Goal: Task Accomplishment & Management: Manage account settings

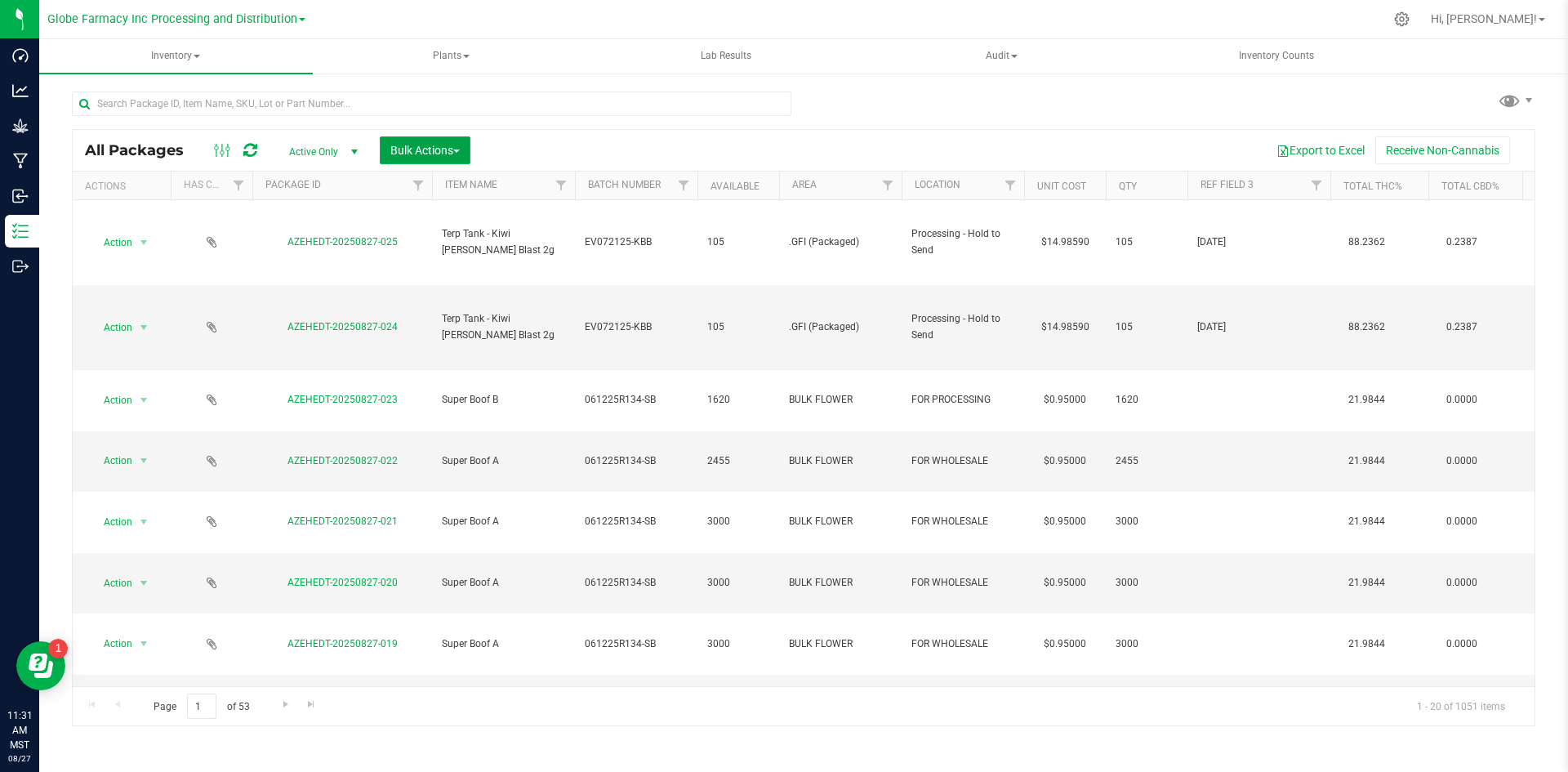
click at [411, 157] on button "Bulk Actions" at bounding box center [425, 150] width 91 height 27
click at [423, 181] on span "Add to manufacturing run" at bounding box center [451, 188] width 123 height 13
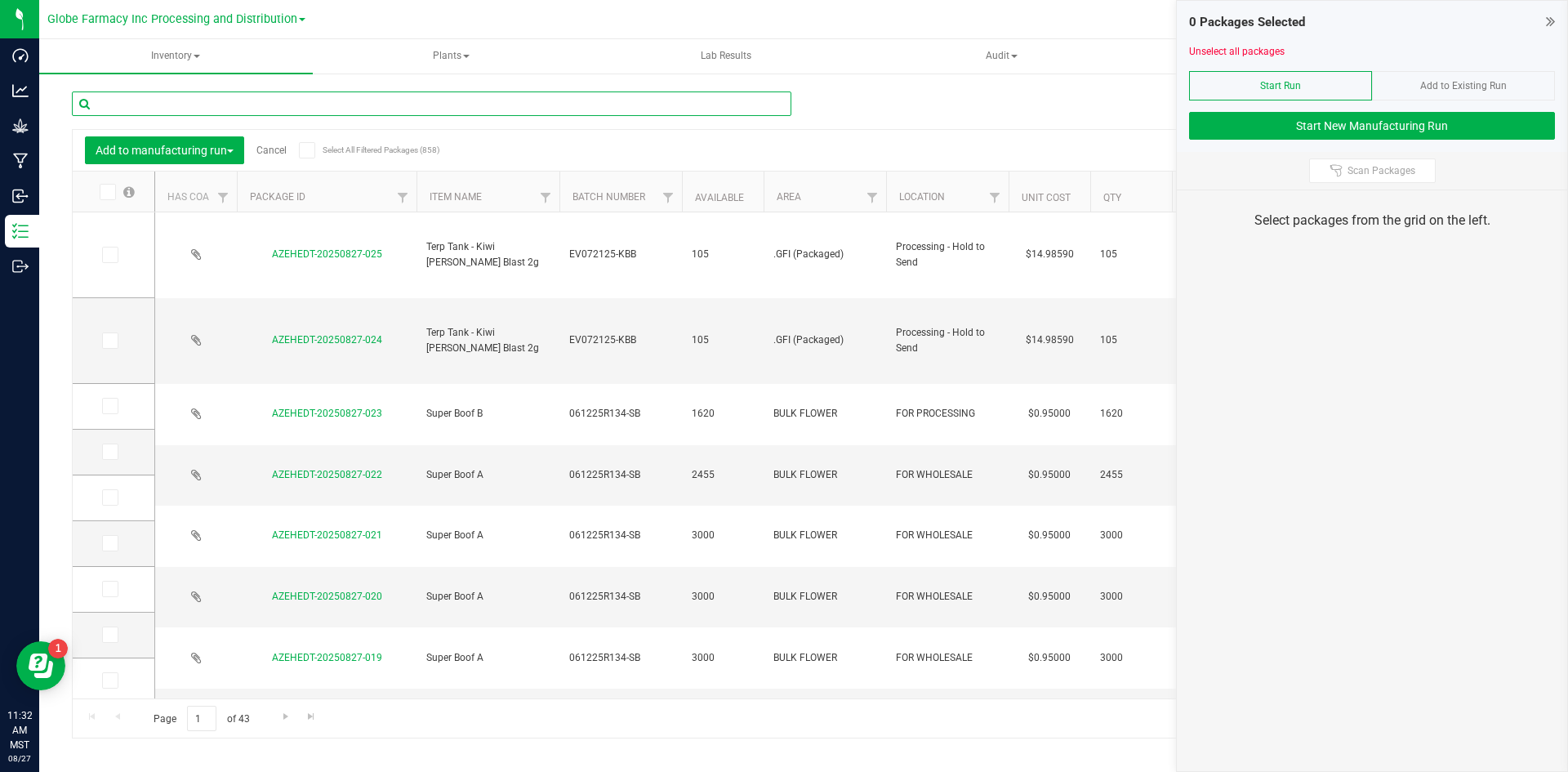
click at [476, 106] on input "text" at bounding box center [432, 104] width 720 height 25
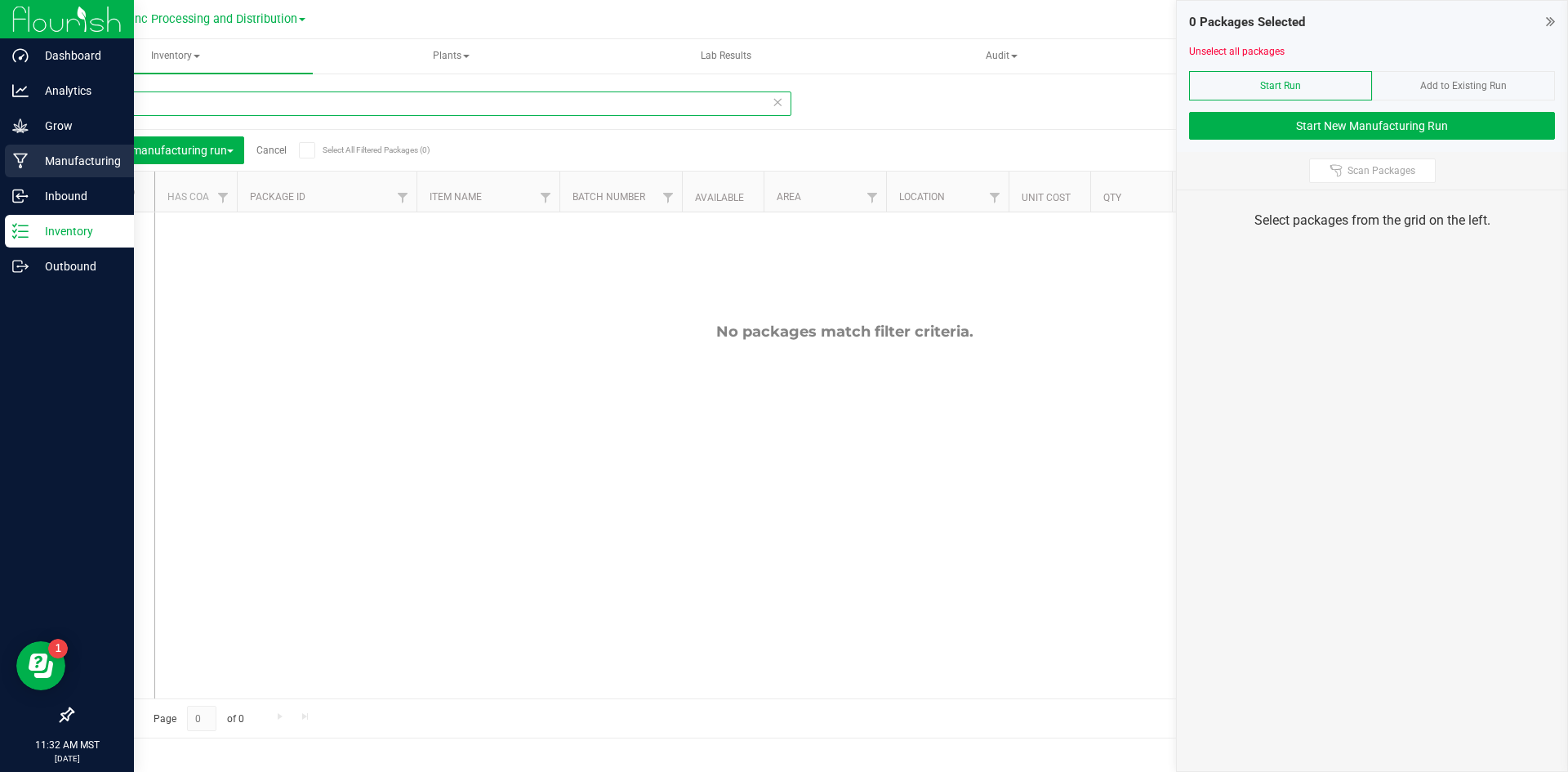
type input "812-013"
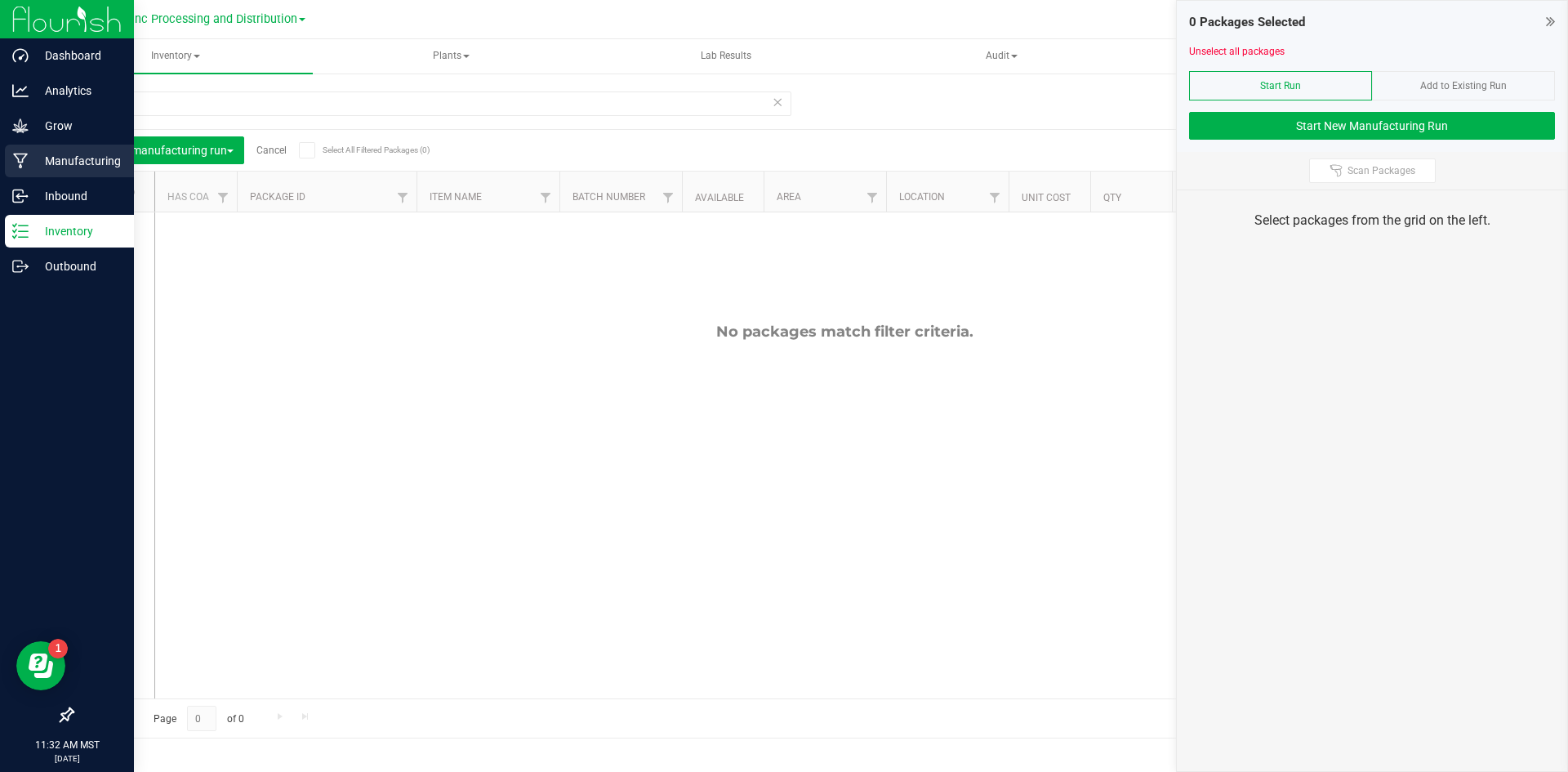
click at [27, 166] on icon at bounding box center [21, 160] width 15 height 16
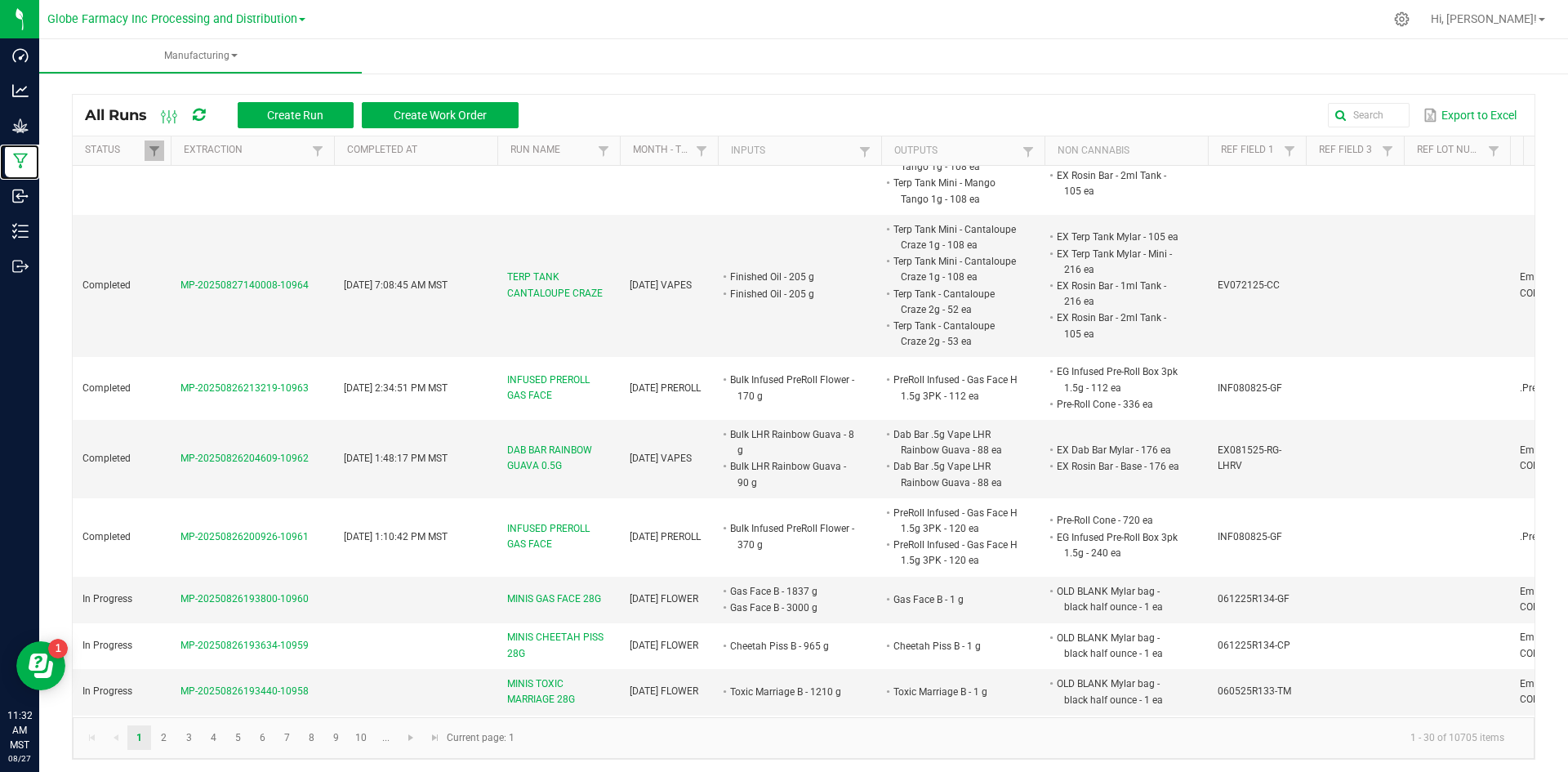
scroll to position [408, 0]
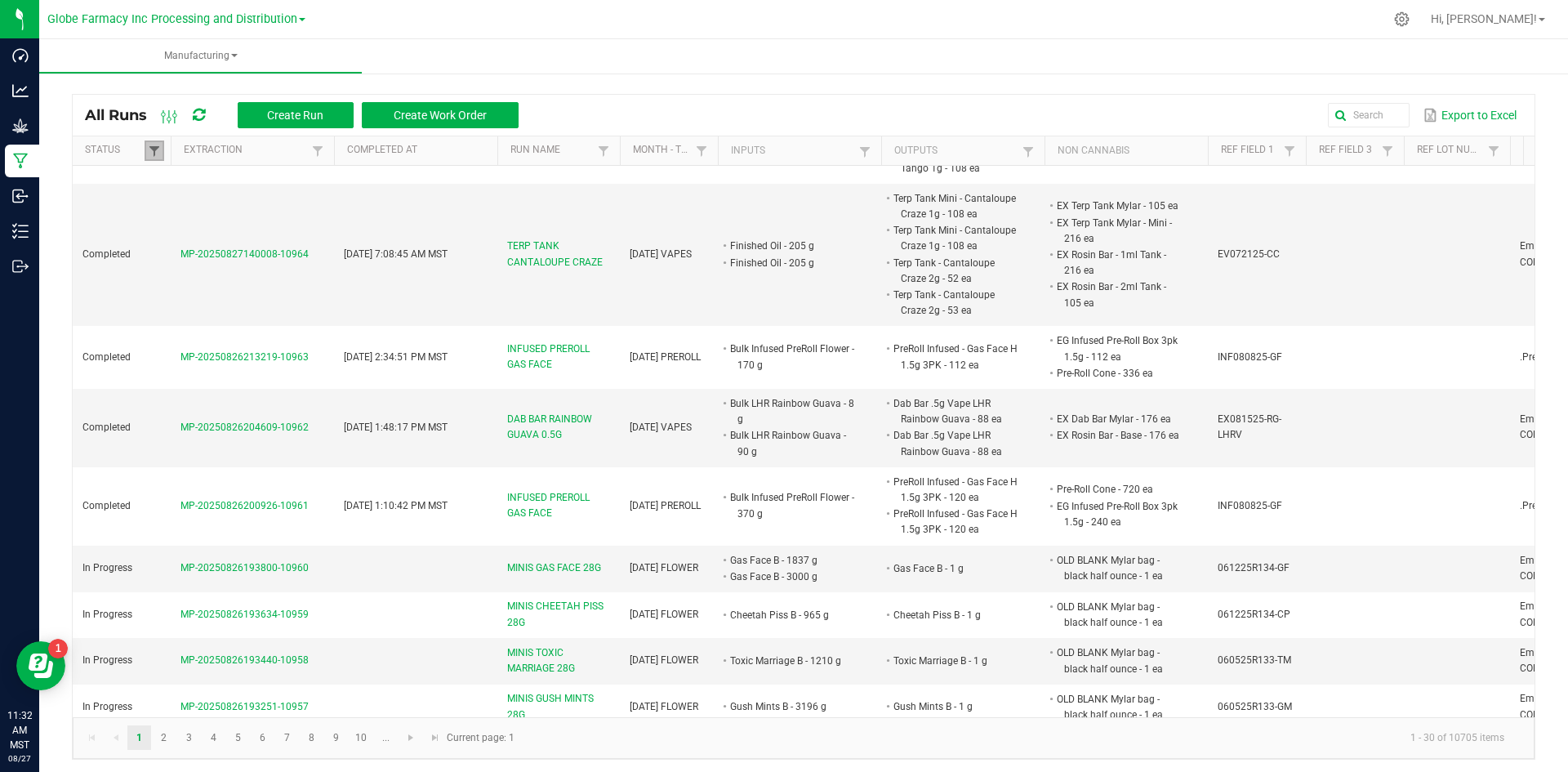
click at [151, 152] on span at bounding box center [154, 152] width 13 height 13
click at [168, 240] on li "Completed" at bounding box center [234, 240] width 158 height 21
checkbox input "false"
click at [269, 295] on button "Filter" at bounding box center [282, 297] width 81 height 36
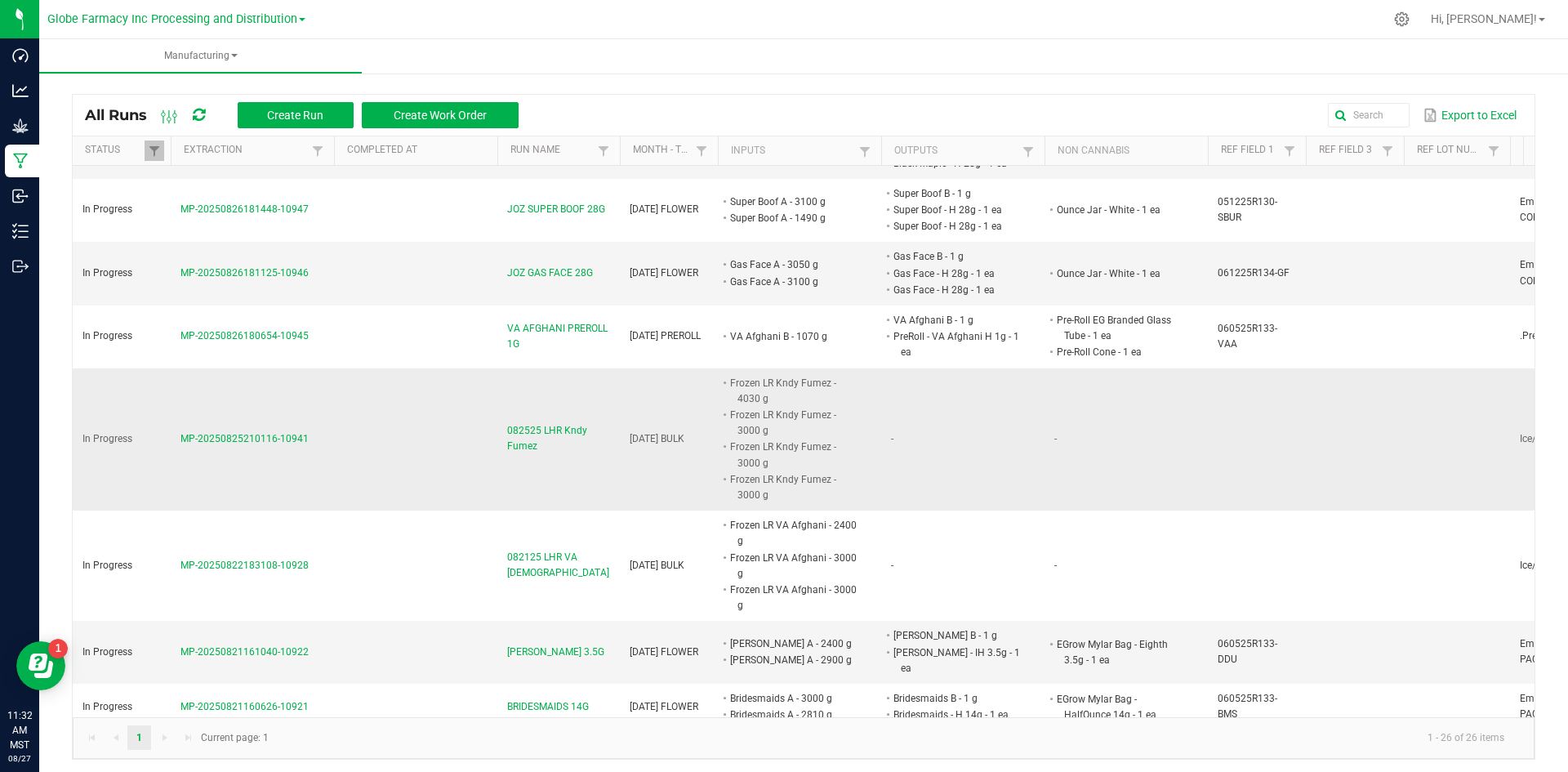
scroll to position [817, 0]
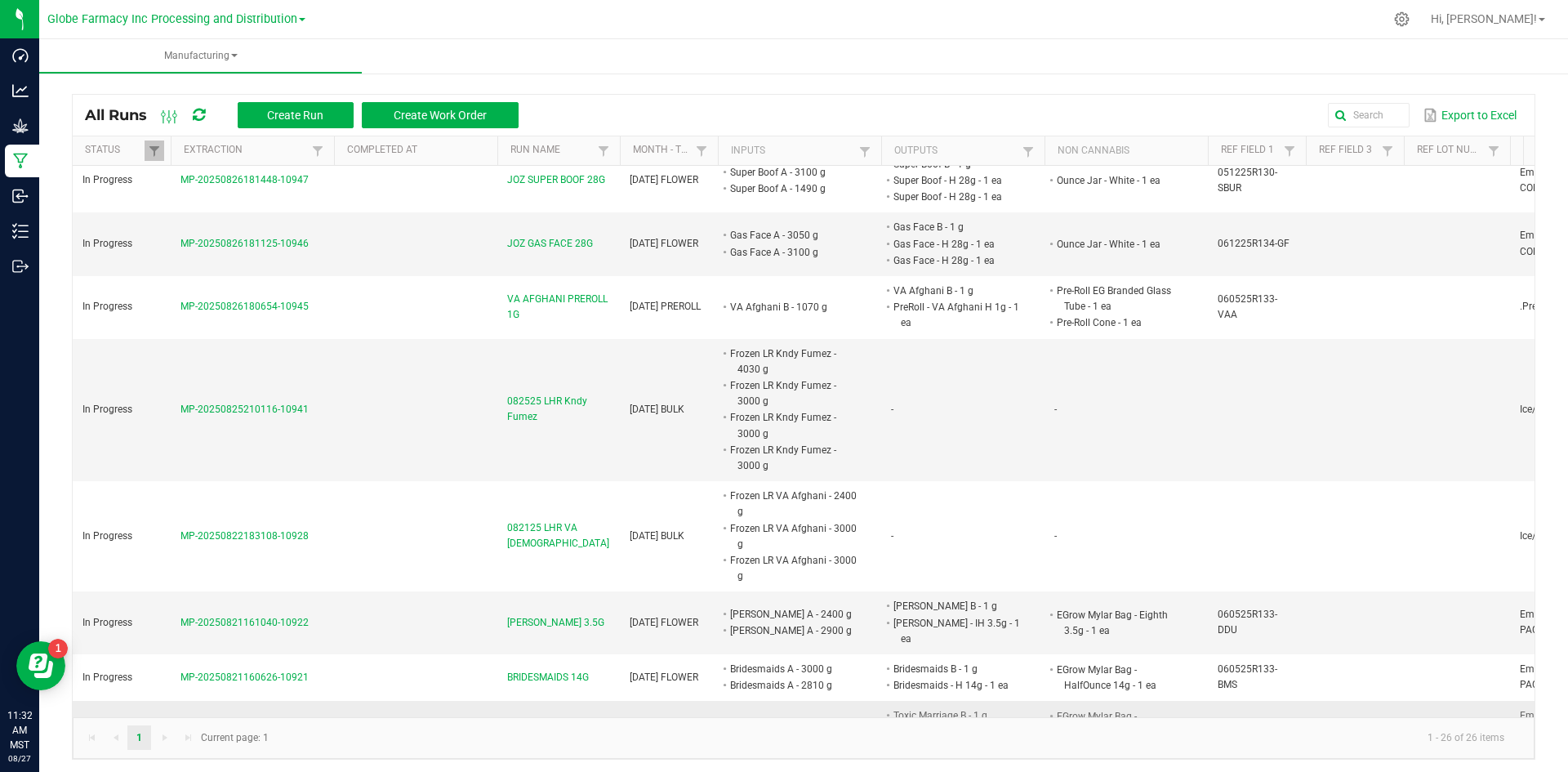
click at [538, 716] on span "TOXIC MARRIAGE 14G" at bounding box center [556, 724] width 98 height 15
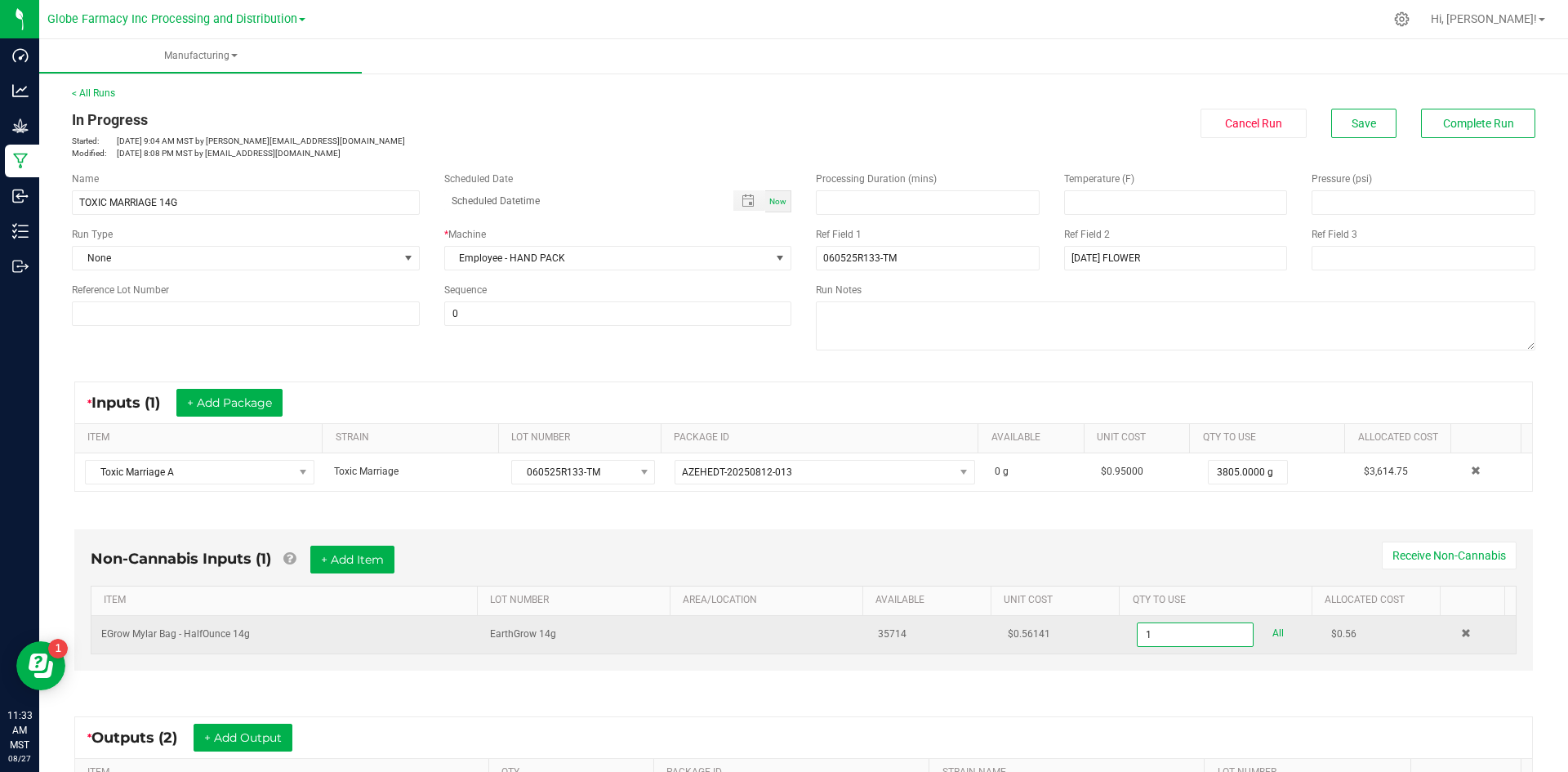
click at [1137, 633] on input "1" at bounding box center [1194, 635] width 115 height 23
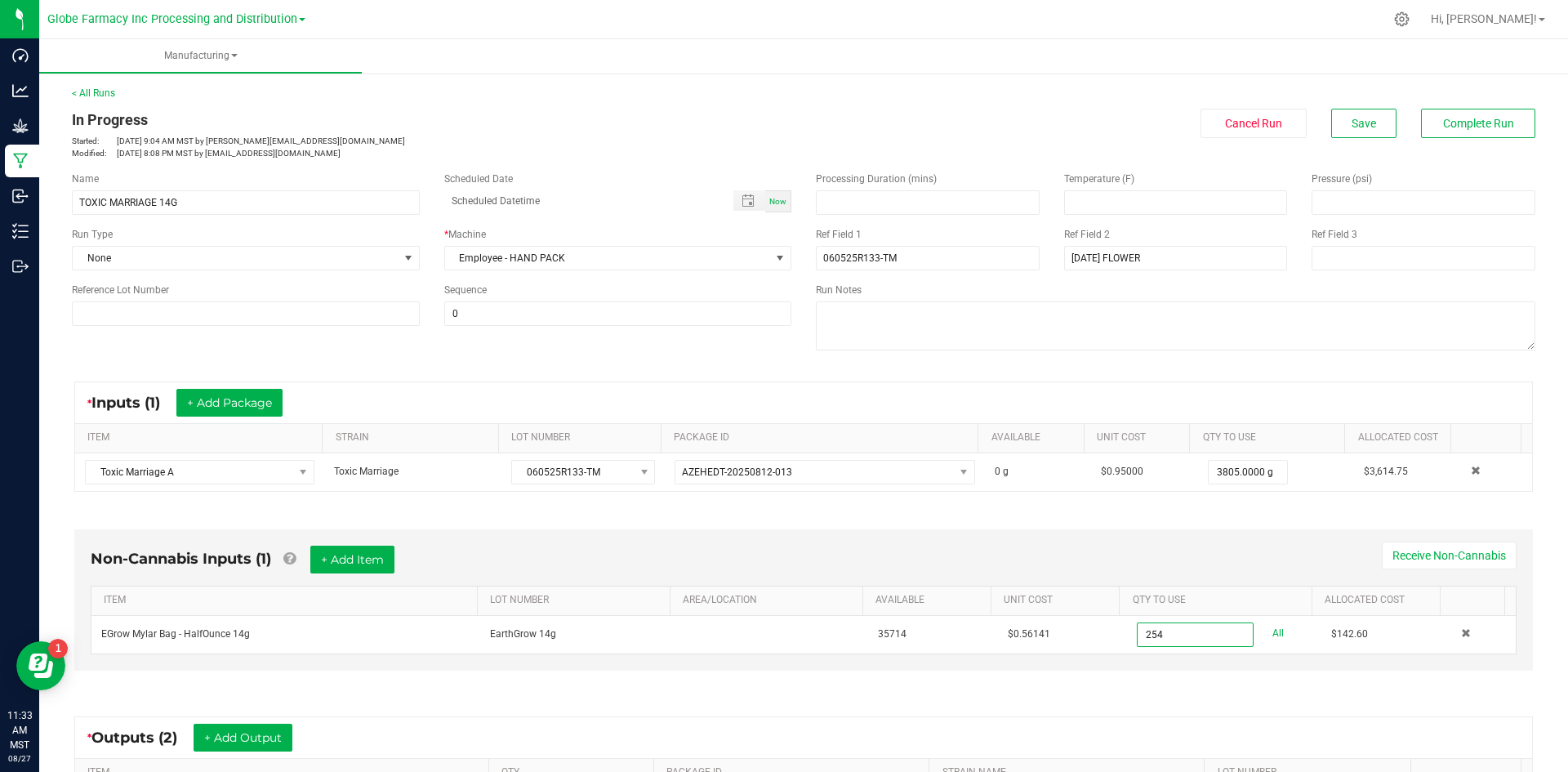
type input "254 ea"
click at [1011, 543] on div "Non-Cannabis Inputs (1) + Add Item Receive Non-Cannabis ITEM LOT NUMBER AREA/LO…" at bounding box center [803, 600] width 1458 height 141
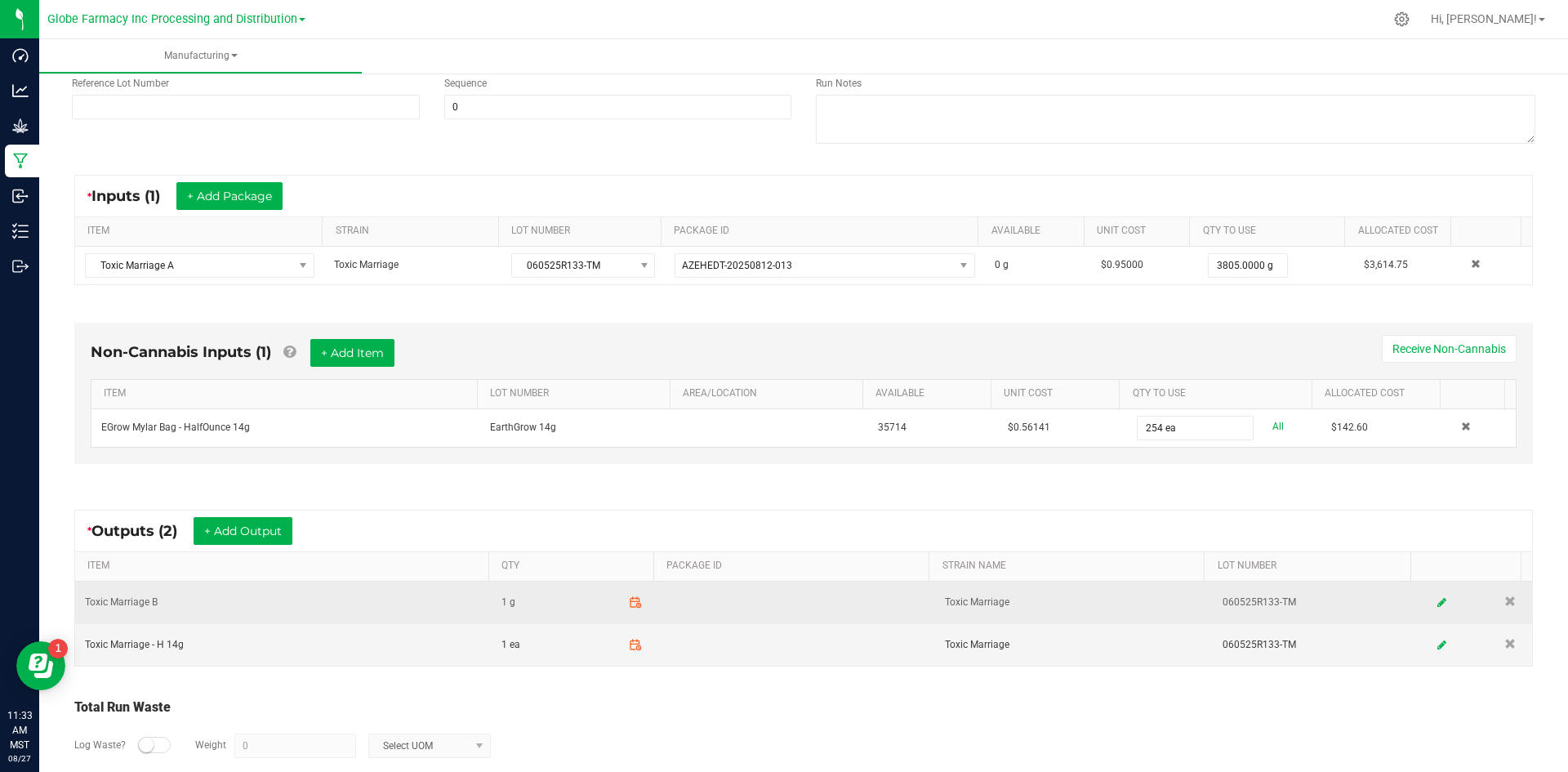
scroll to position [206, 0]
click at [628, 604] on icon at bounding box center [635, 603] width 15 height 15
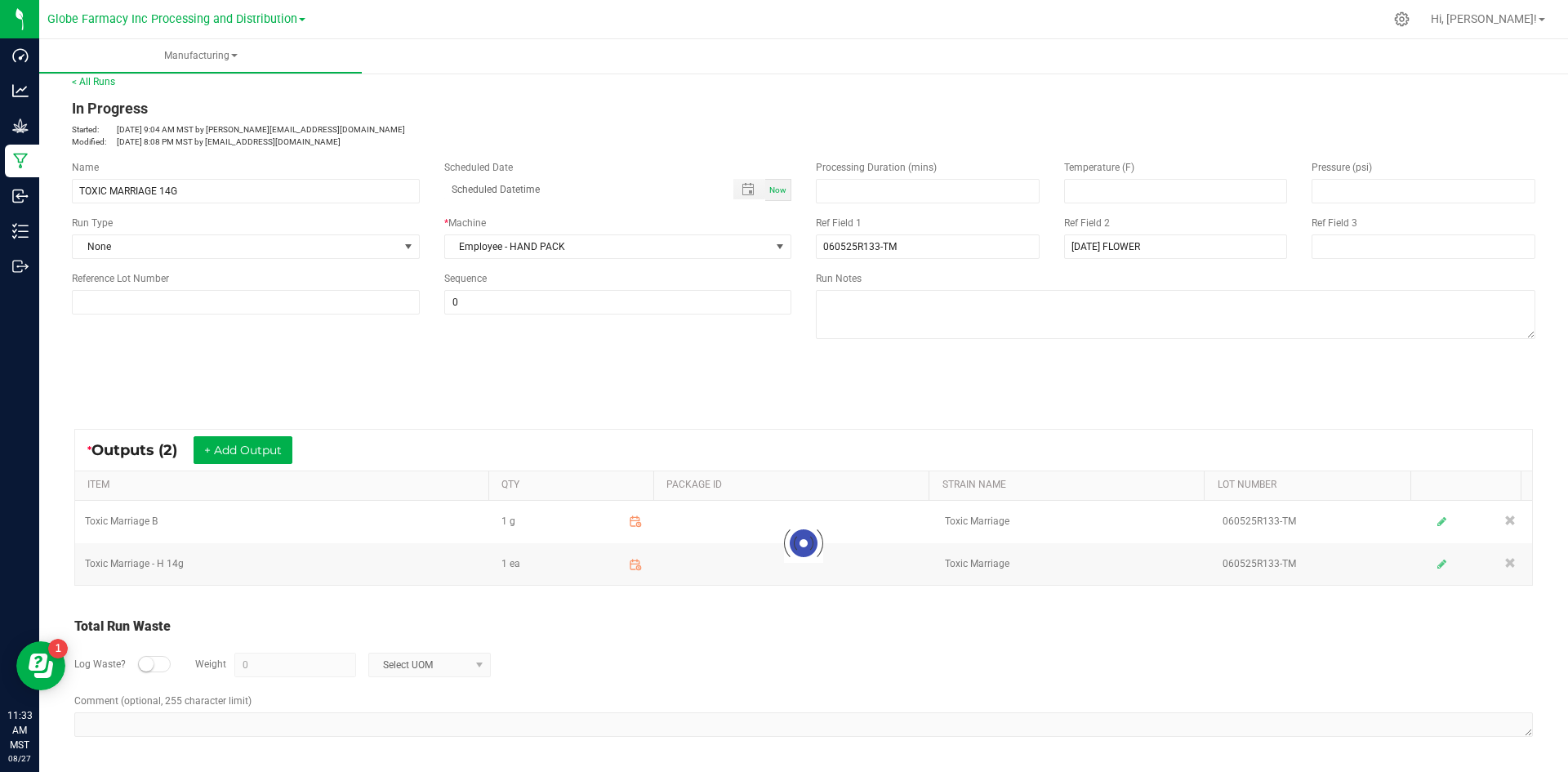
scroll to position [11, 0]
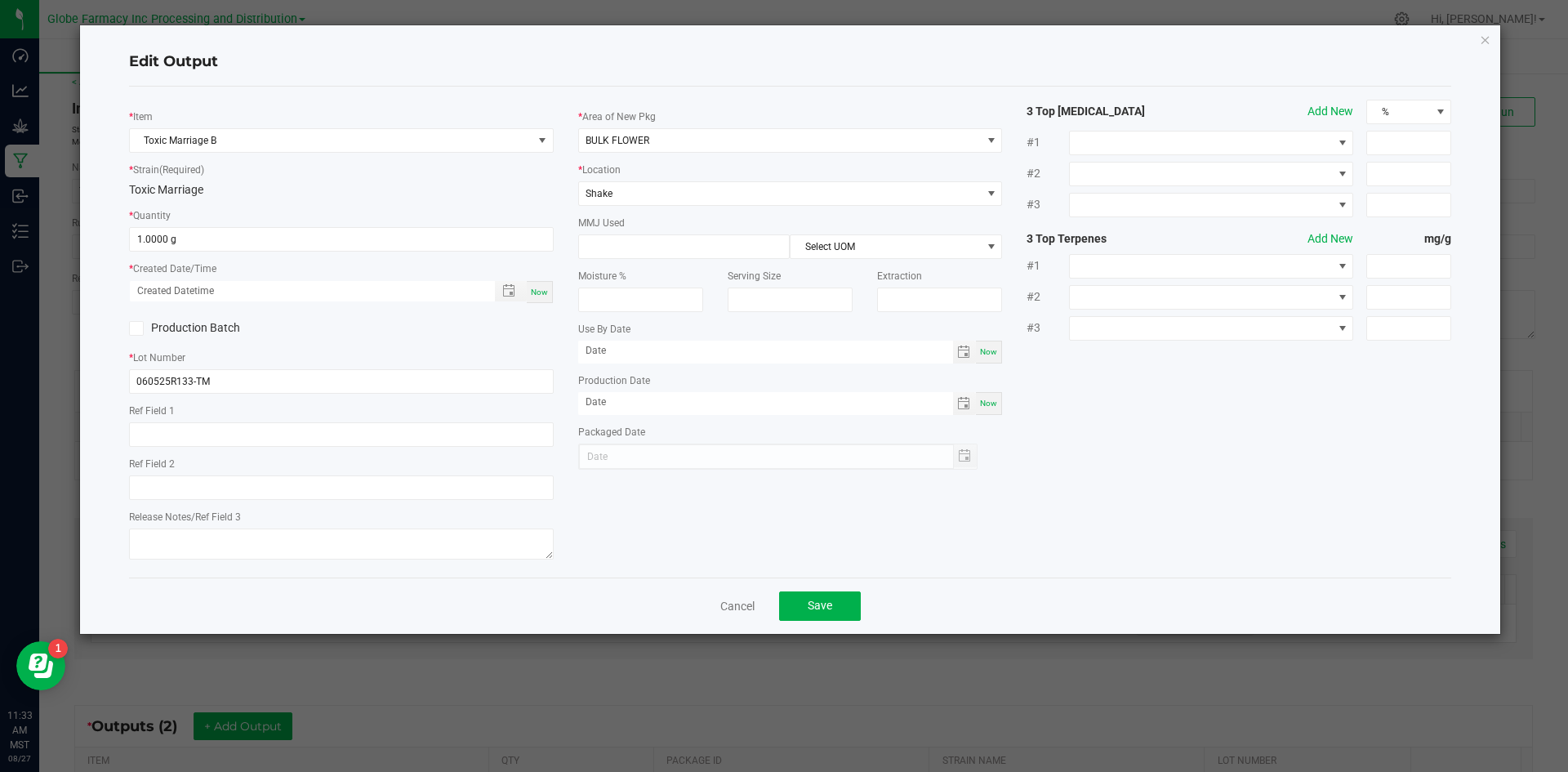
click at [543, 297] on div "Now" at bounding box center [540, 292] width 27 height 22
type input "[DATE] 11:33 AM"
type input "[DATE]"
click at [304, 230] on input "1" at bounding box center [341, 240] width 423 height 23
type input "172.0000 g"
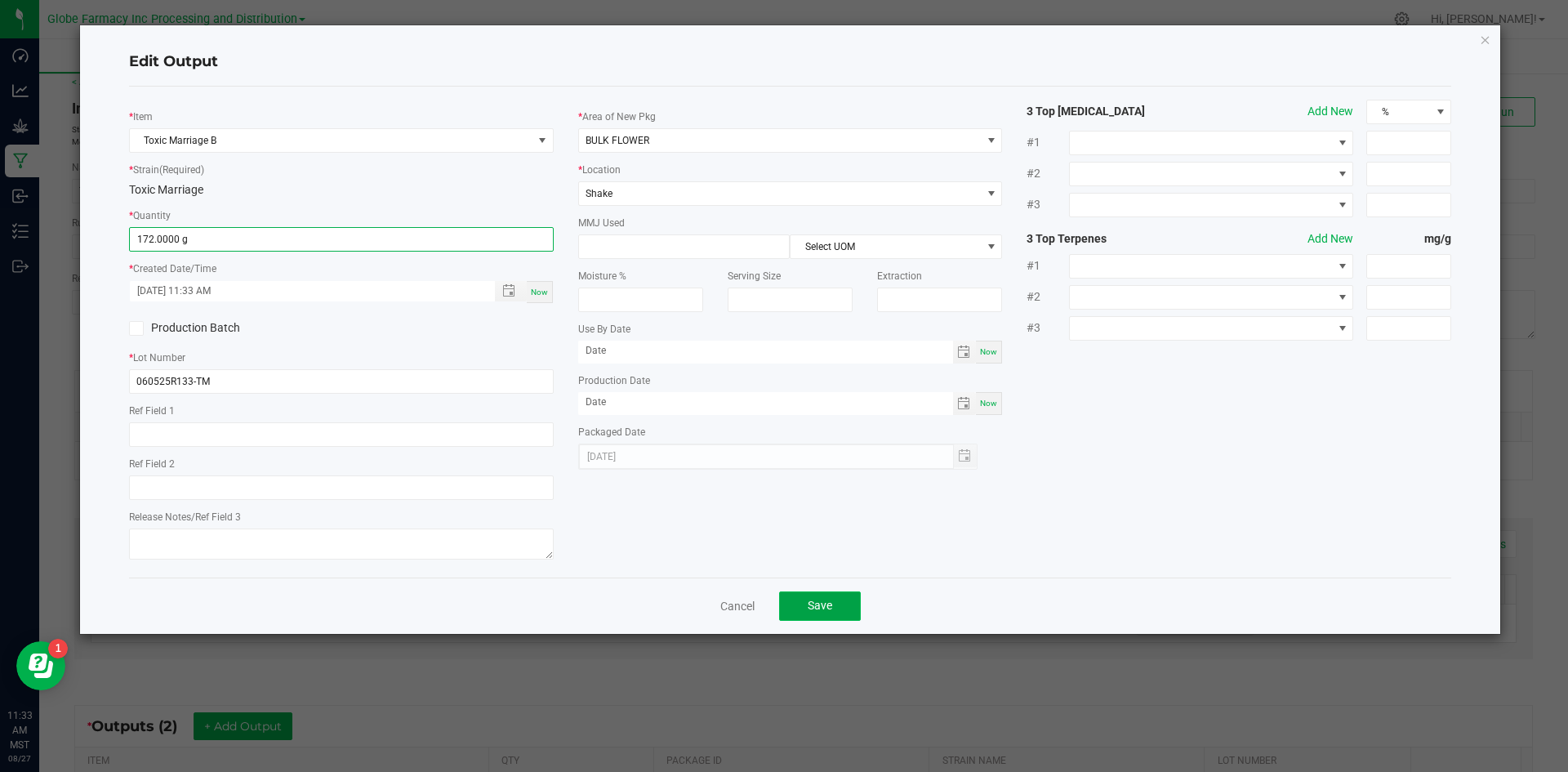
click at [809, 604] on span "Save" at bounding box center [820, 605] width 25 height 13
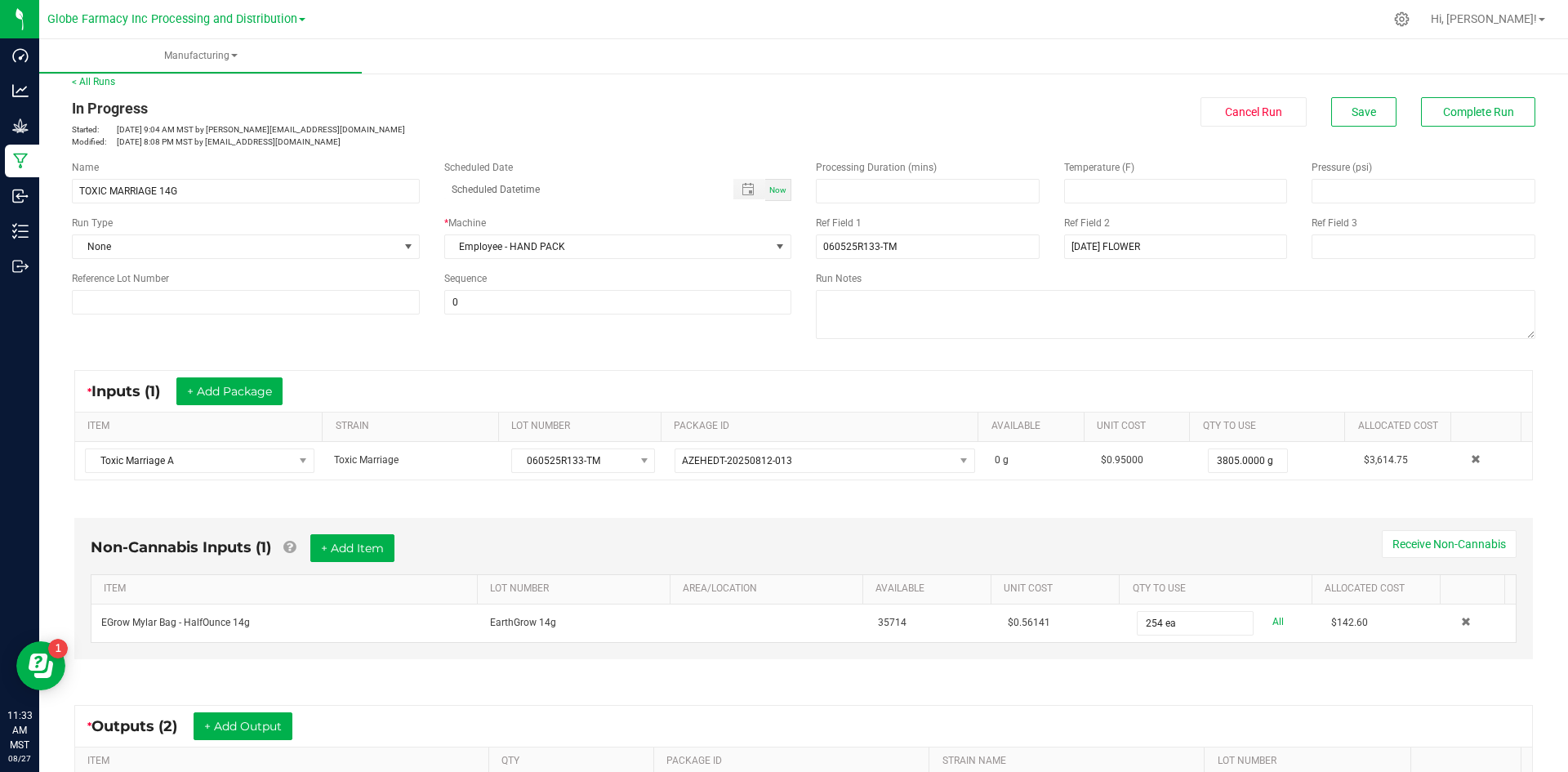
scroll to position [288, 0]
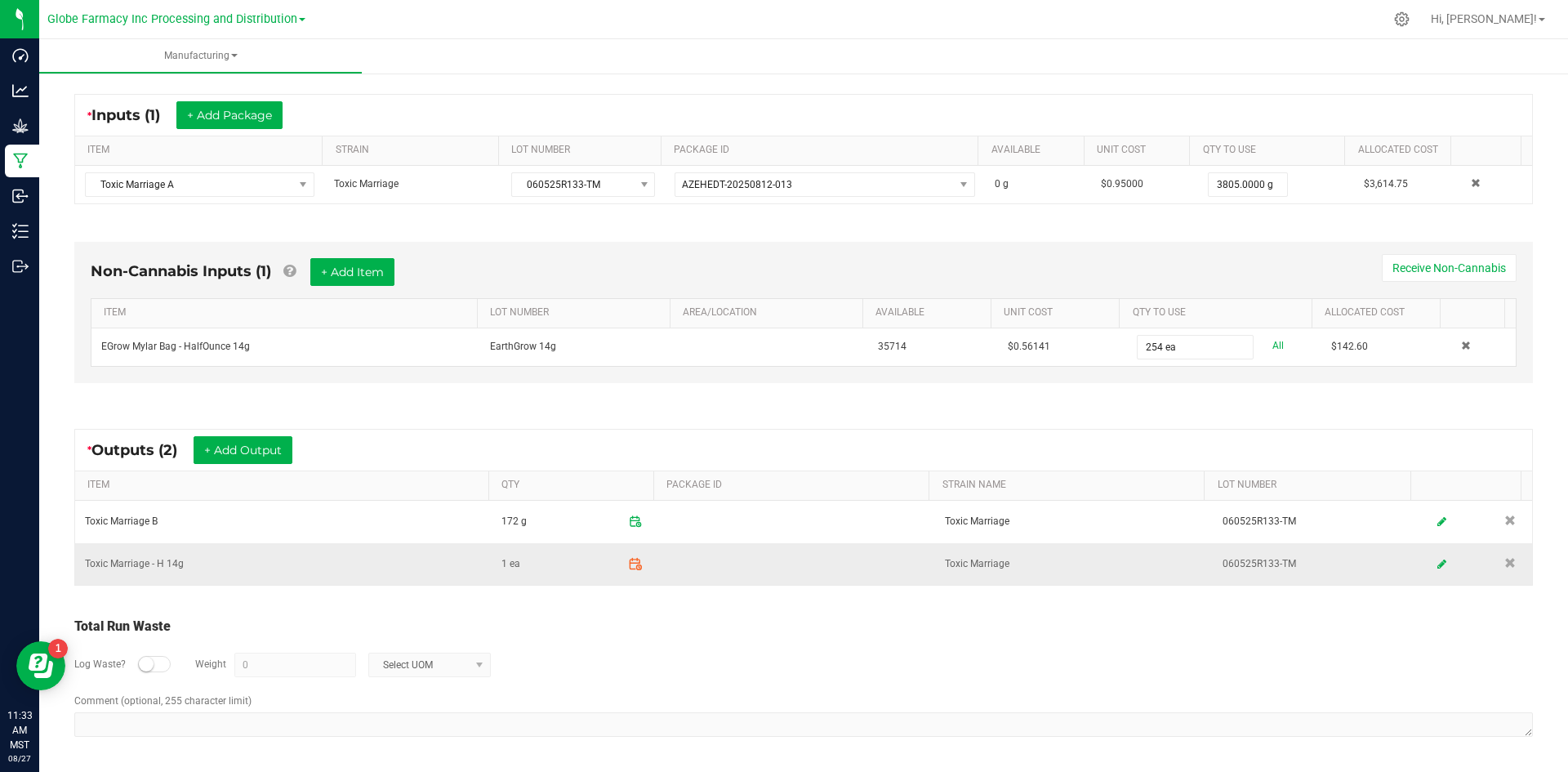
click at [628, 565] on icon at bounding box center [635, 565] width 15 height 15
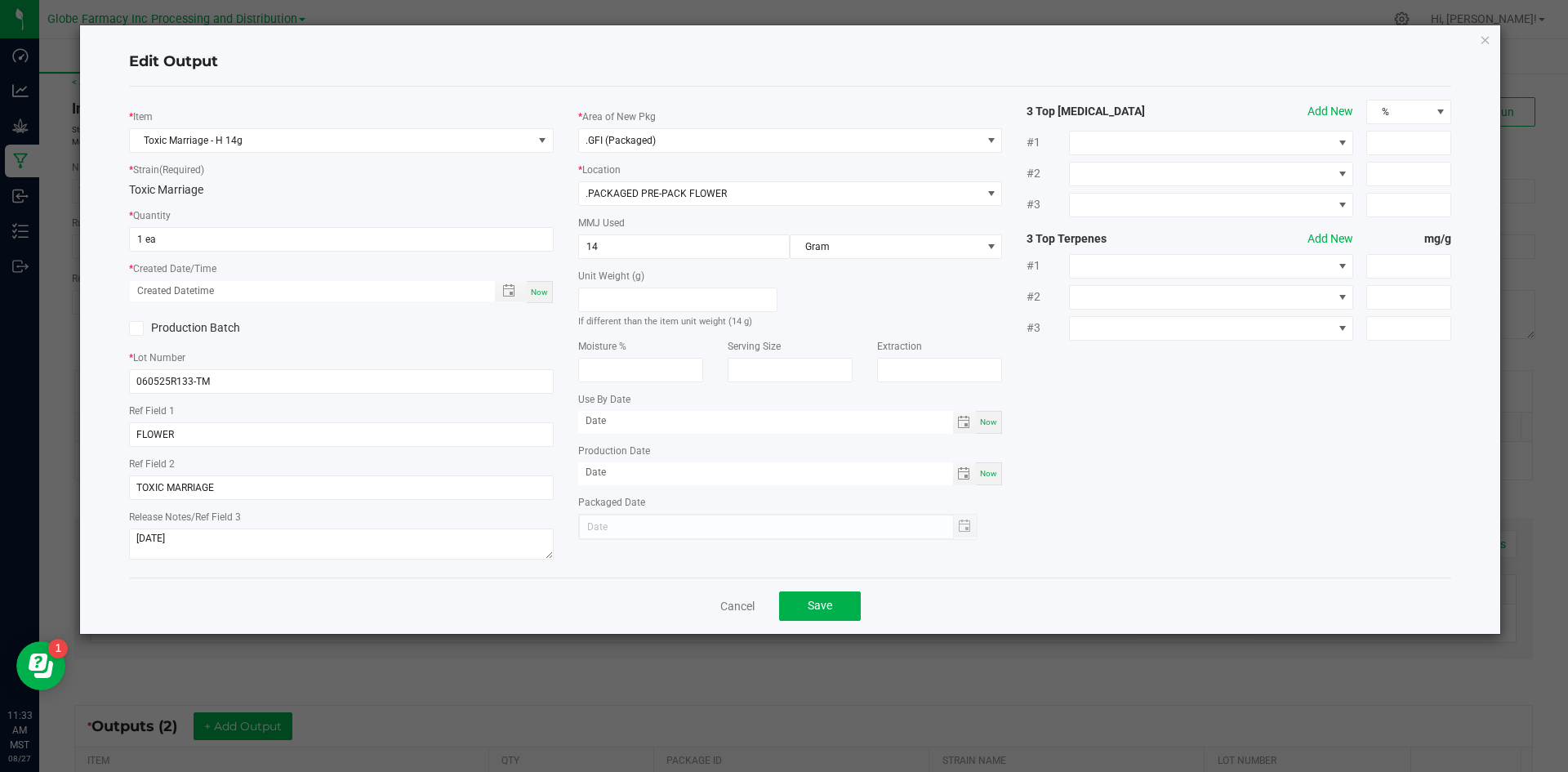
click at [541, 288] on span "Now" at bounding box center [540, 292] width 17 height 9
type input "[DATE] 11:33 AM"
type input "[DATE]"
click at [182, 243] on input "1" at bounding box center [341, 240] width 423 height 23
type input "200 ea"
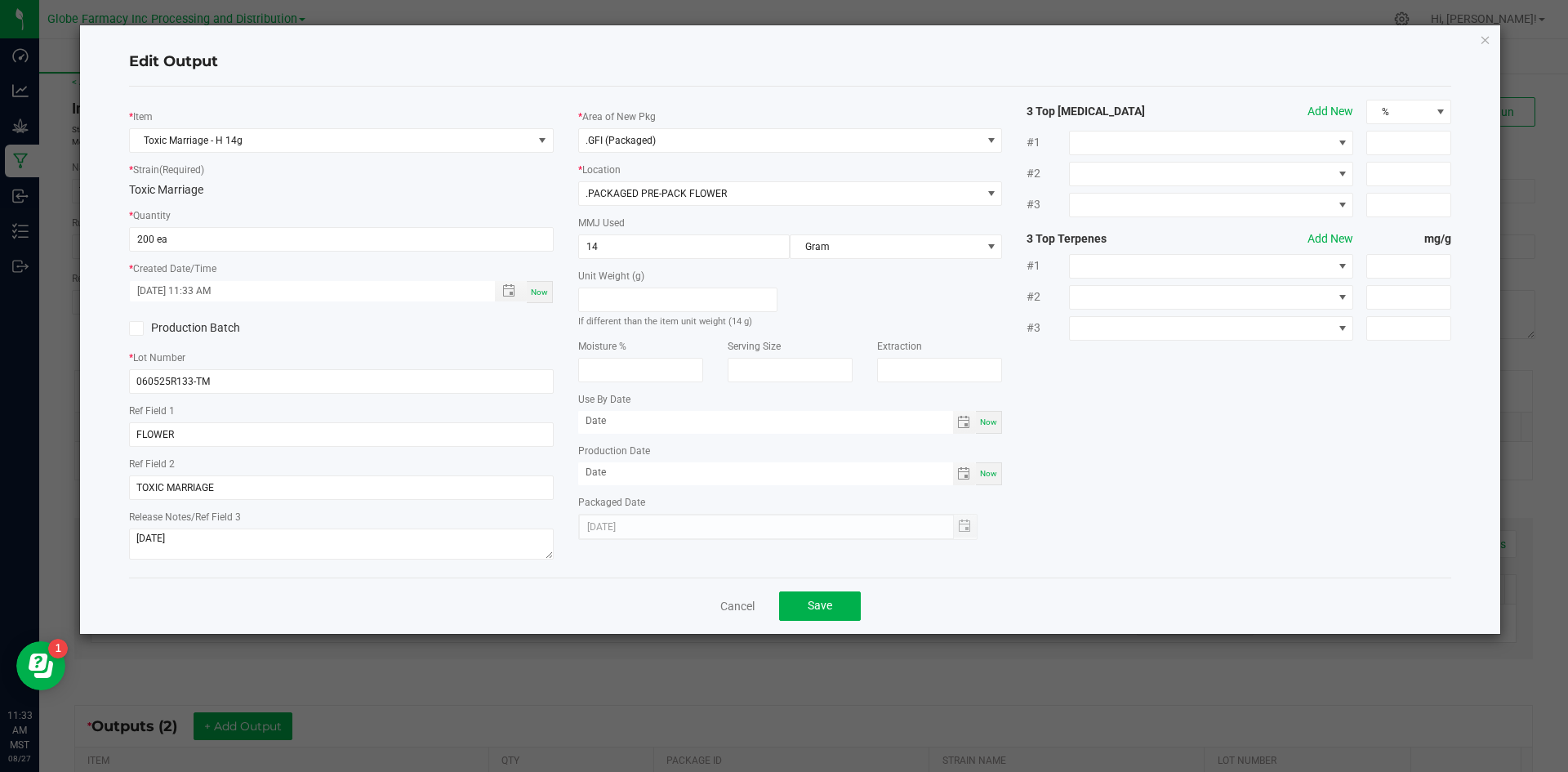
click at [546, 294] on span "Now" at bounding box center [540, 292] width 17 height 9
click at [820, 609] on span "Save" at bounding box center [820, 605] width 25 height 13
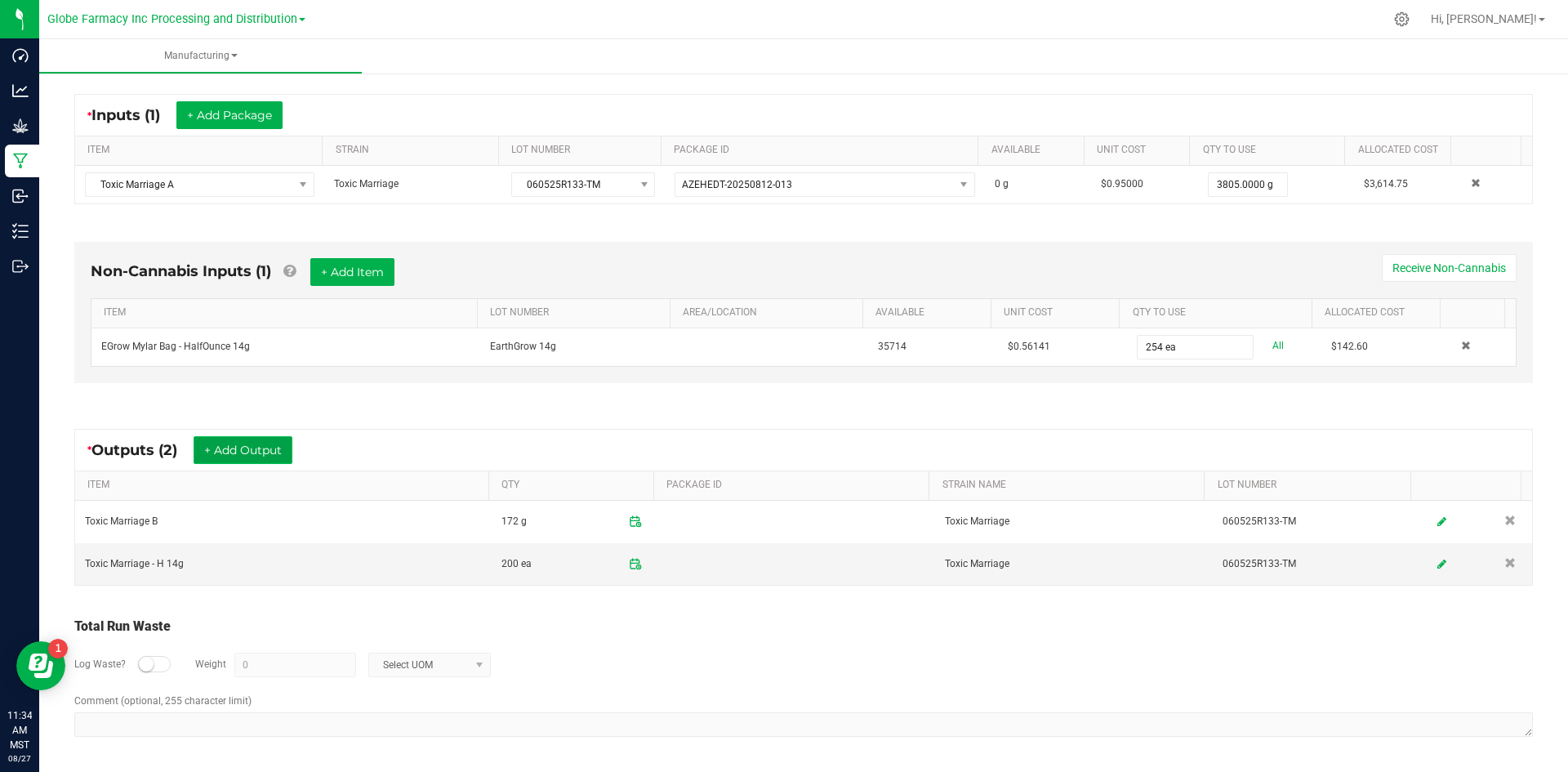
click at [281, 453] on button "+ Add Output" at bounding box center [242, 450] width 98 height 27
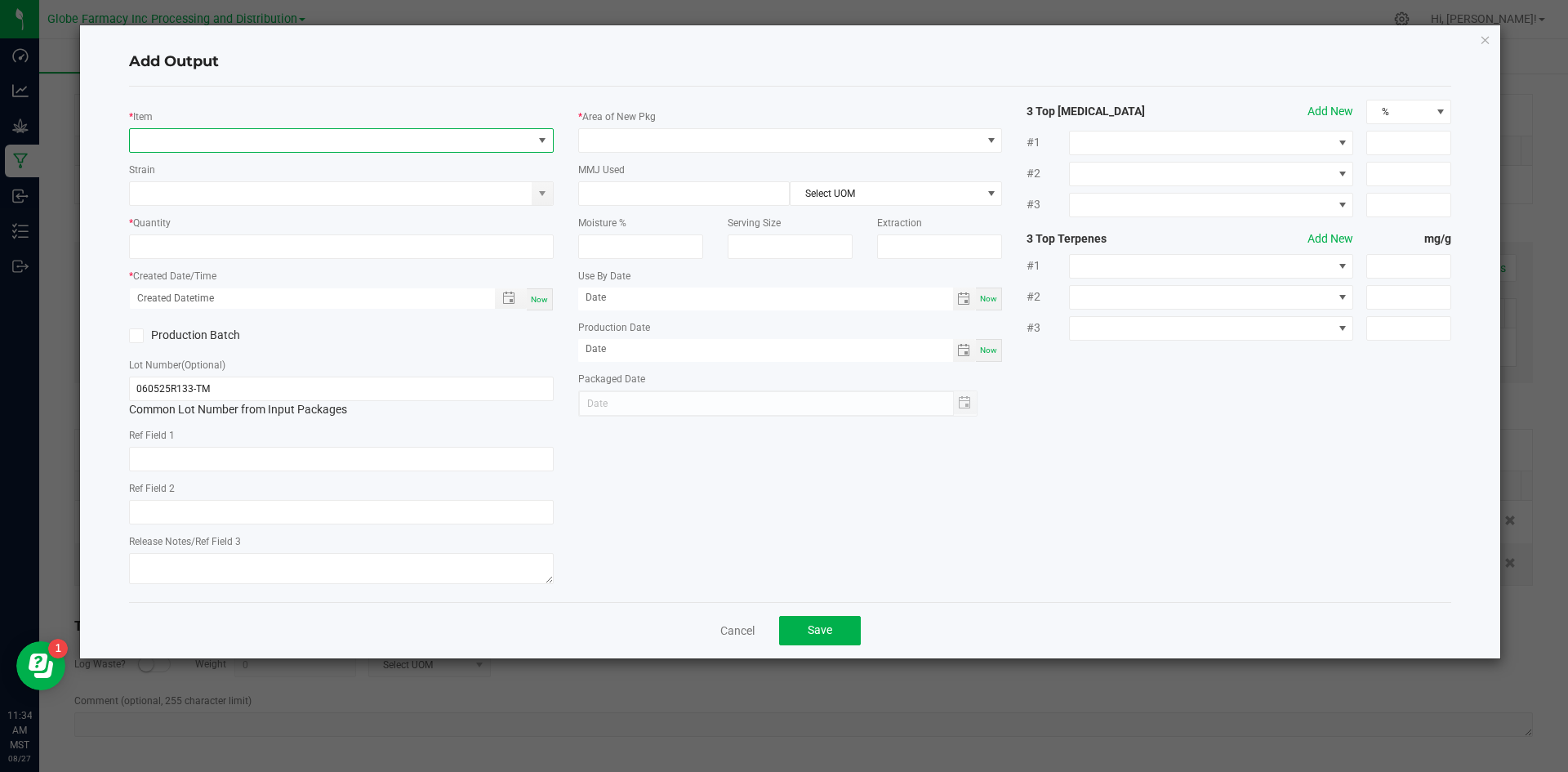
click at [247, 131] on span "NO DATA FOUND" at bounding box center [330, 140] width 402 height 23
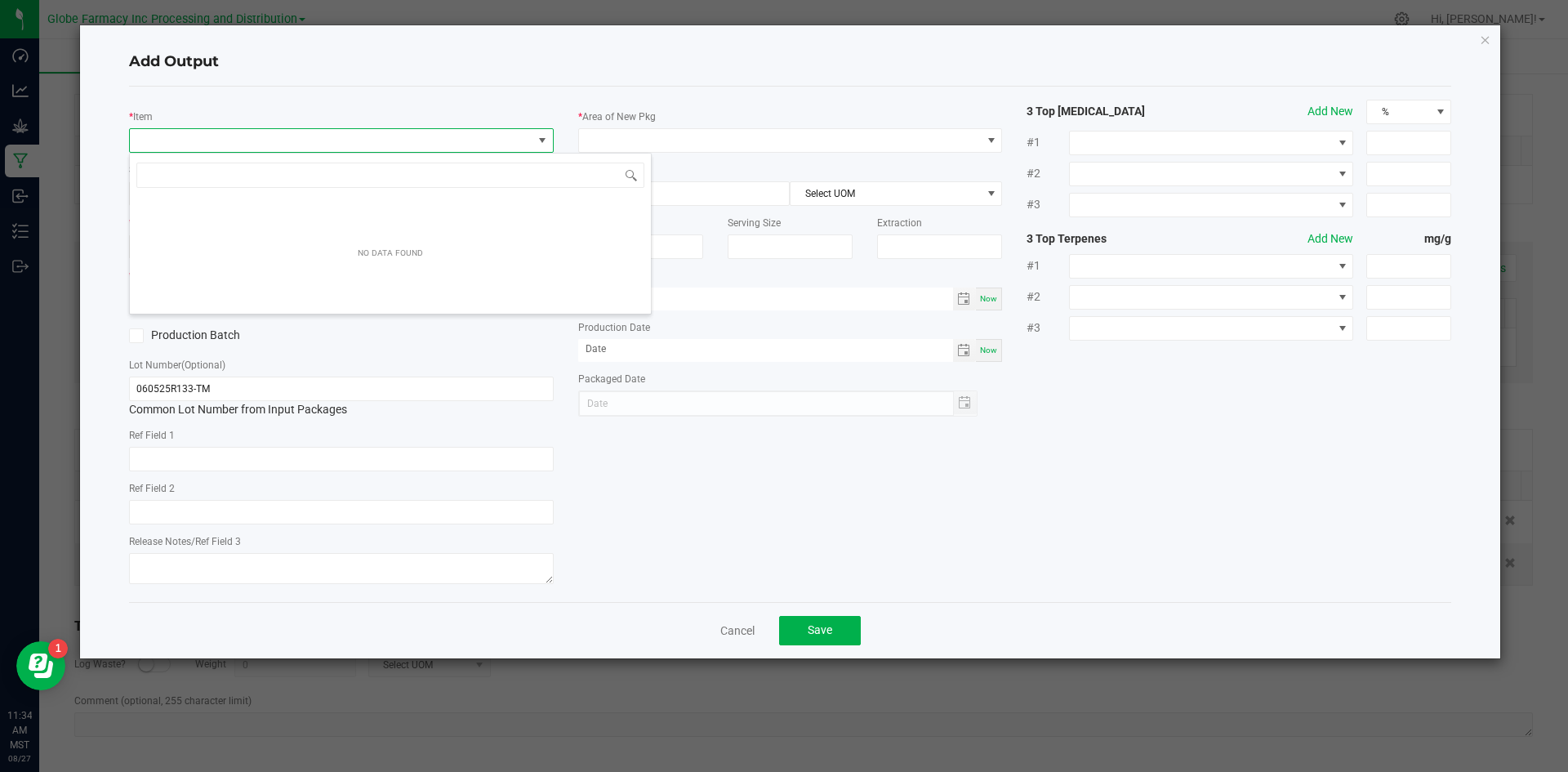
scroll to position [25, 424]
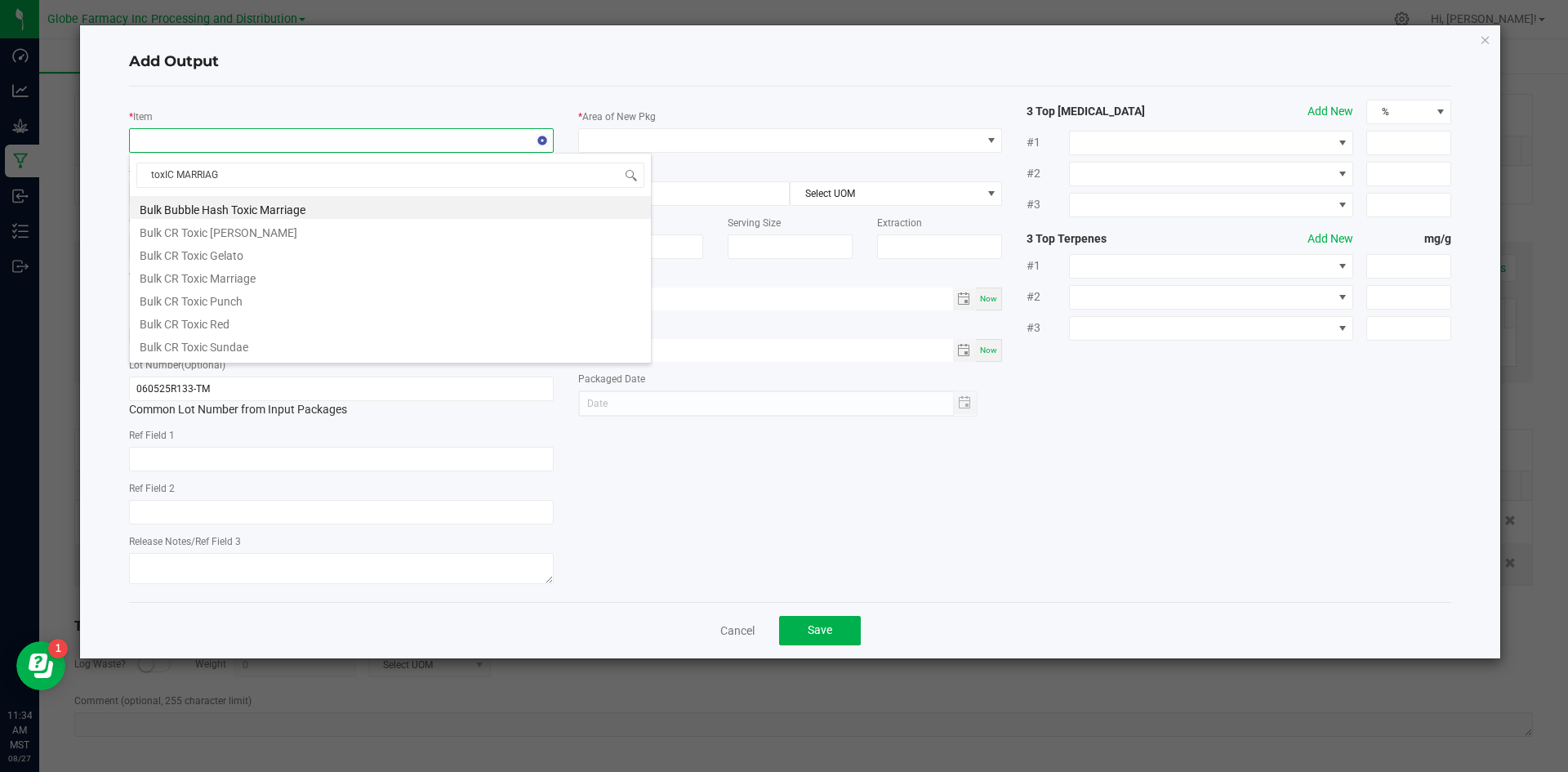
type input "toxIC MARRIAGE"
click at [234, 242] on li "Toxic Marriage - H 14g" at bounding box center [390, 240] width 521 height 23
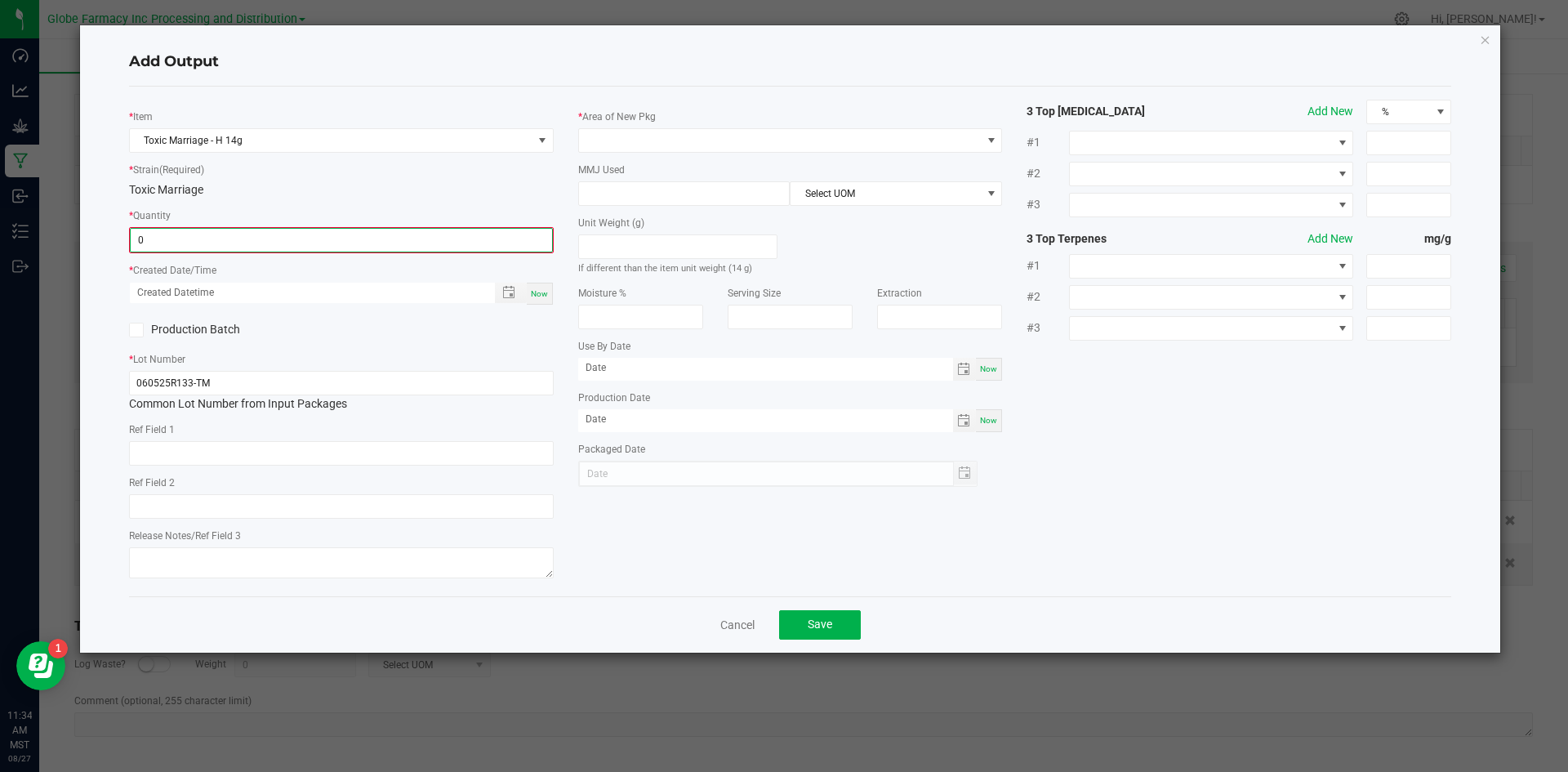
click at [207, 237] on input "0" at bounding box center [341, 240] width 421 height 23
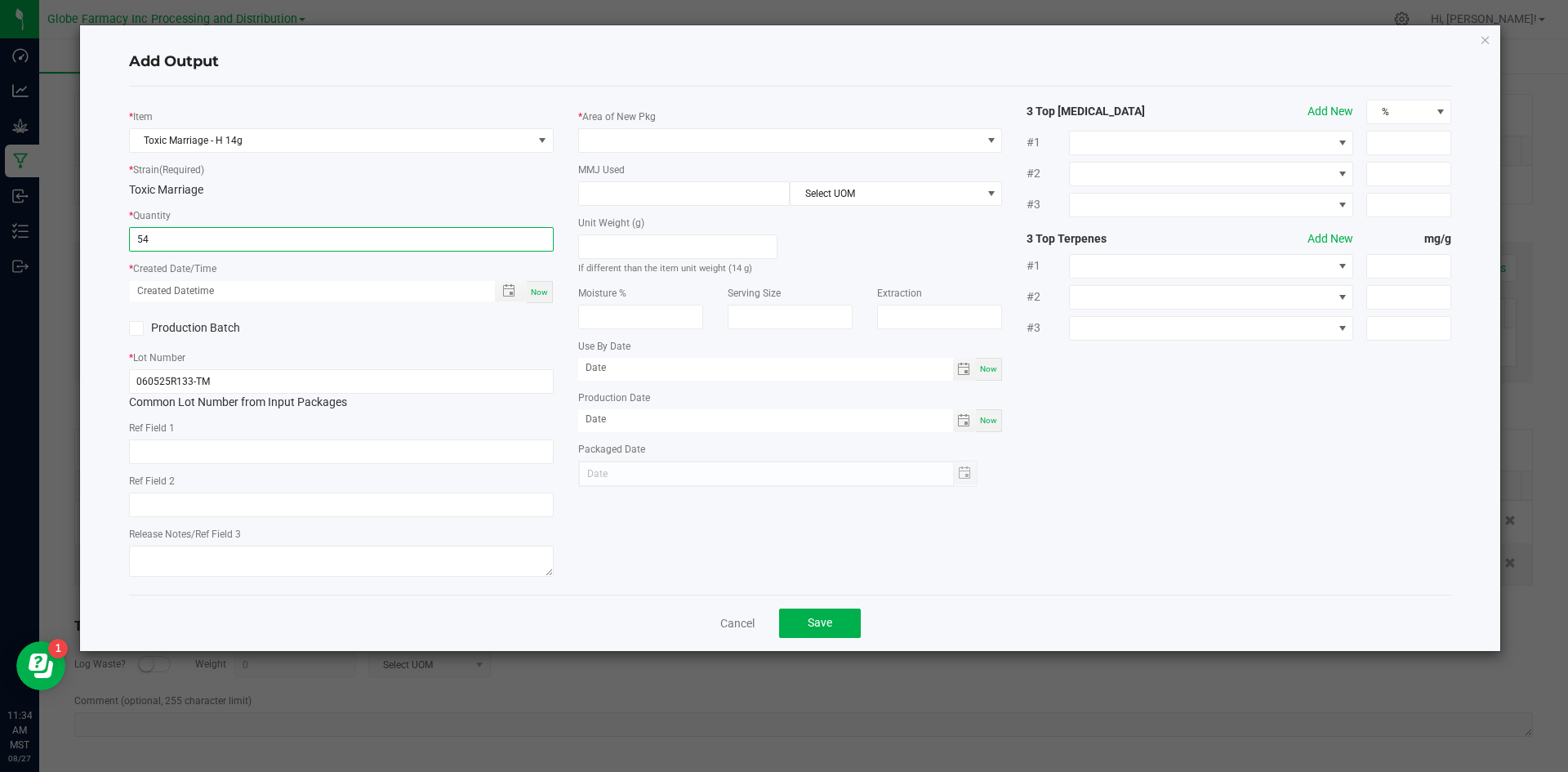
type input "54 ea"
click at [547, 295] on span "Now" at bounding box center [540, 292] width 17 height 9
type input "[DATE] 11:34 AM"
type input "[DATE]"
click at [304, 457] on input "text" at bounding box center [341, 452] width 424 height 25
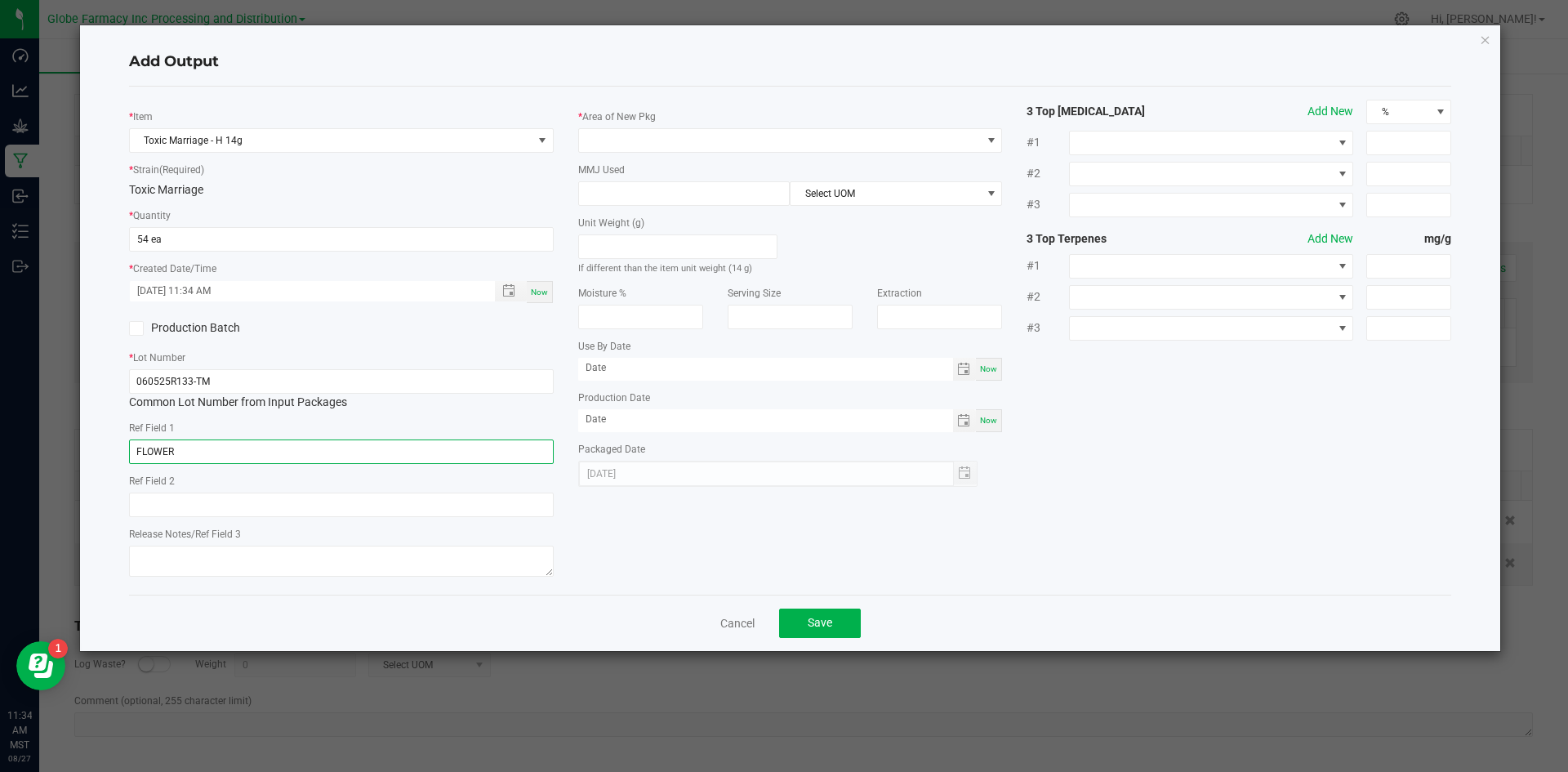
type input "FLOWER"
type input "TOXIC MARRIAGE"
type textarea "[DATE]"
click at [650, 134] on span at bounding box center [779, 140] width 402 height 23
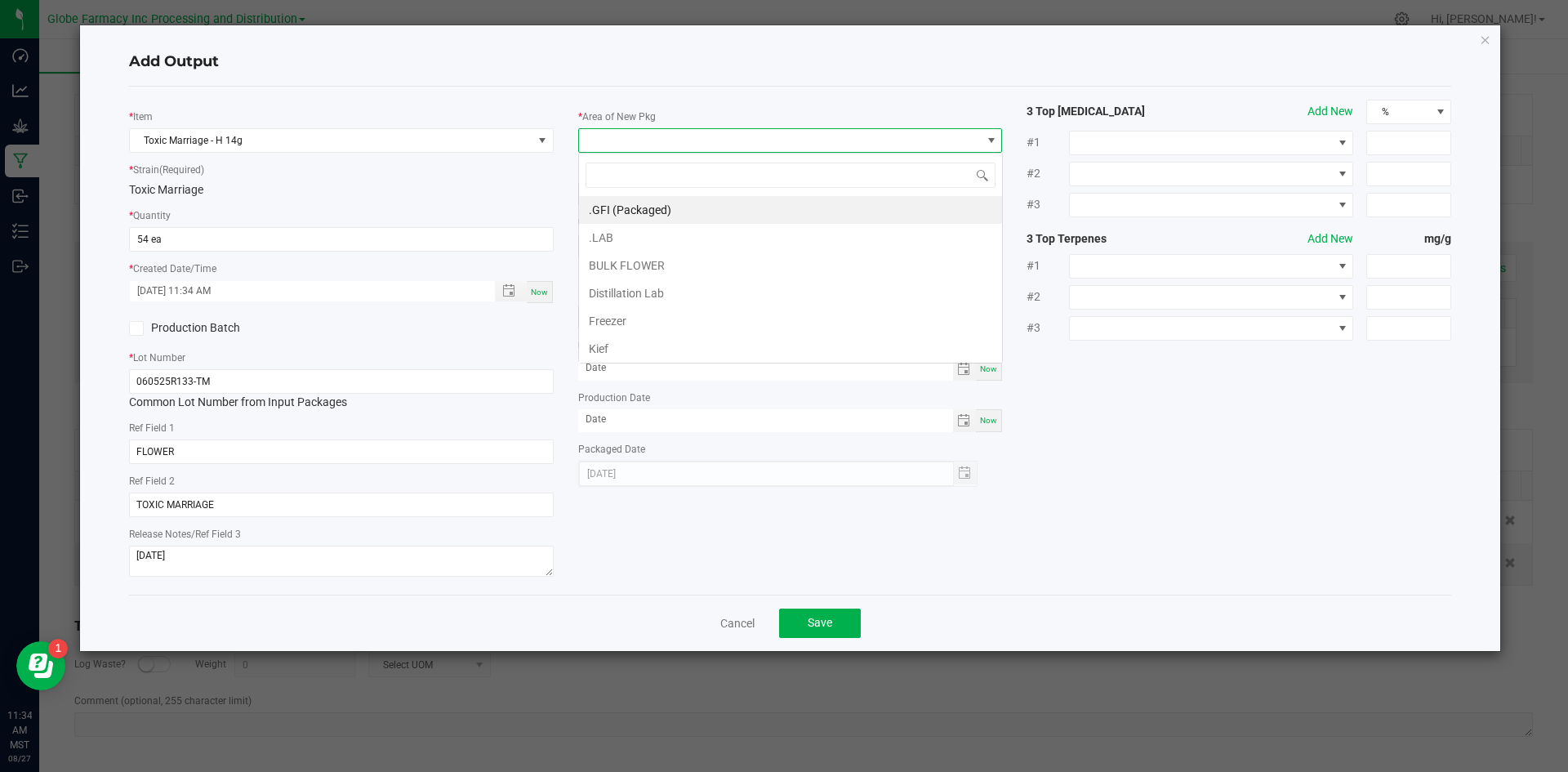
scroll to position [25, 424]
click at [644, 214] on li ".GFI (Packaged)" at bounding box center [790, 209] width 423 height 27
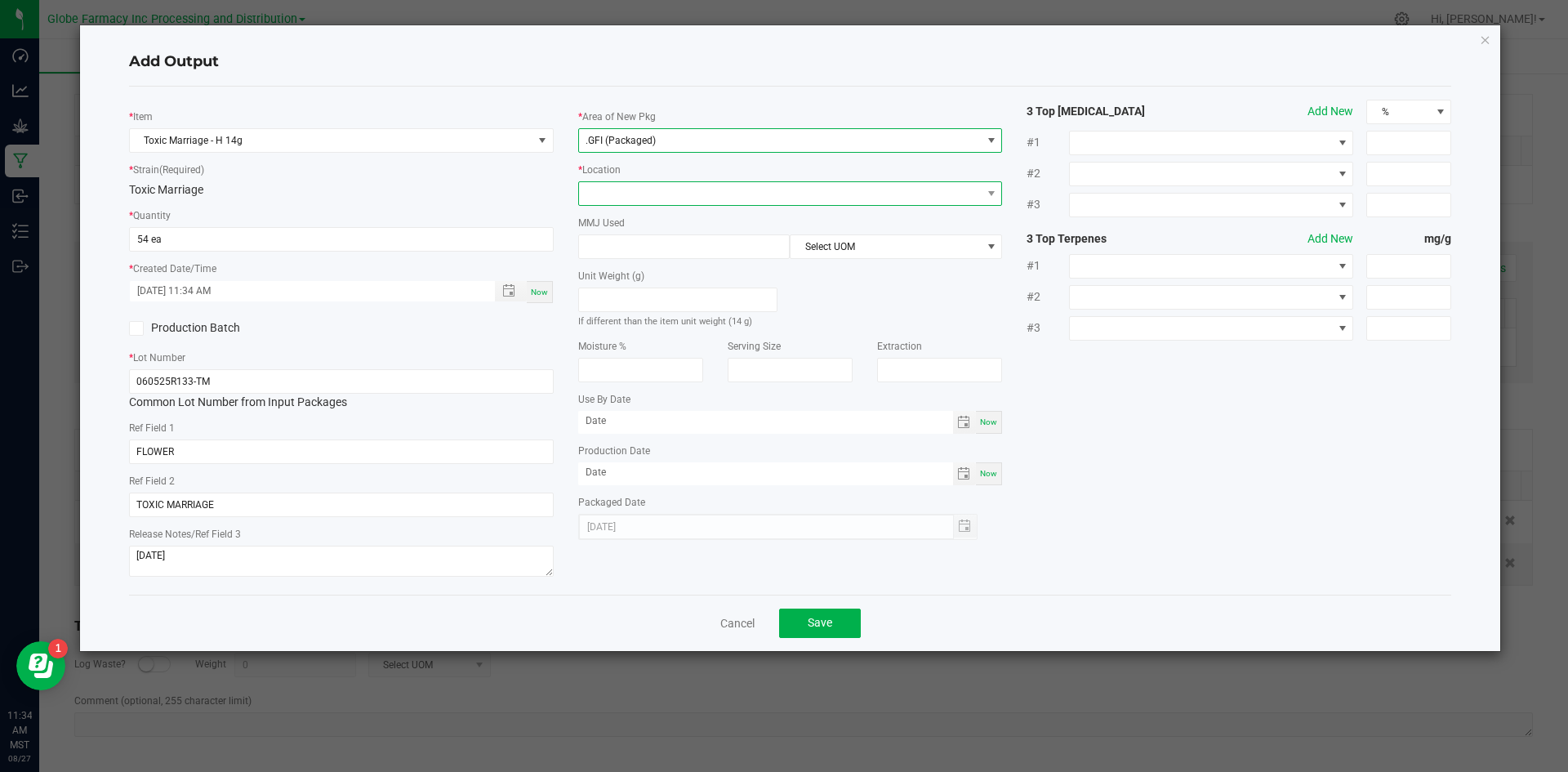
click at [639, 201] on span at bounding box center [779, 193] width 402 height 23
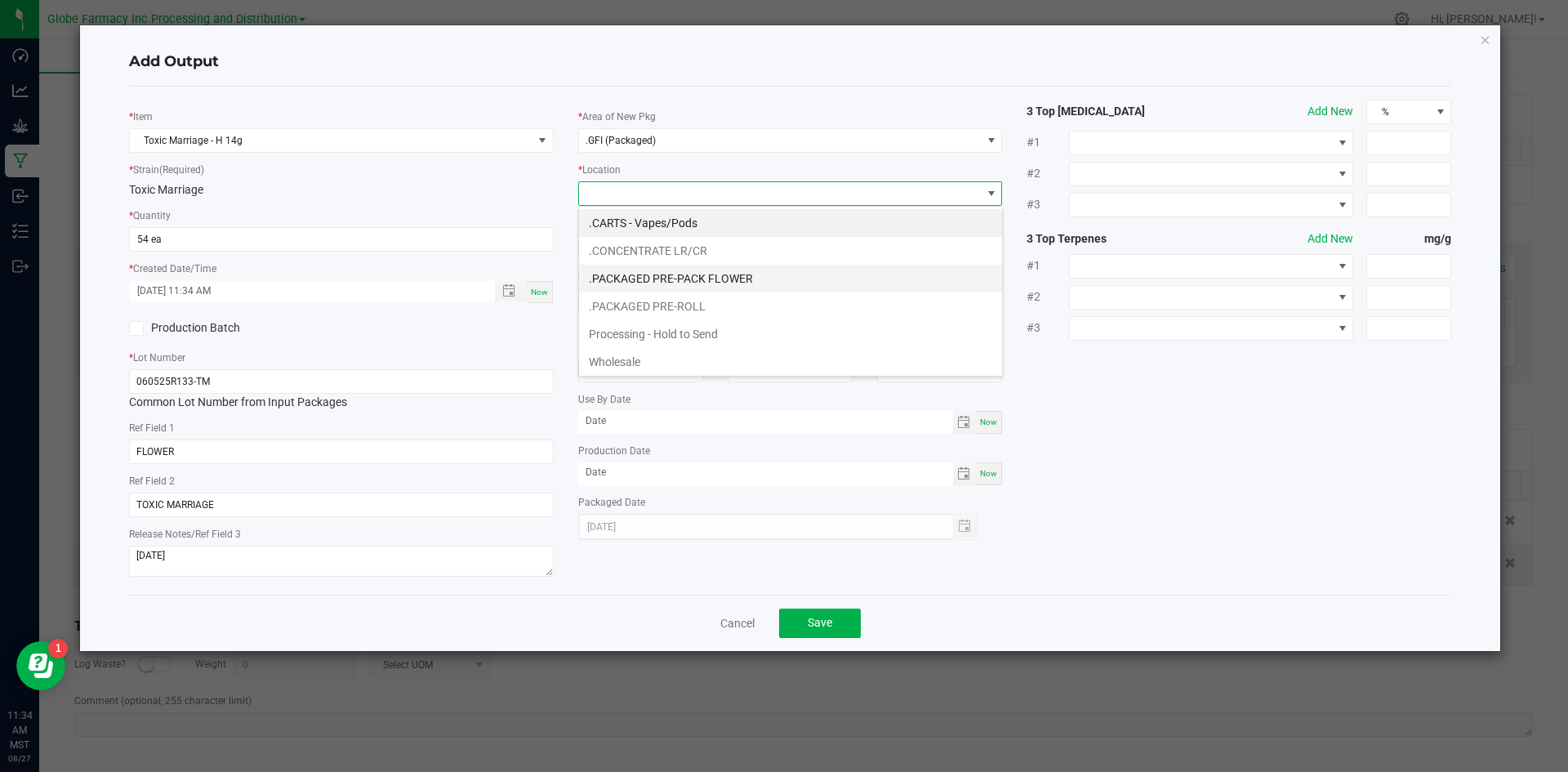
click at [662, 278] on li ".PACKAGED PRE-PACK FLOWER" at bounding box center [790, 278] width 423 height 27
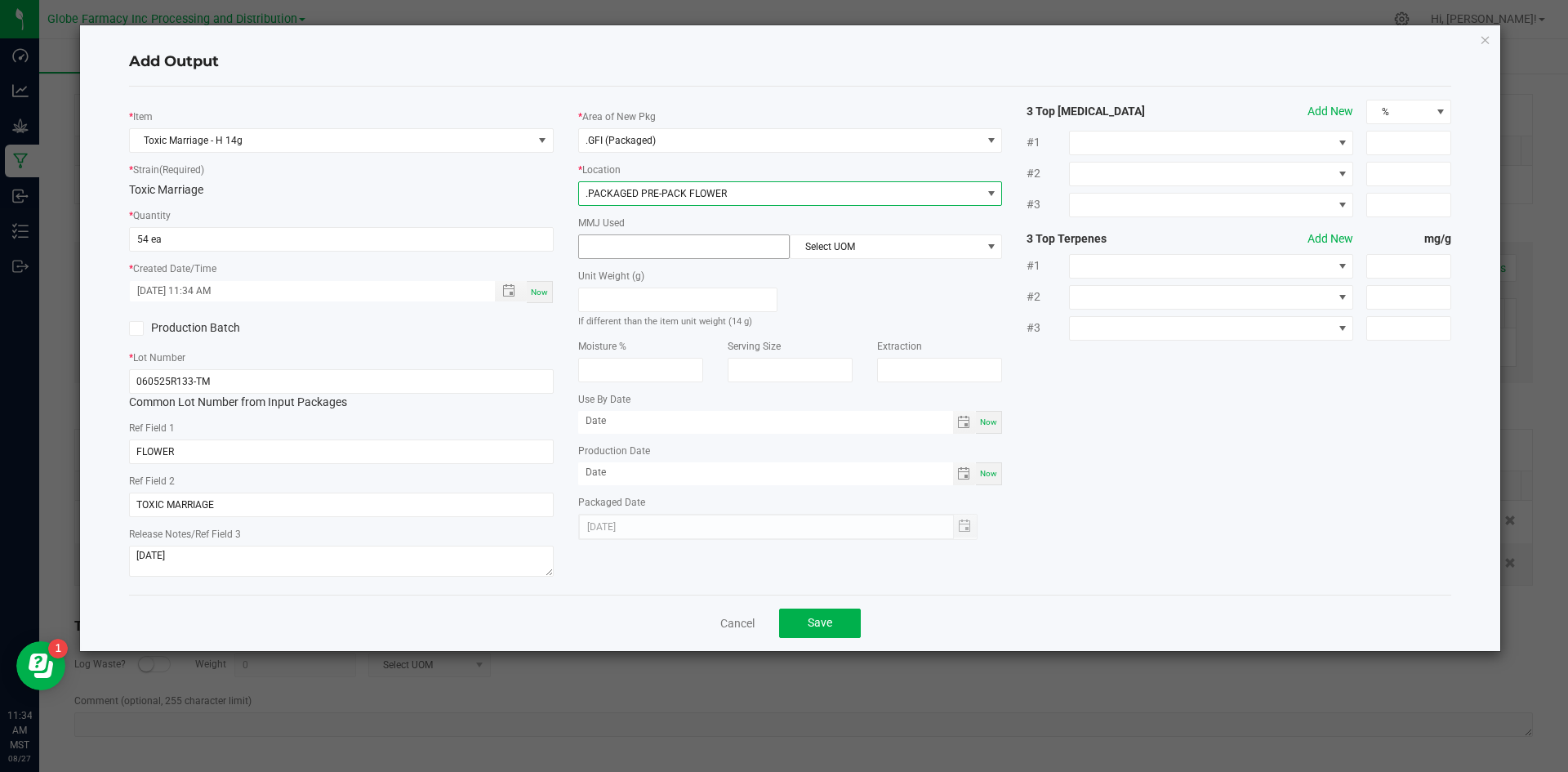
click at [644, 244] on input at bounding box center [684, 246] width 210 height 23
type input "14"
click at [890, 240] on span "Select UOM" at bounding box center [885, 246] width 190 height 23
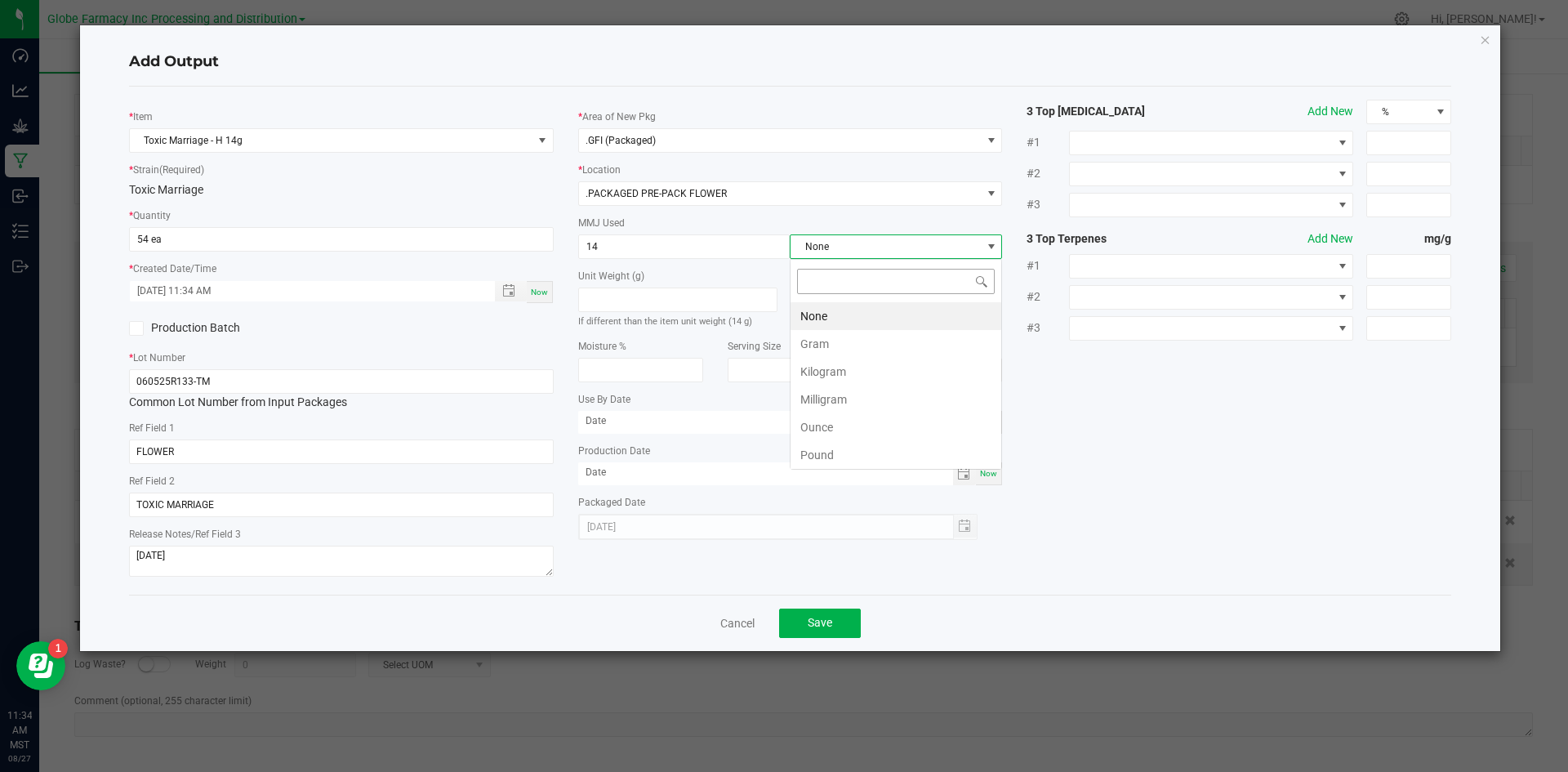
scroll to position [25, 212]
click at [812, 345] on li "Gram" at bounding box center [896, 343] width 210 height 27
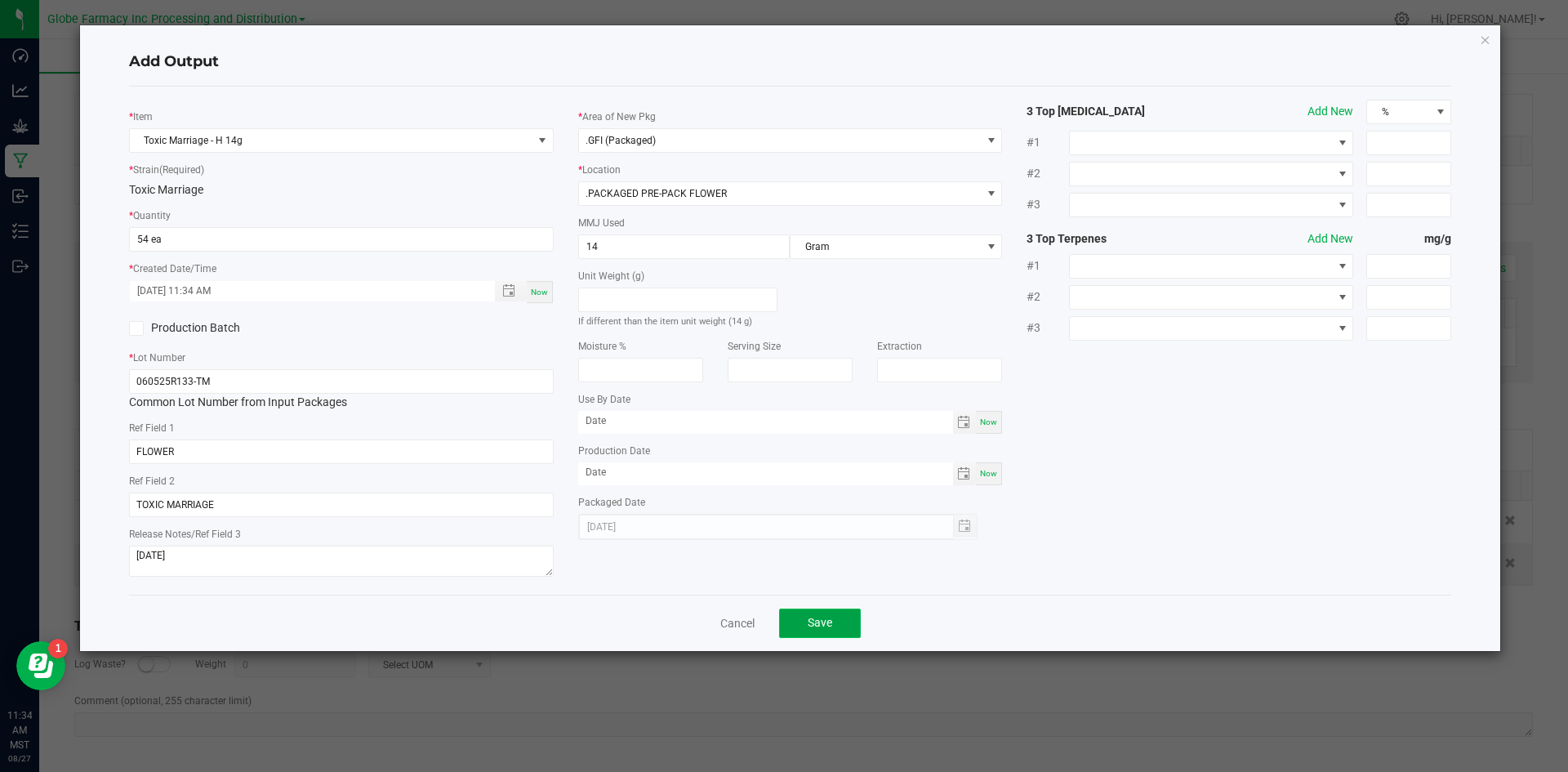
click at [808, 629] on span "Save" at bounding box center [820, 622] width 25 height 13
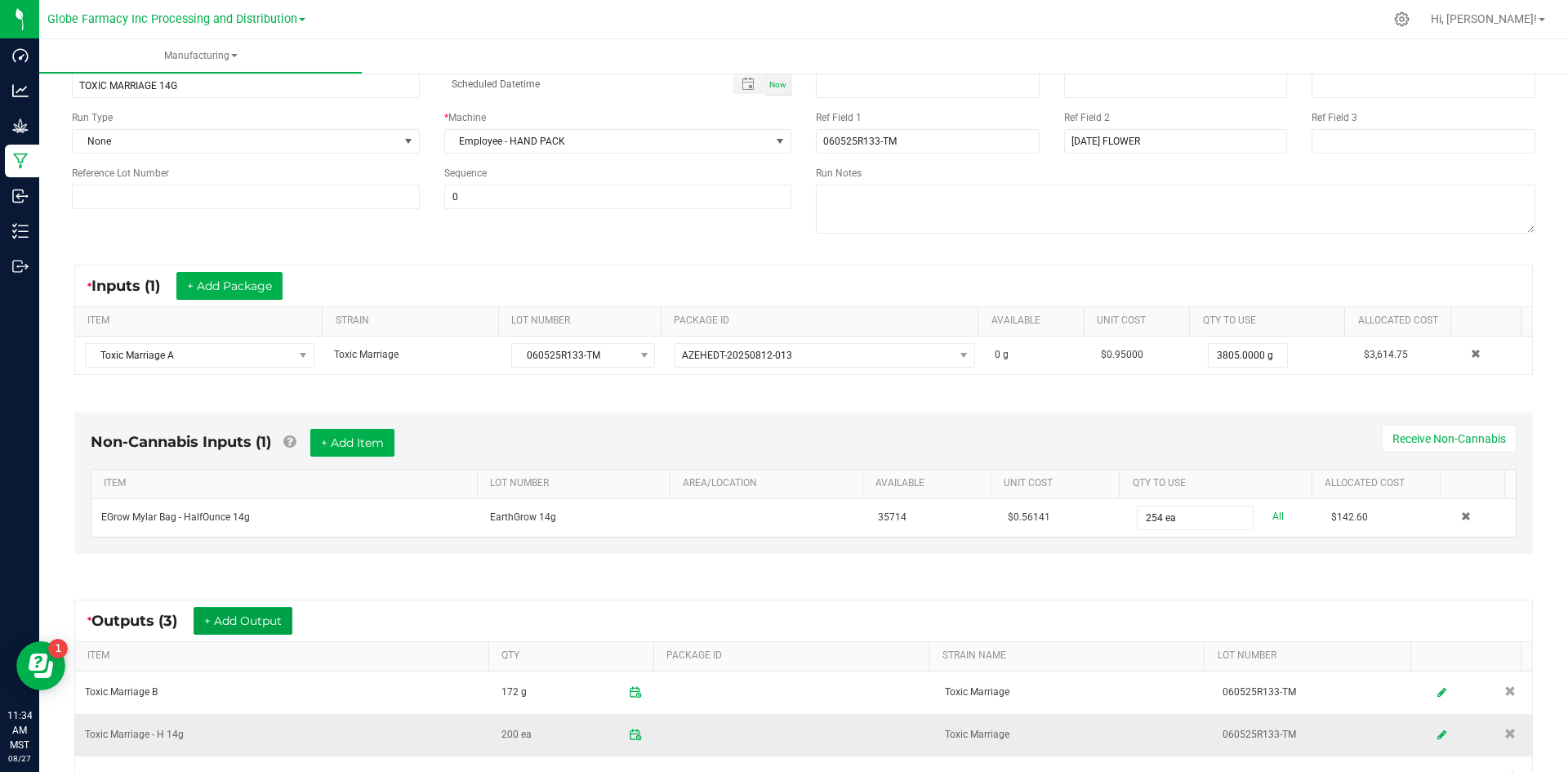
scroll to position [0, 0]
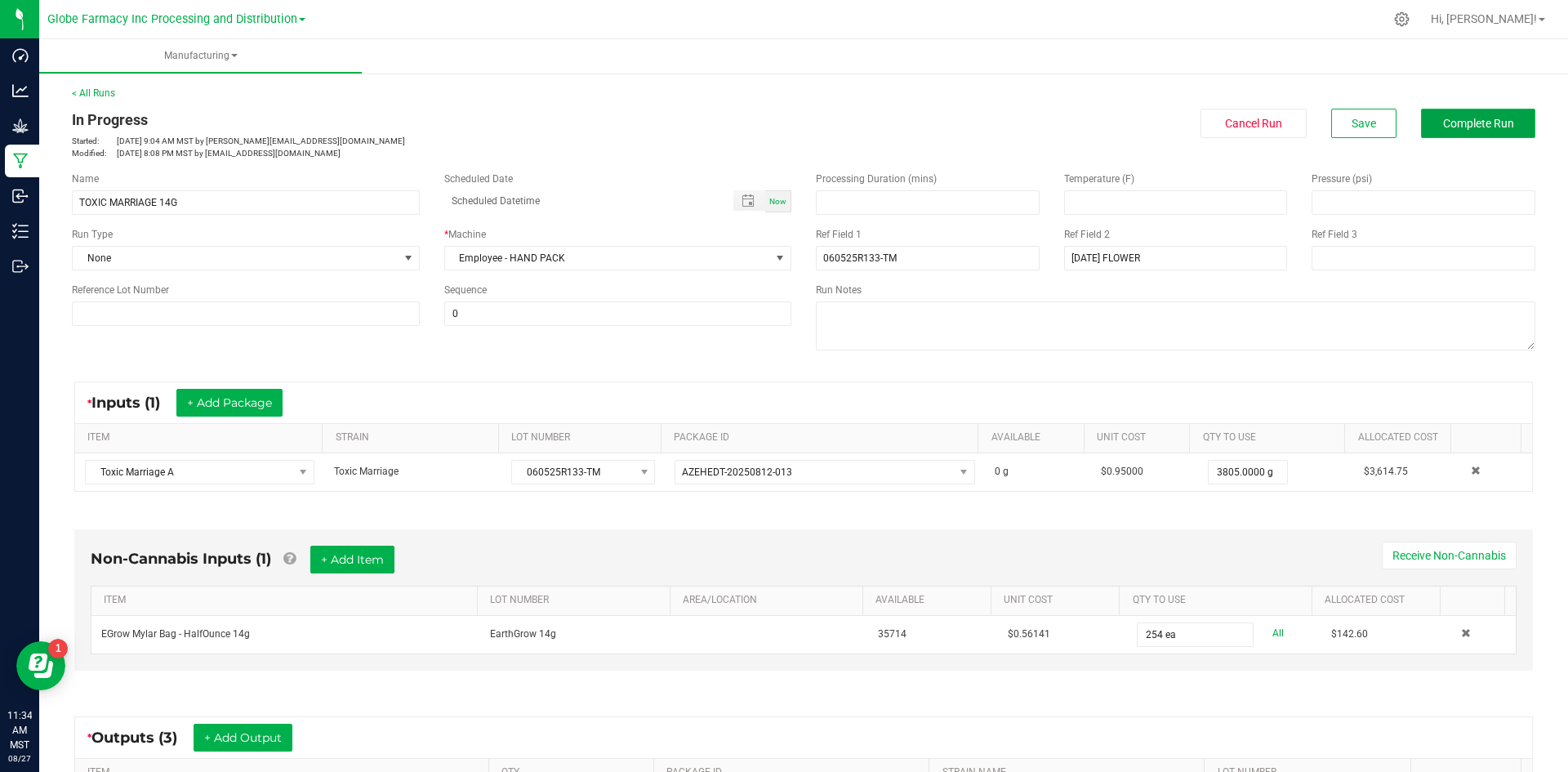
click at [1492, 115] on button "Complete Run" at bounding box center [1478, 123] width 115 height 29
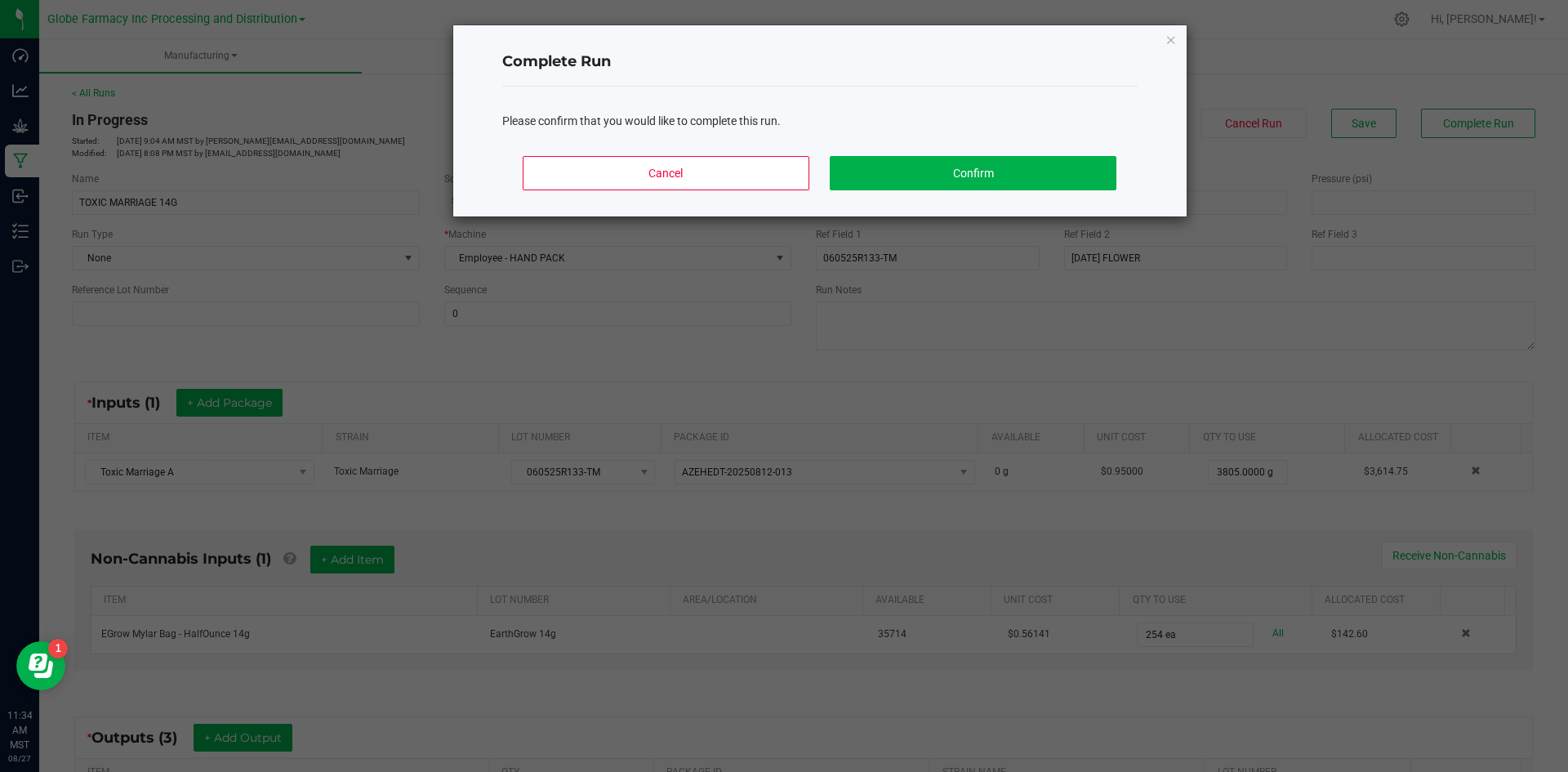
click at [894, 190] on div "Cancel Confirm" at bounding box center [819, 180] width 635 height 74
click at [891, 178] on button "Confirm" at bounding box center [972, 173] width 286 height 34
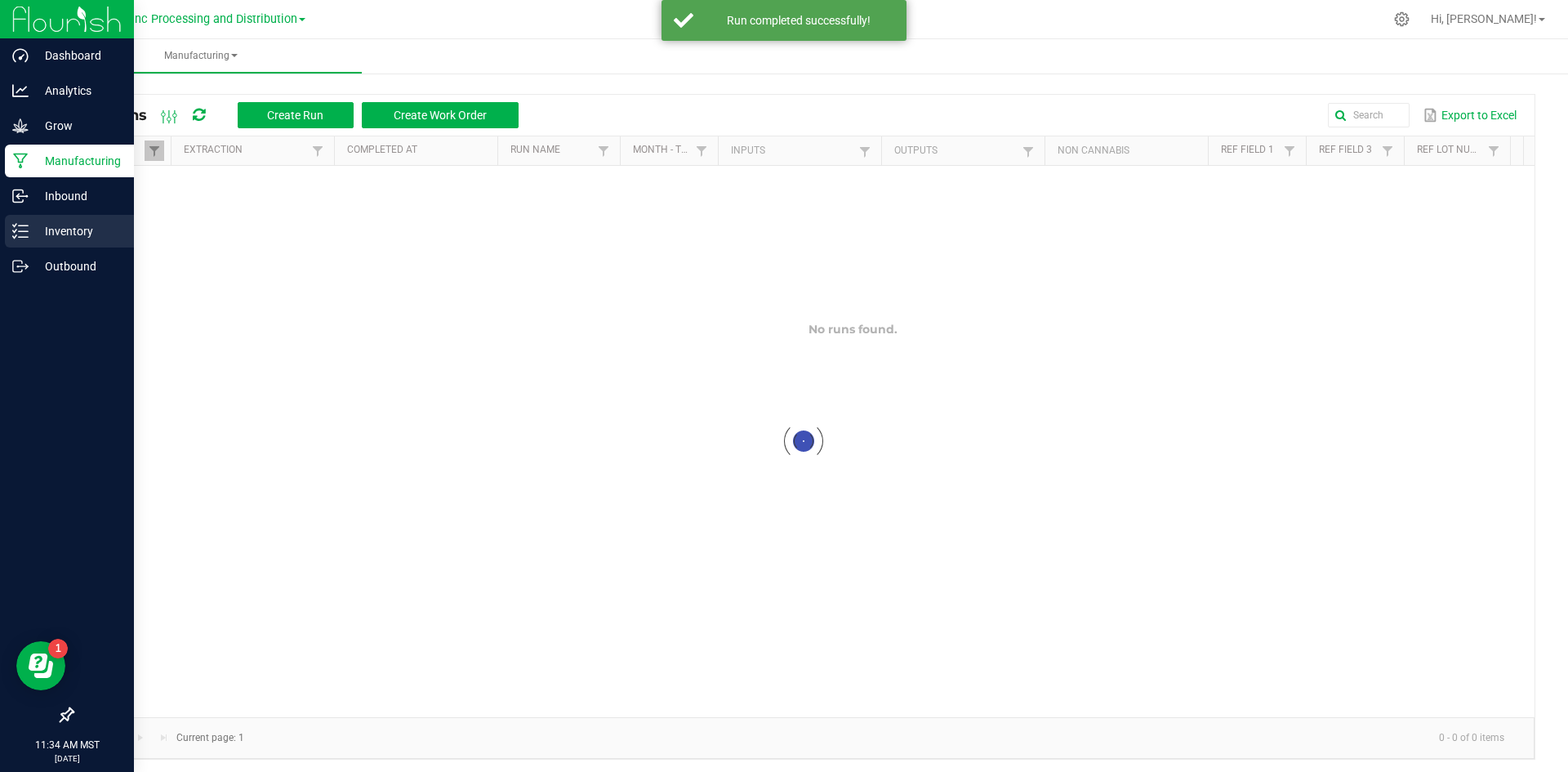
click at [74, 230] on p "Inventory" at bounding box center [77, 231] width 98 height 20
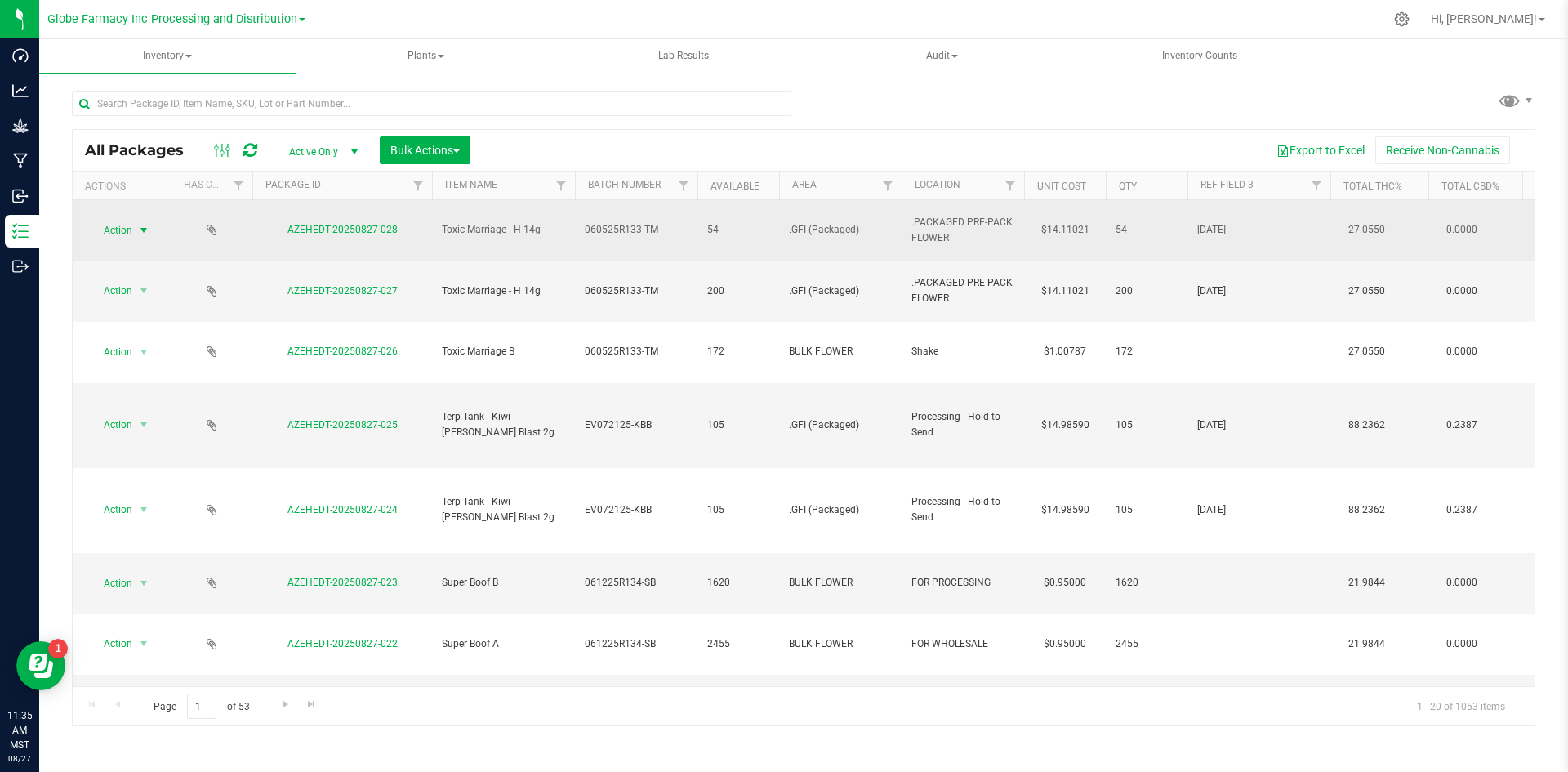
click at [145, 224] on span "select" at bounding box center [144, 230] width 13 height 13
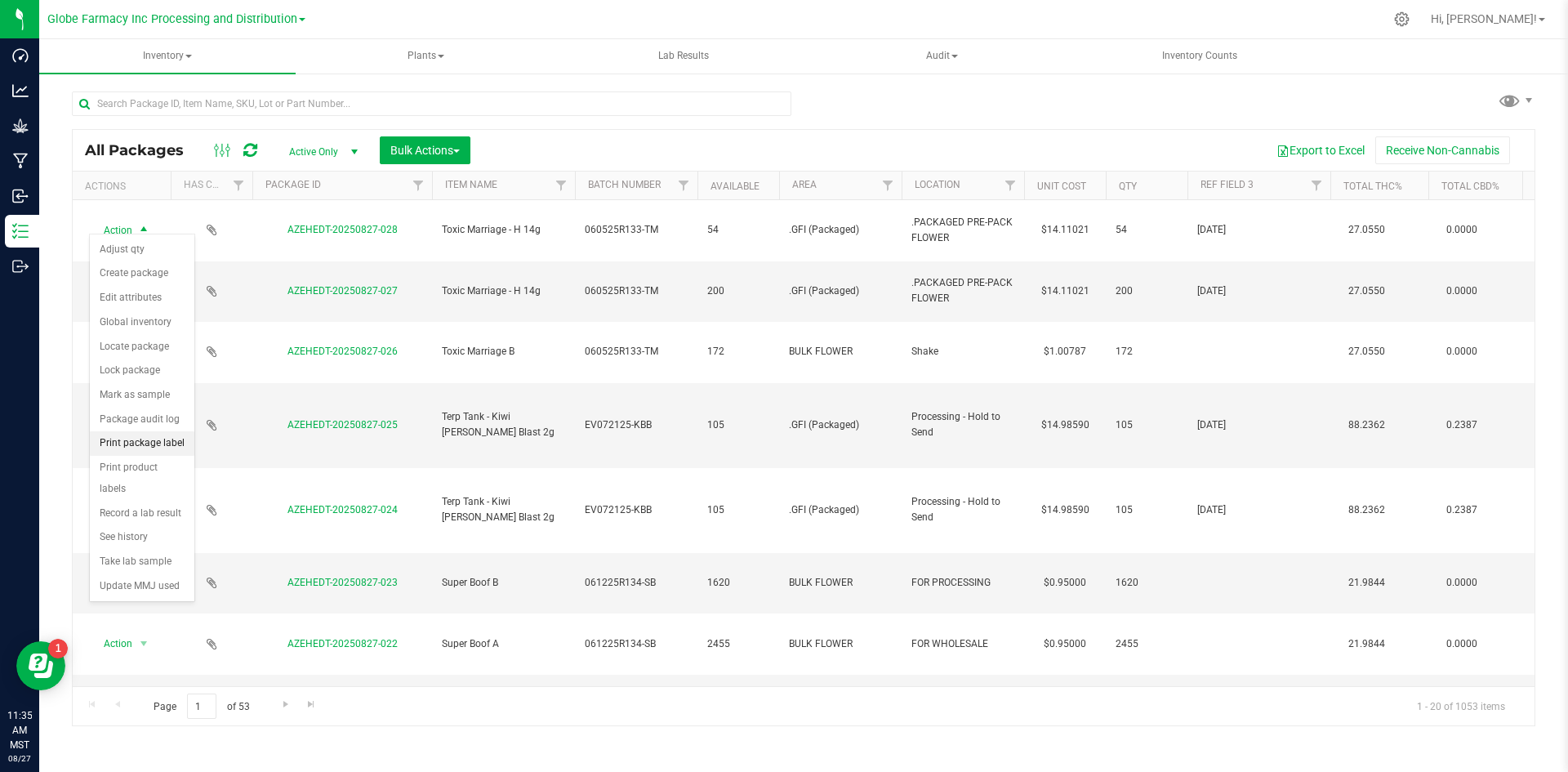
click at [134, 444] on li "Print package label" at bounding box center [142, 443] width 104 height 25
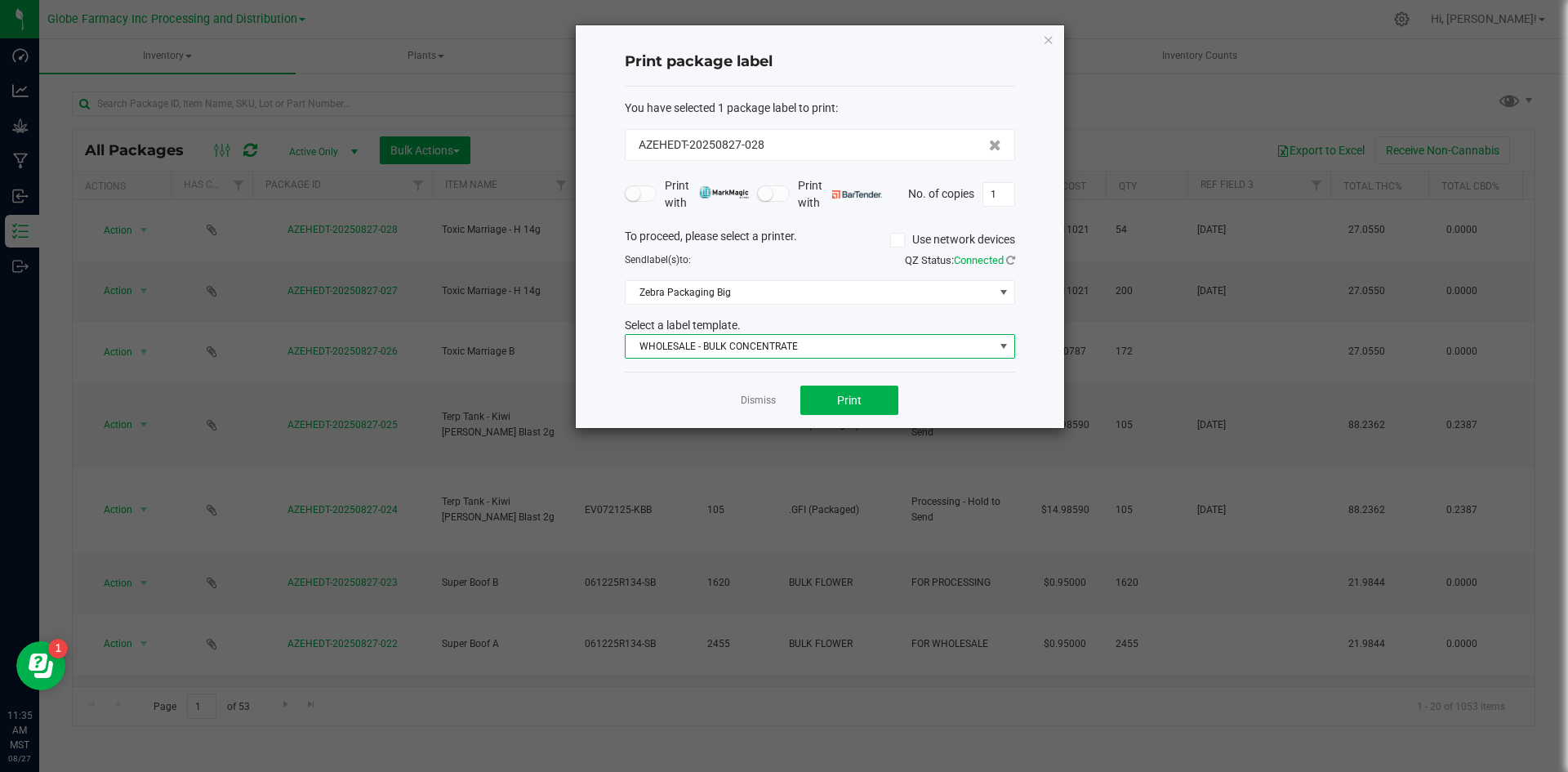
click at [690, 357] on span "WHOLESALE - BULK CONCENTRATE" at bounding box center [810, 347] width 368 height 23
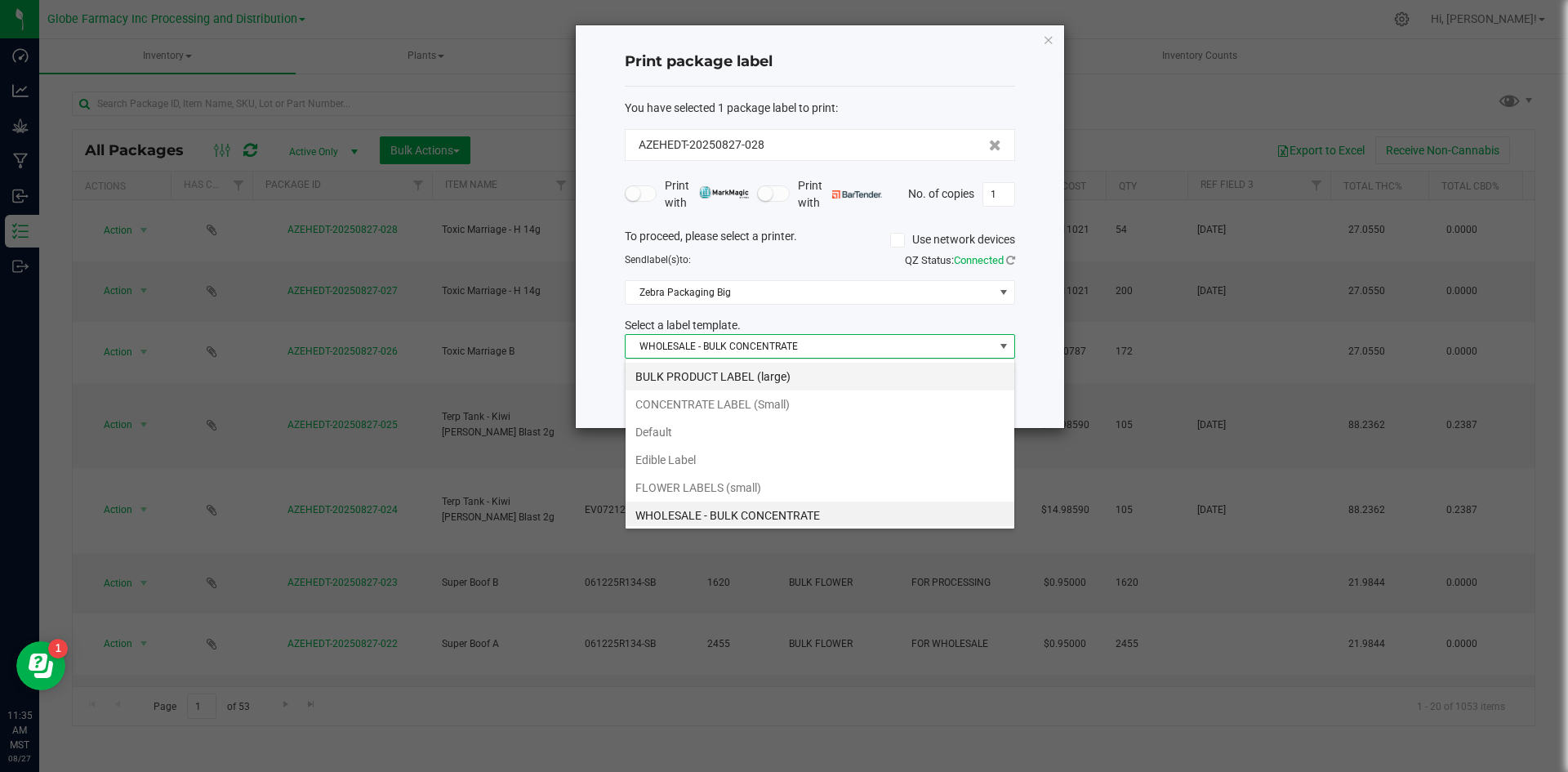
scroll to position [25, 390]
click at [684, 380] on li "BULK PRODUCT LABEL (large)" at bounding box center [820, 372] width 388 height 27
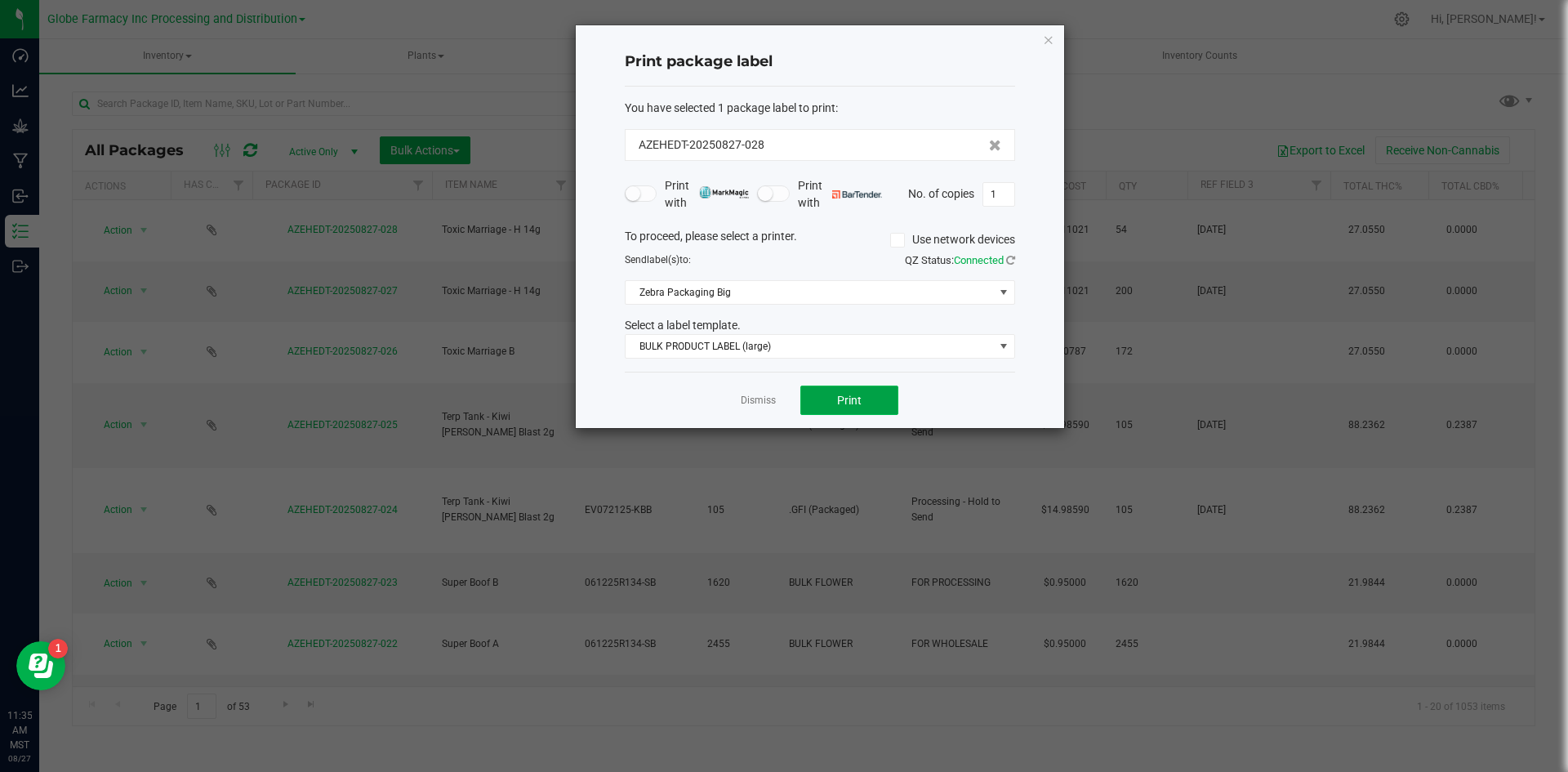
click at [836, 408] on button "Print" at bounding box center [848, 400] width 98 height 29
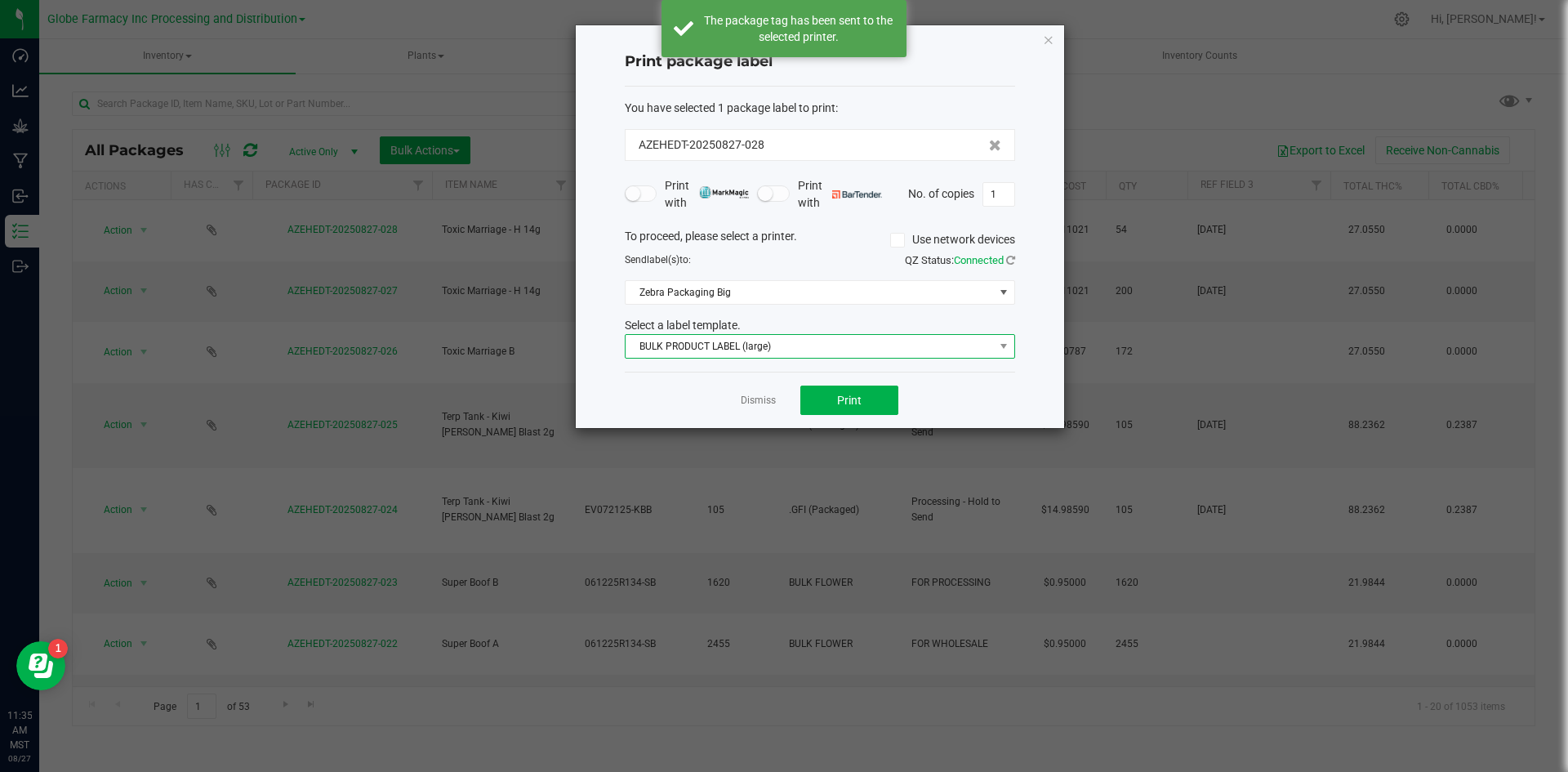
click at [730, 352] on span "BULK PRODUCT LABEL (large)" at bounding box center [810, 347] width 368 height 23
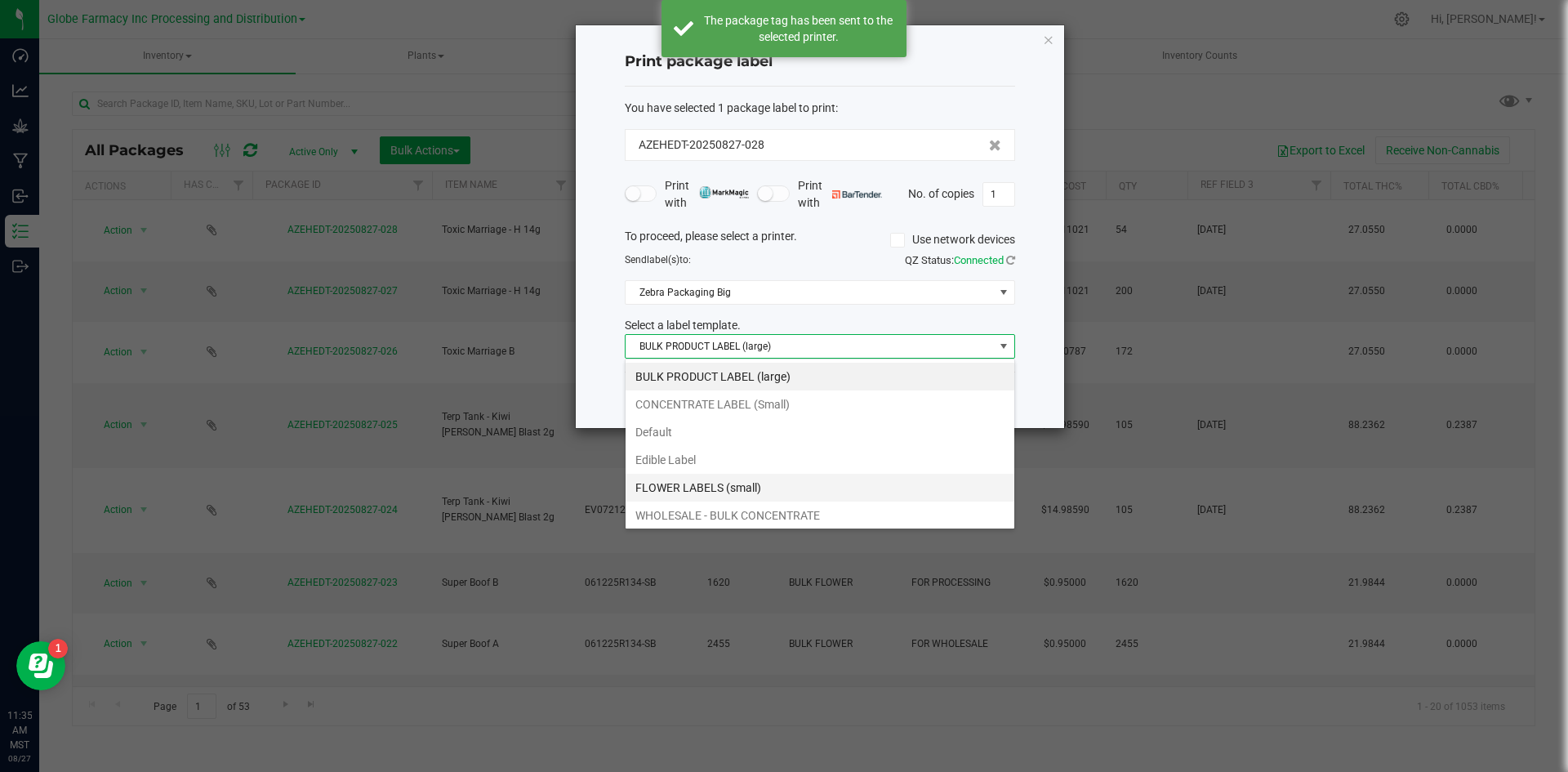
click at [709, 483] on li "FLOWER LABELS (small)" at bounding box center [820, 487] width 388 height 27
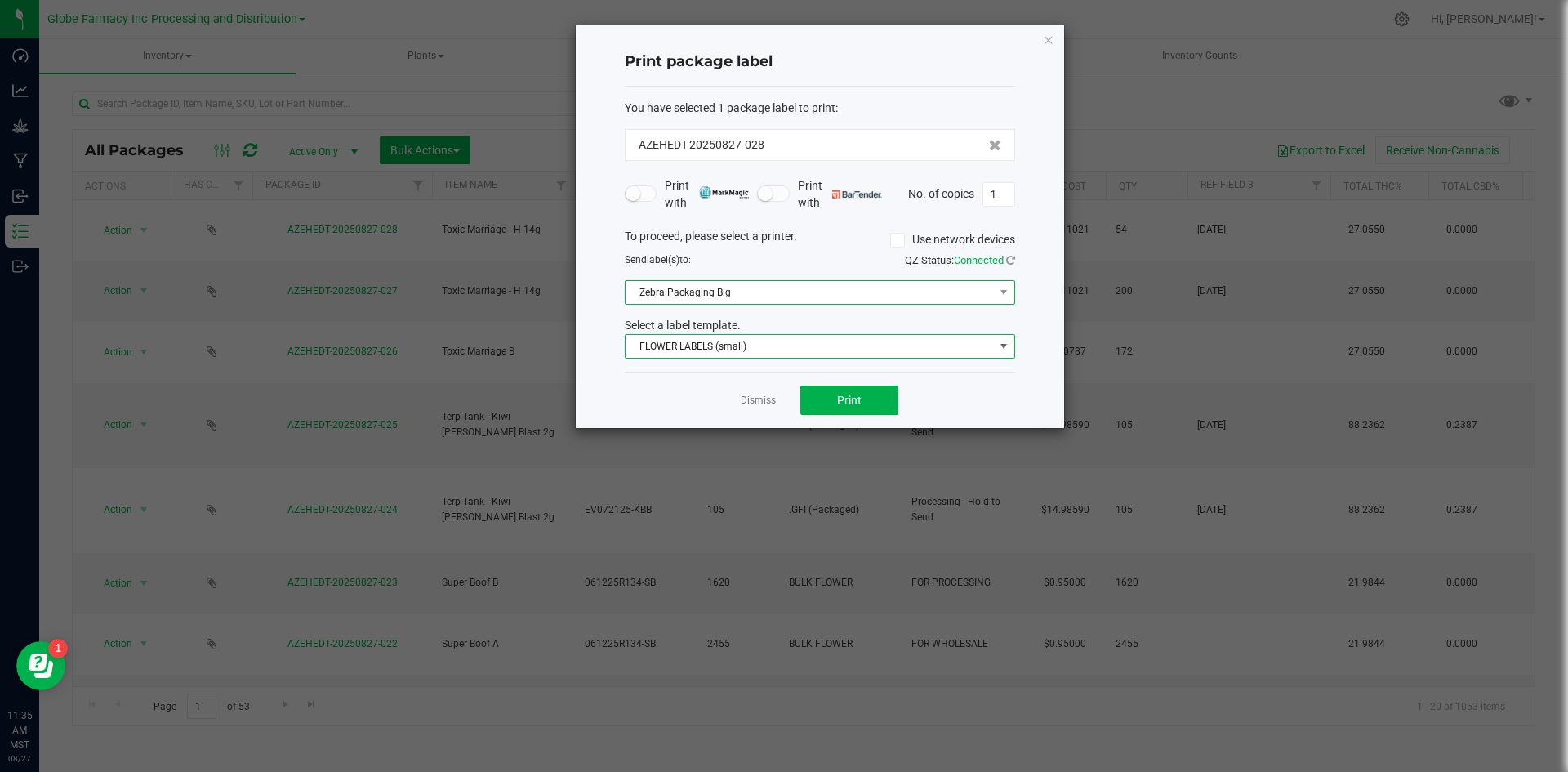
click at [708, 295] on span "Zebra Packaging Big" at bounding box center [810, 293] width 368 height 23
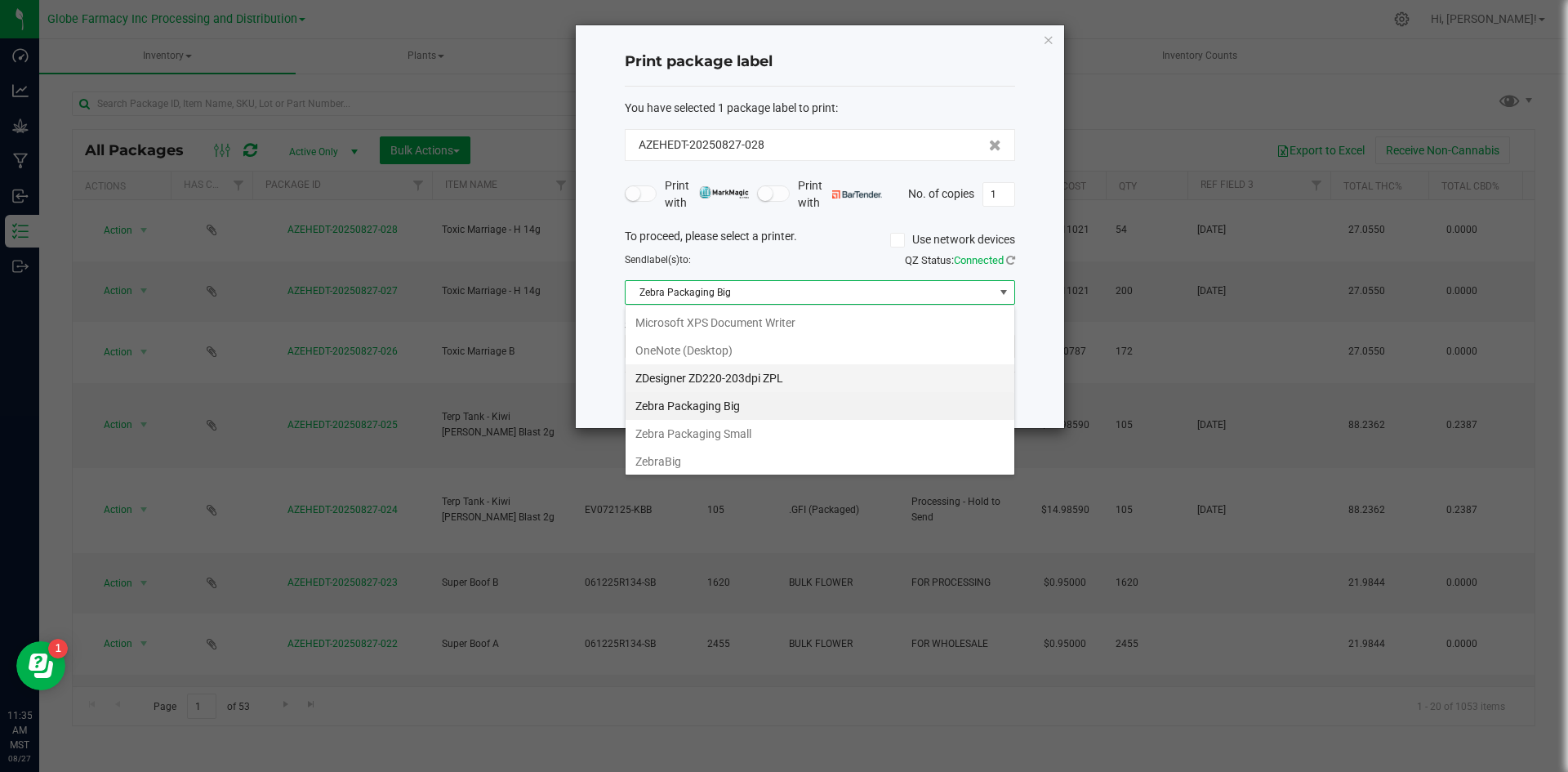
scroll to position [169, 0]
click at [720, 404] on Small "Zebra Packaging Small" at bounding box center [820, 404] width 388 height 27
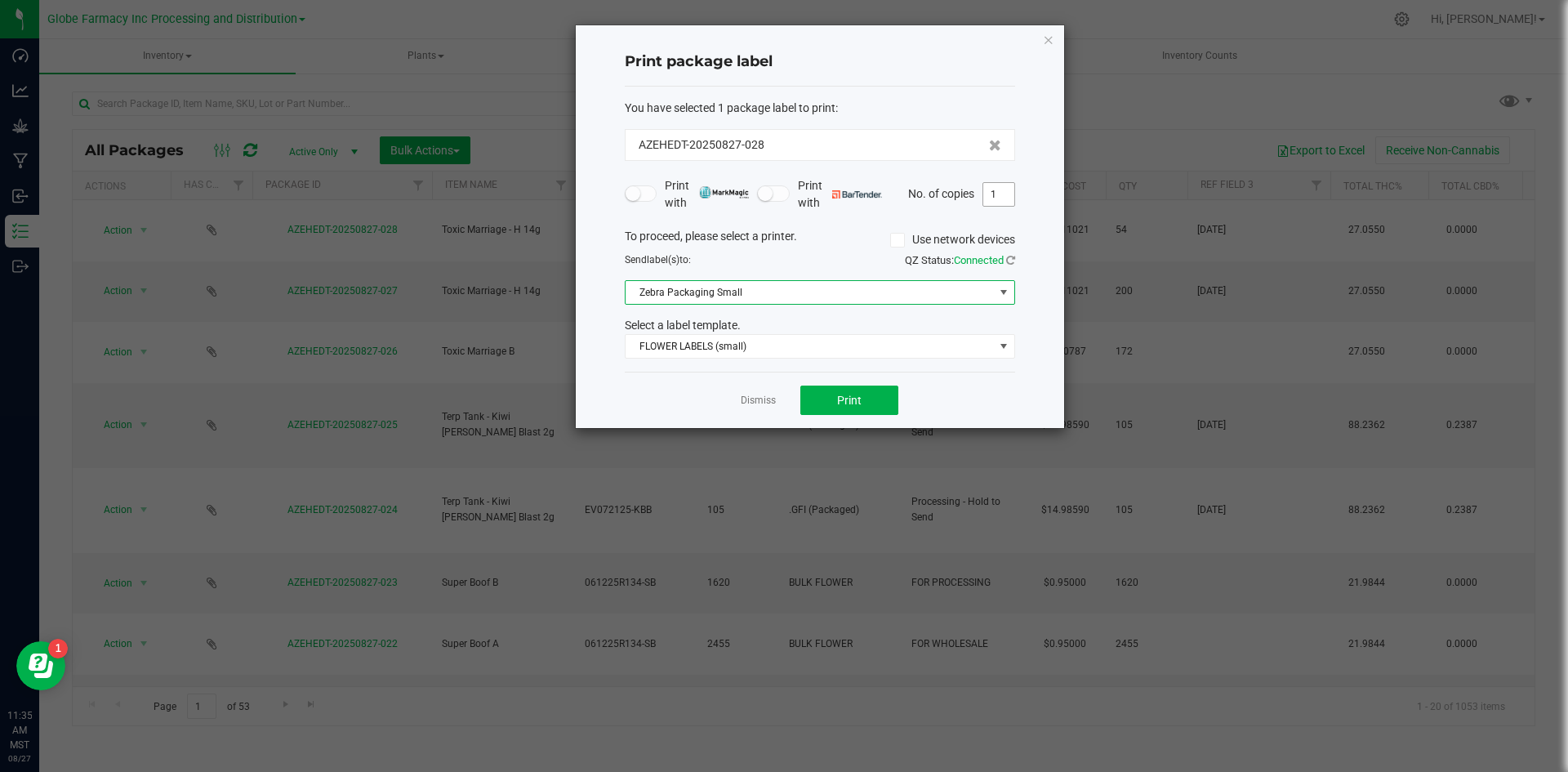
click at [999, 186] on input "1" at bounding box center [998, 194] width 31 height 23
type input "54"
click at [863, 400] on button "Print" at bounding box center [848, 400] width 98 height 29
click at [774, 401] on link "Dismiss" at bounding box center [757, 401] width 35 height 14
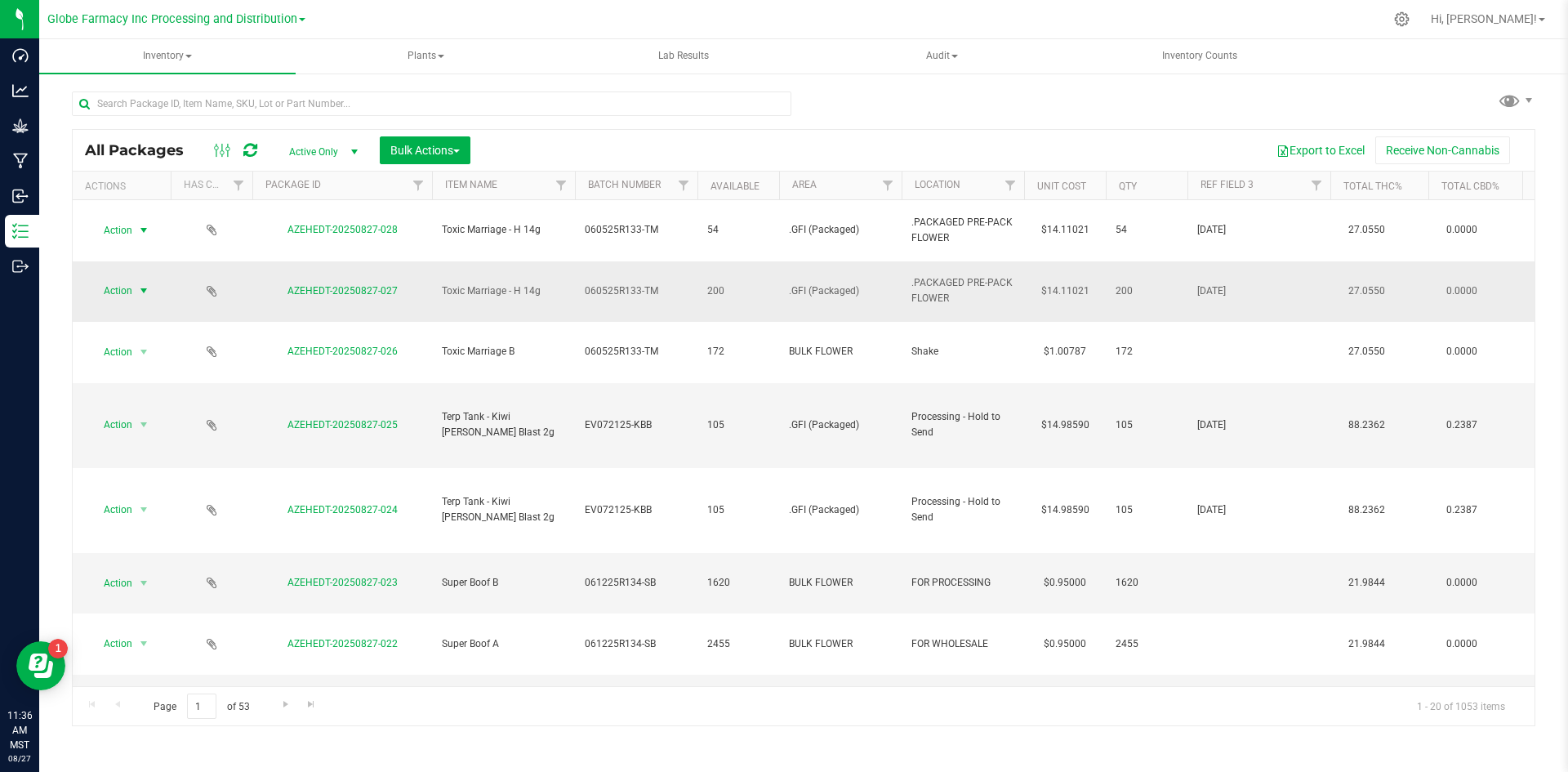
click at [142, 284] on span "select" at bounding box center [144, 291] width 13 height 13
click at [110, 312] on li "Create package" at bounding box center [142, 319] width 104 height 25
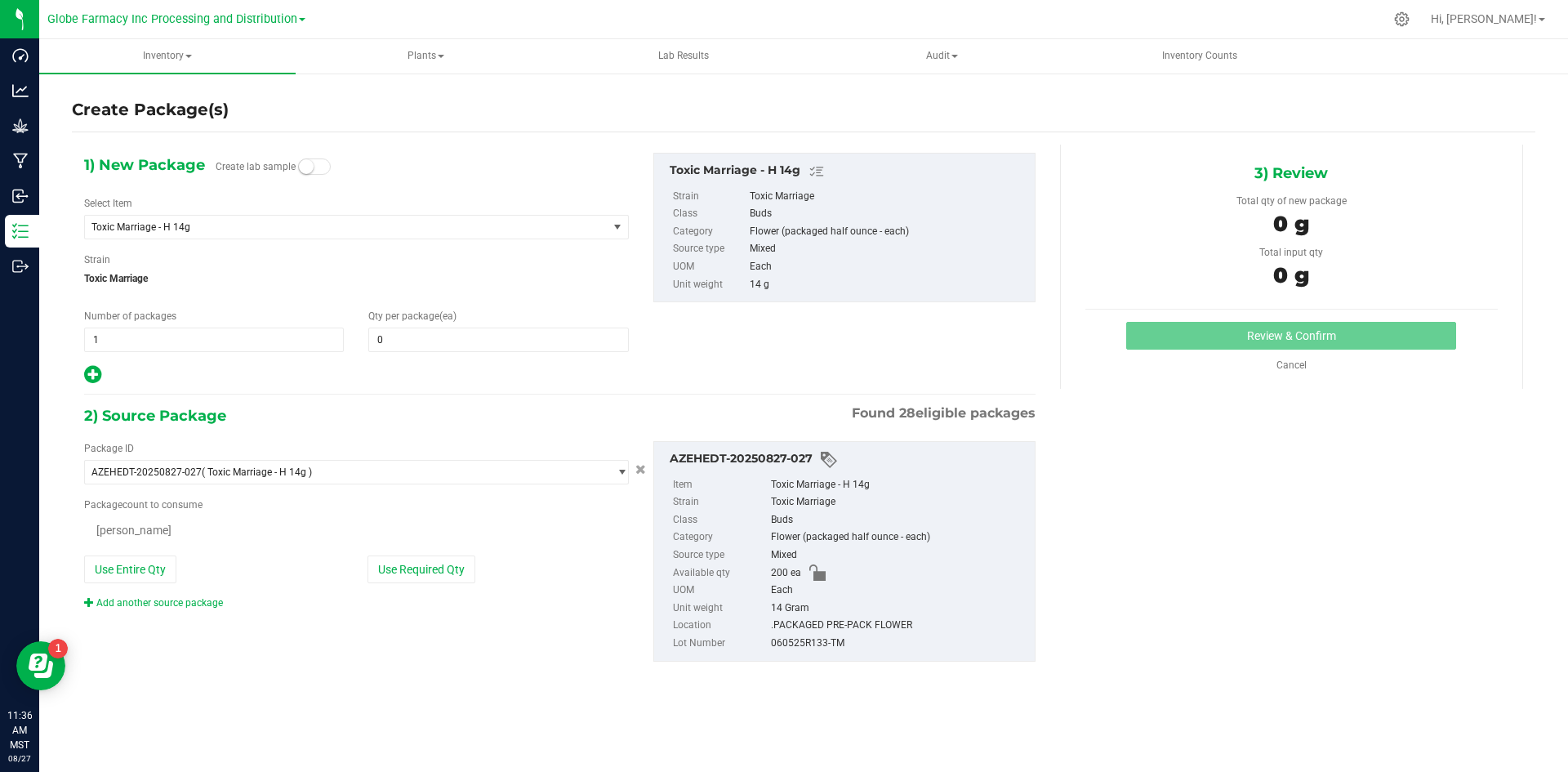
type input "0"
click at [149, 350] on span "1 1" at bounding box center [214, 340] width 259 height 25
click at [149, 350] on input "1" at bounding box center [214, 340] width 258 height 23
type input "4"
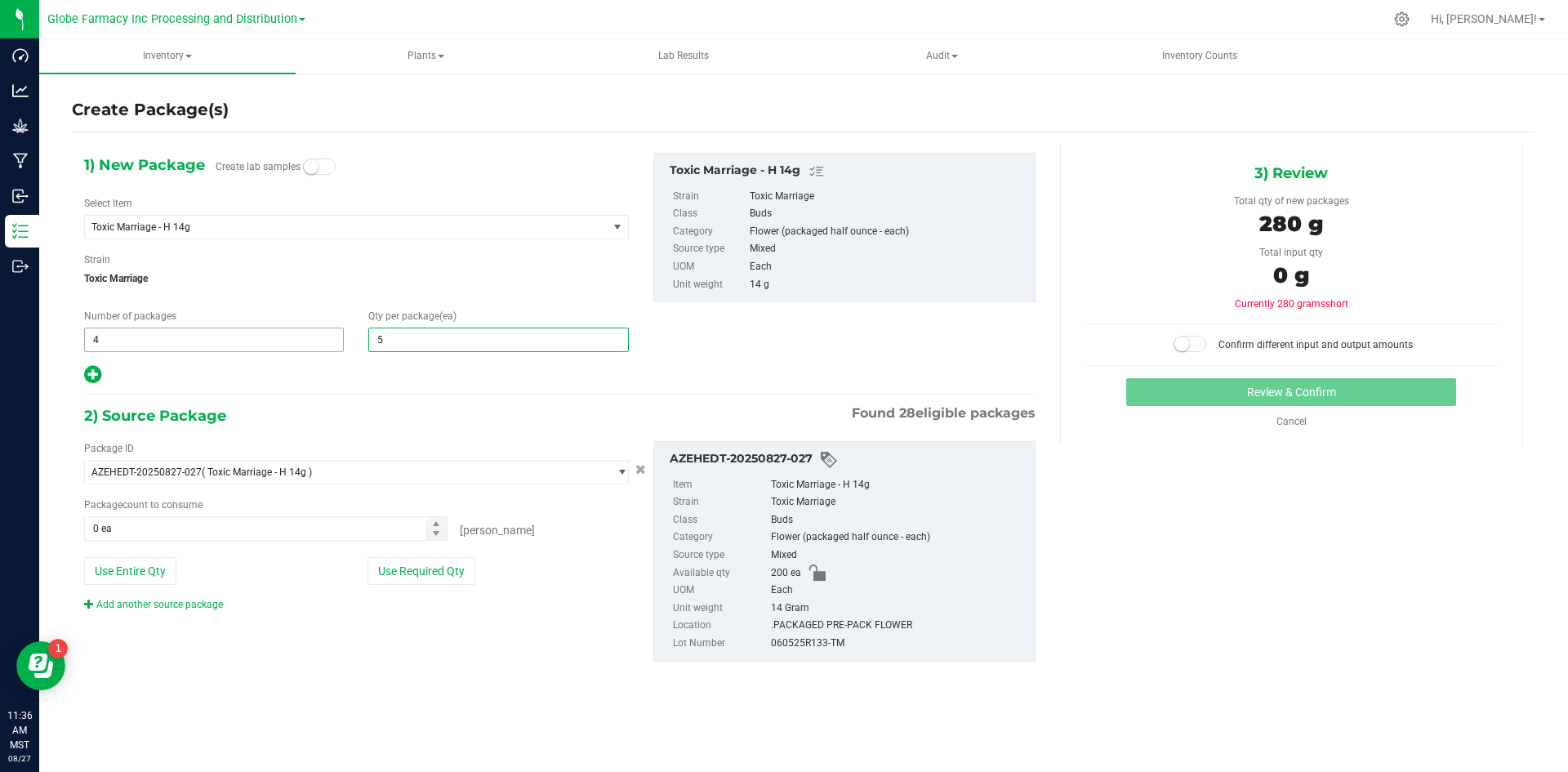
type input "50"
click at [423, 585] on div "Package ID AZEHEDT-20250827-027 ( Toxic Marriage - H 14g ) AZEHEDT-20240409-044…" at bounding box center [356, 527] width 569 height 171
click at [423, 566] on button "Use Required Qty" at bounding box center [421, 570] width 108 height 27
type input "200 ea"
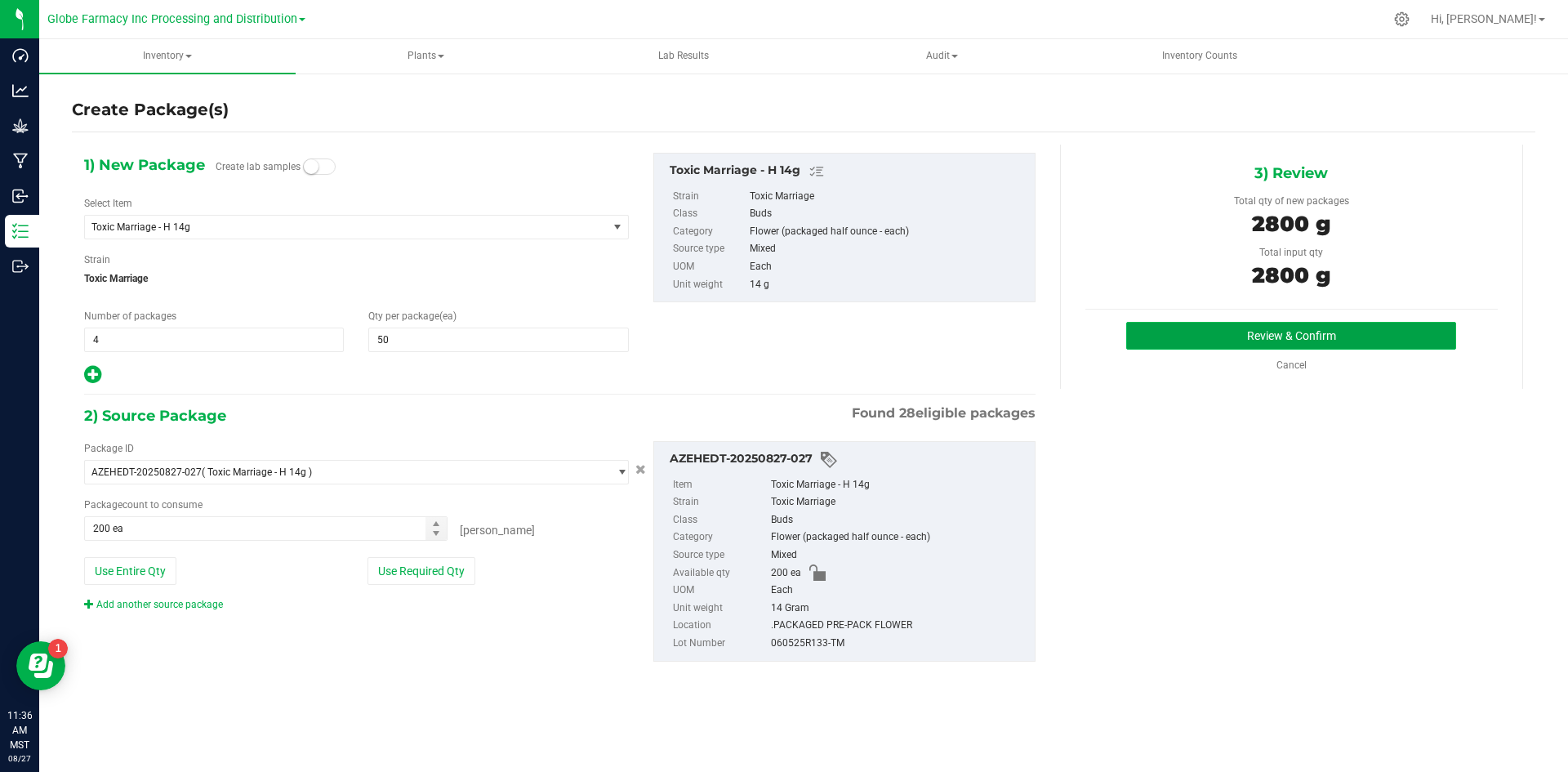
click at [1262, 329] on button "Review & Confirm" at bounding box center [1291, 335] width 330 height 27
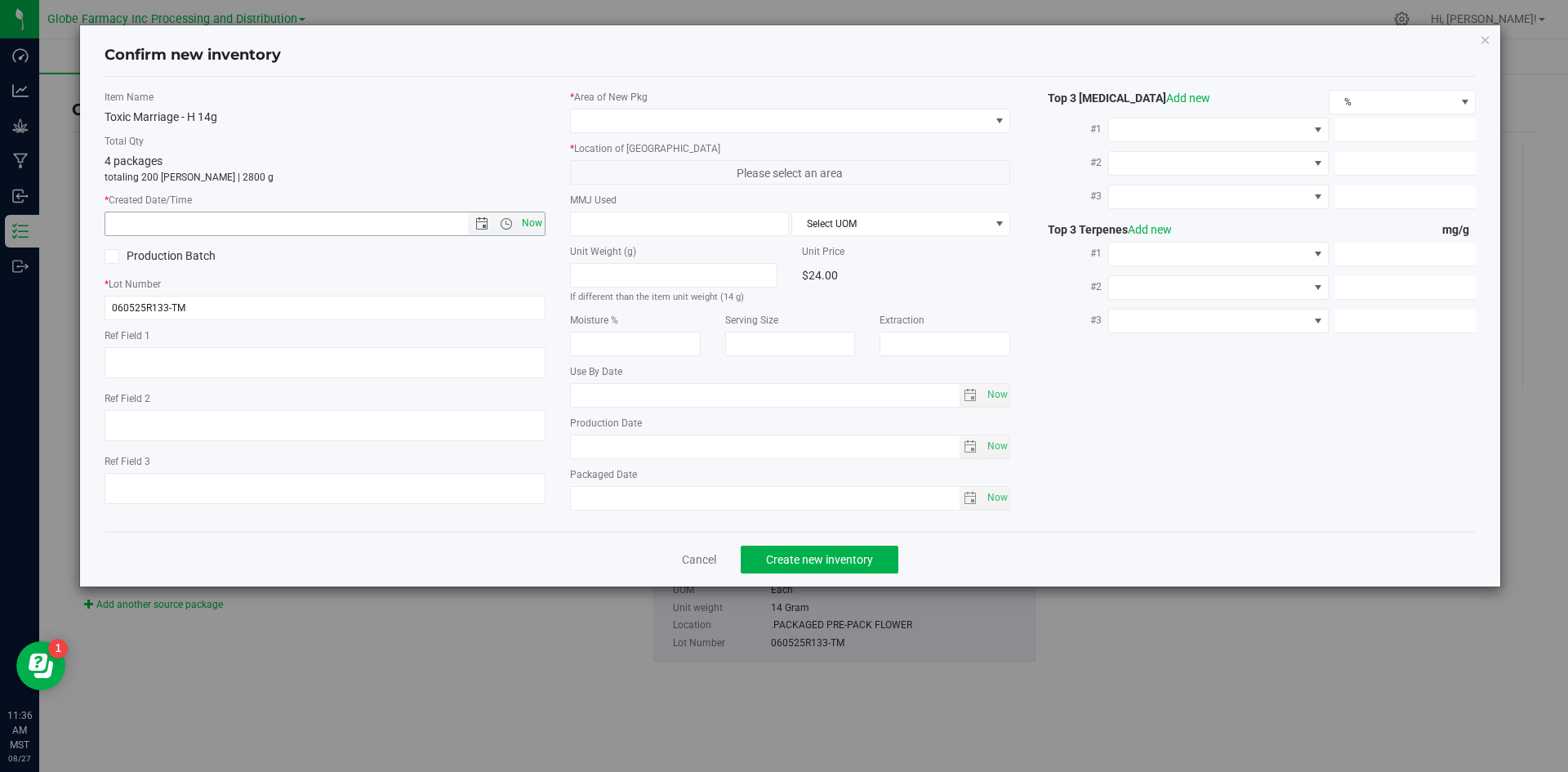
click at [537, 221] on span "Now" at bounding box center [531, 223] width 27 height 24
type input "[DATE] 11:36 AM"
click at [134, 356] on textarea at bounding box center [325, 363] width 441 height 31
type textarea "FLOWER"
type textarea "TOXIC MARRIAGE"
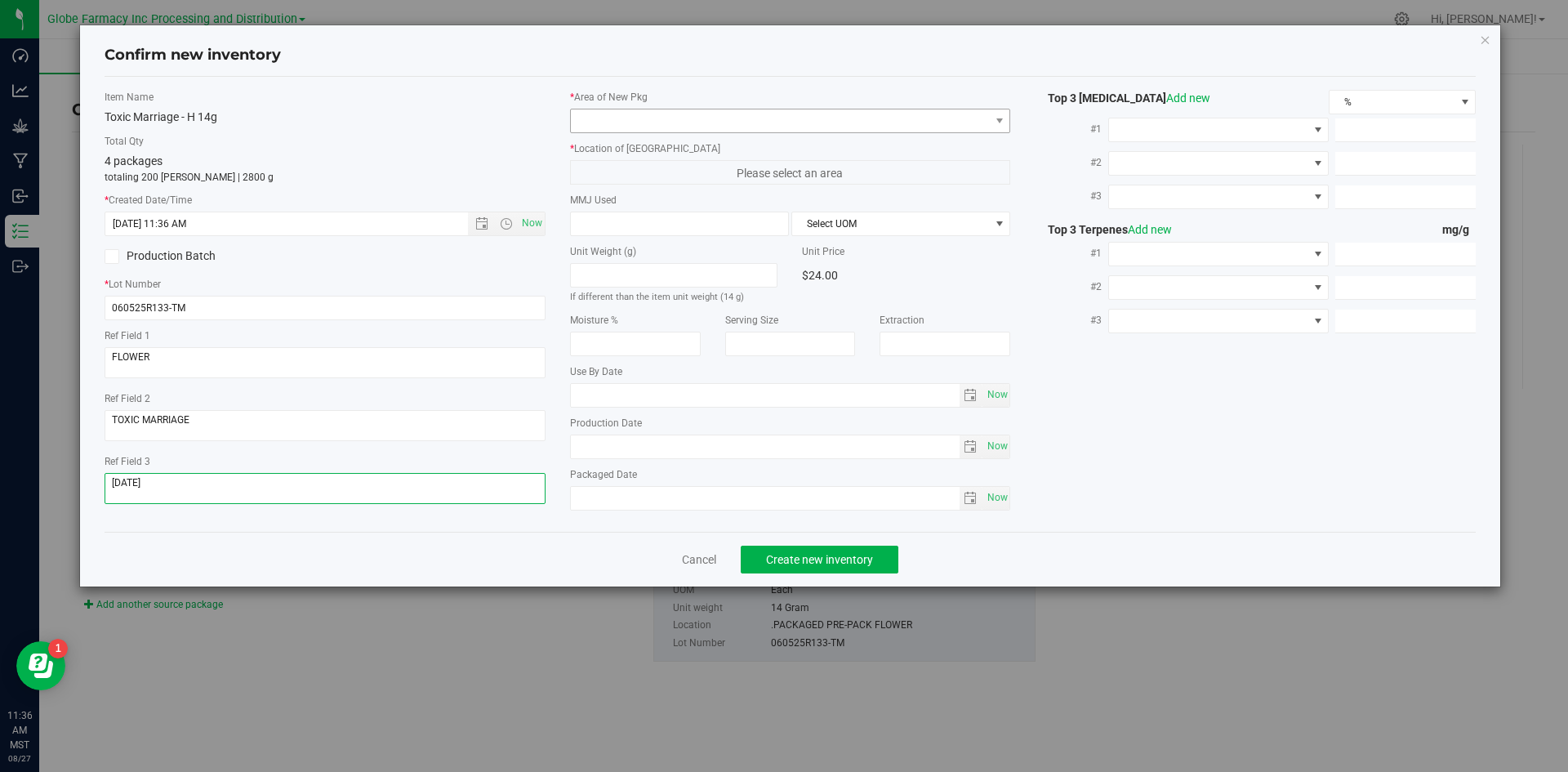
type textarea "[DATE]"
click at [846, 116] on span at bounding box center [780, 121] width 419 height 23
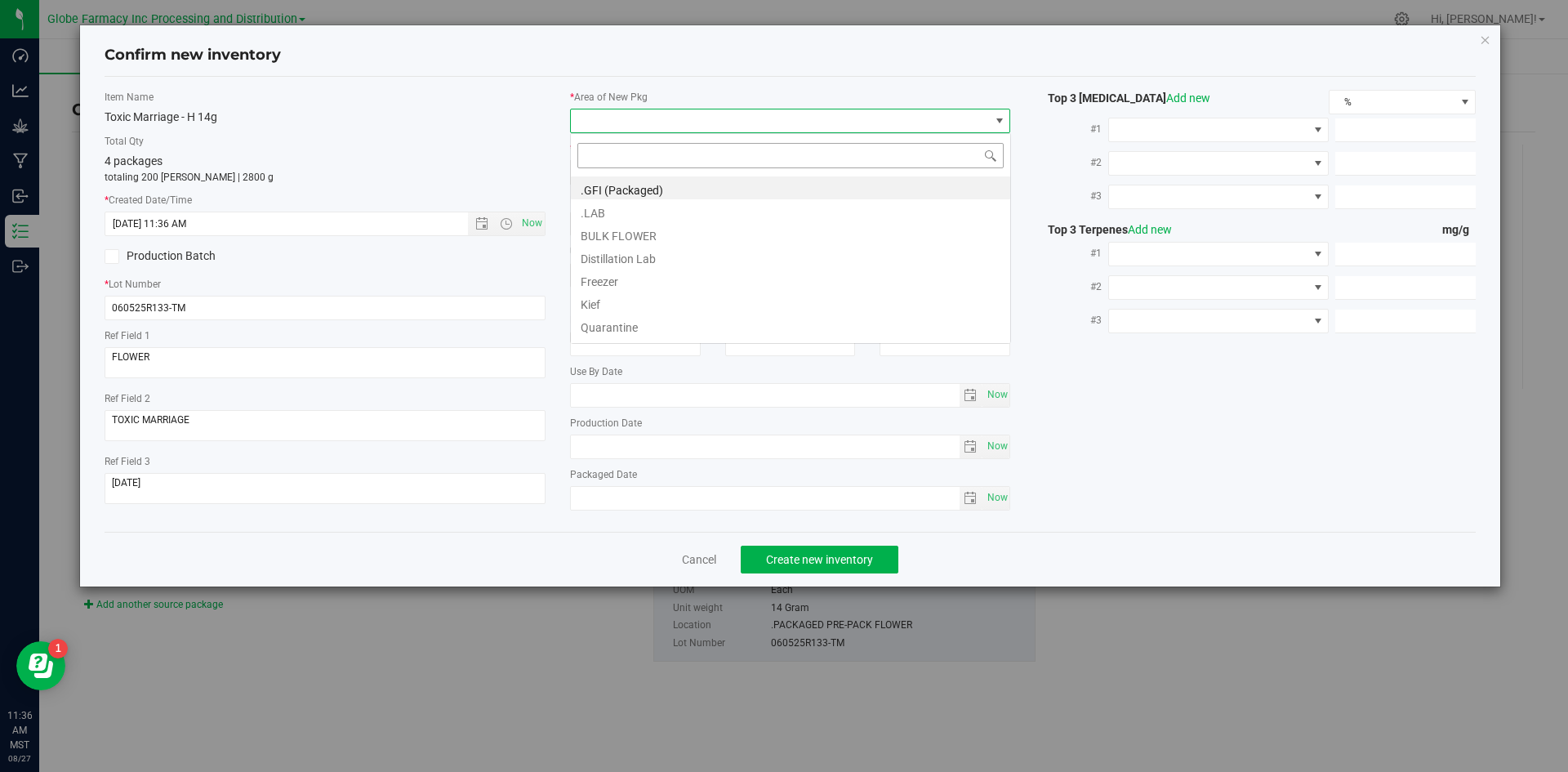
scroll to position [25, 441]
click at [645, 189] on li ".GFI (Packaged)" at bounding box center [791, 188] width 439 height 23
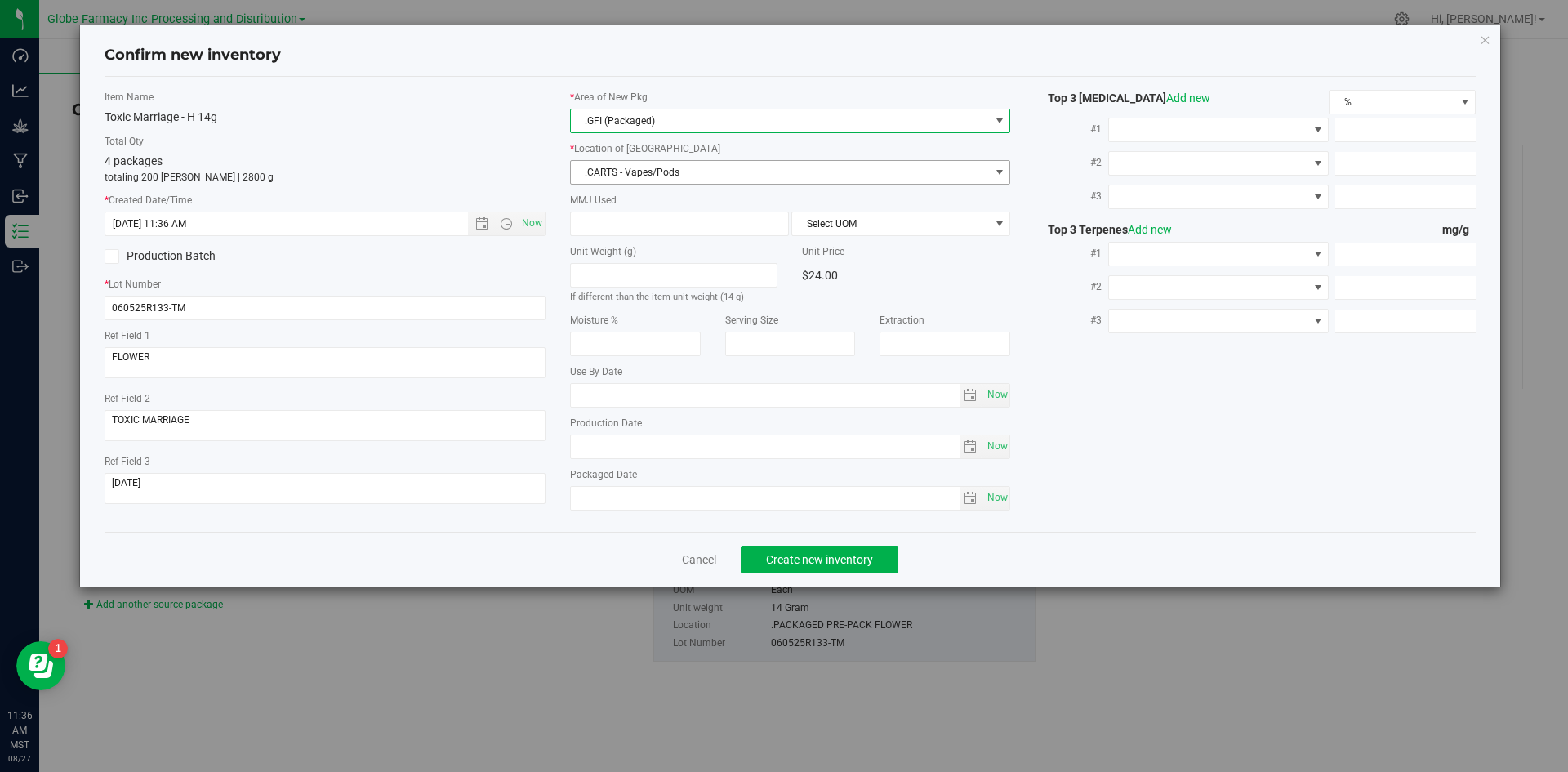
click at [641, 169] on span ".CARTS - Vapes/Pods" at bounding box center [780, 172] width 419 height 23
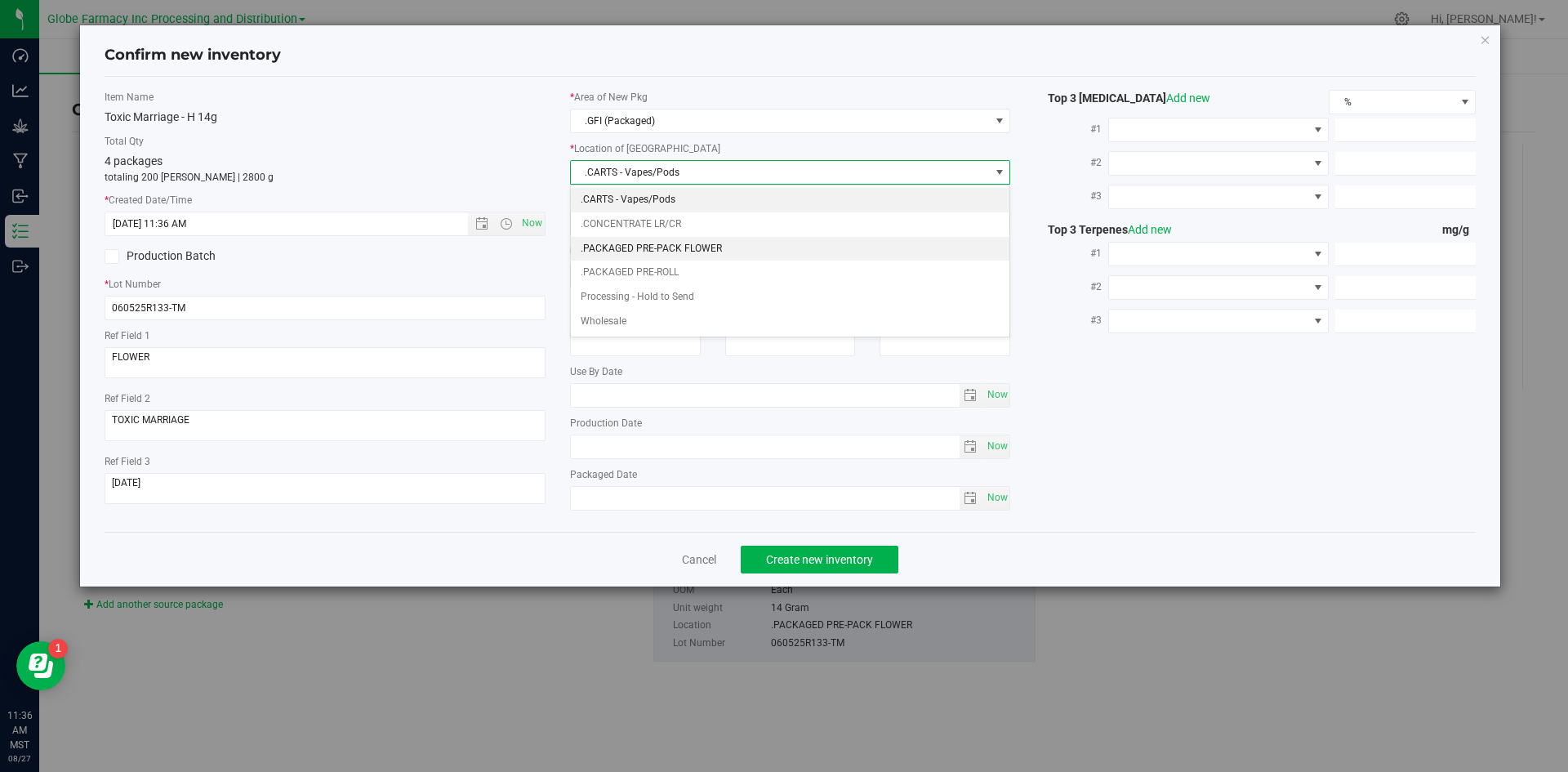
click at [676, 238] on li ".PACKAGED PRE-PACK FLOWER" at bounding box center [791, 249] width 439 height 25
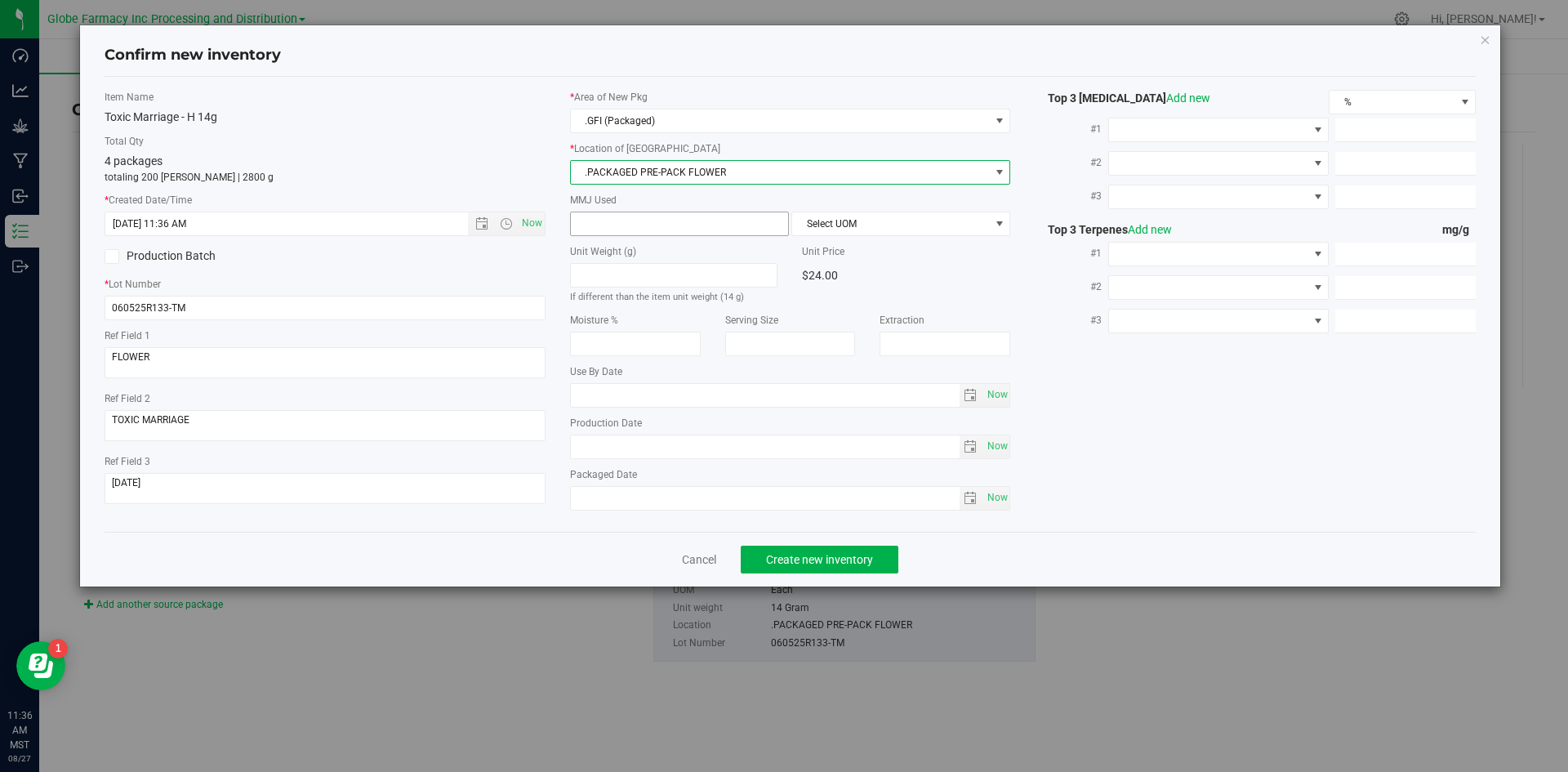
click at [641, 215] on span at bounding box center [679, 224] width 219 height 25
type input "14"
type input "14.0000"
click at [828, 215] on span "Select UOM" at bounding box center [890, 224] width 197 height 23
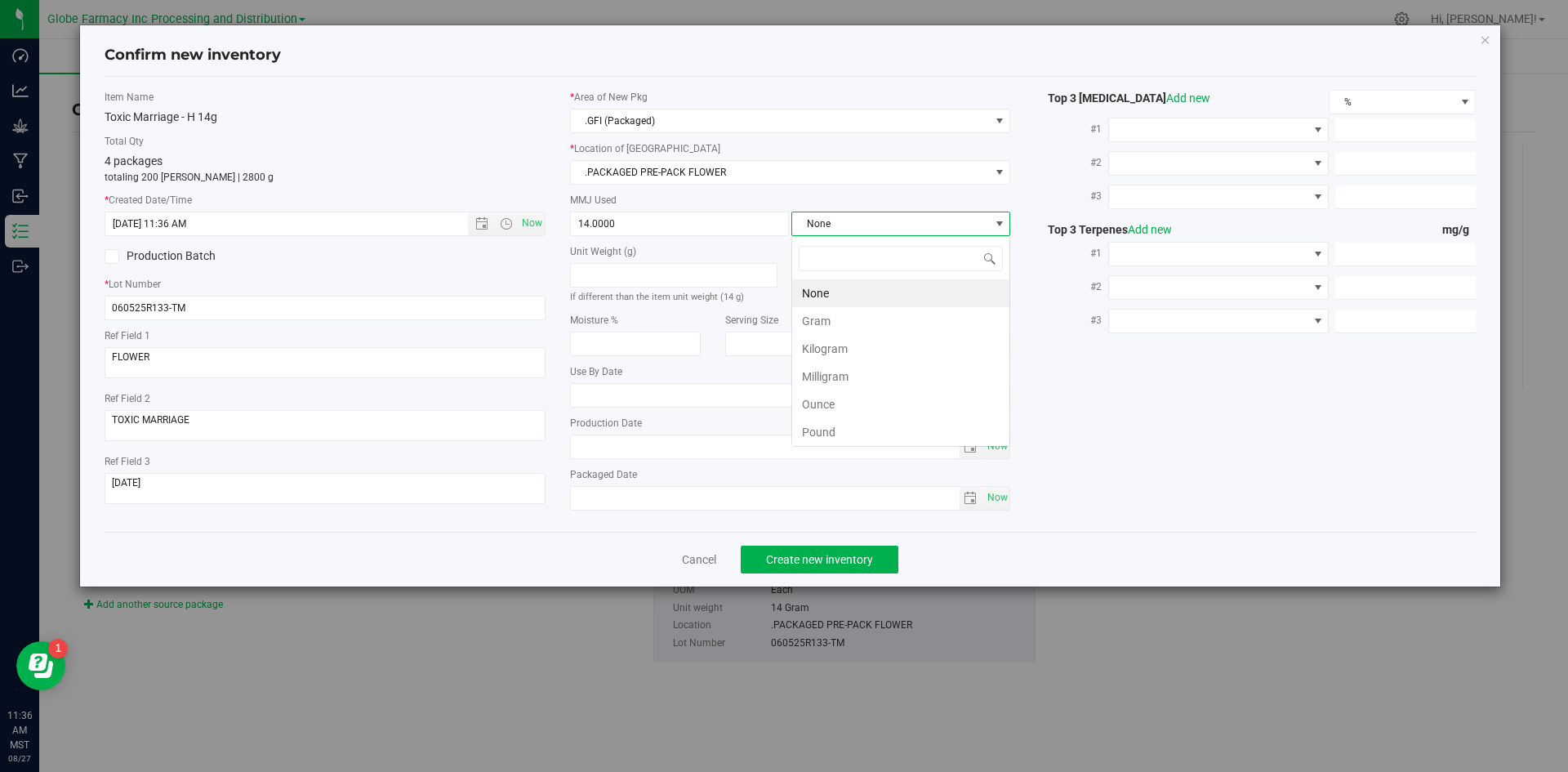
scroll to position [25, 219]
click at [836, 317] on li "Gram" at bounding box center [900, 320] width 217 height 27
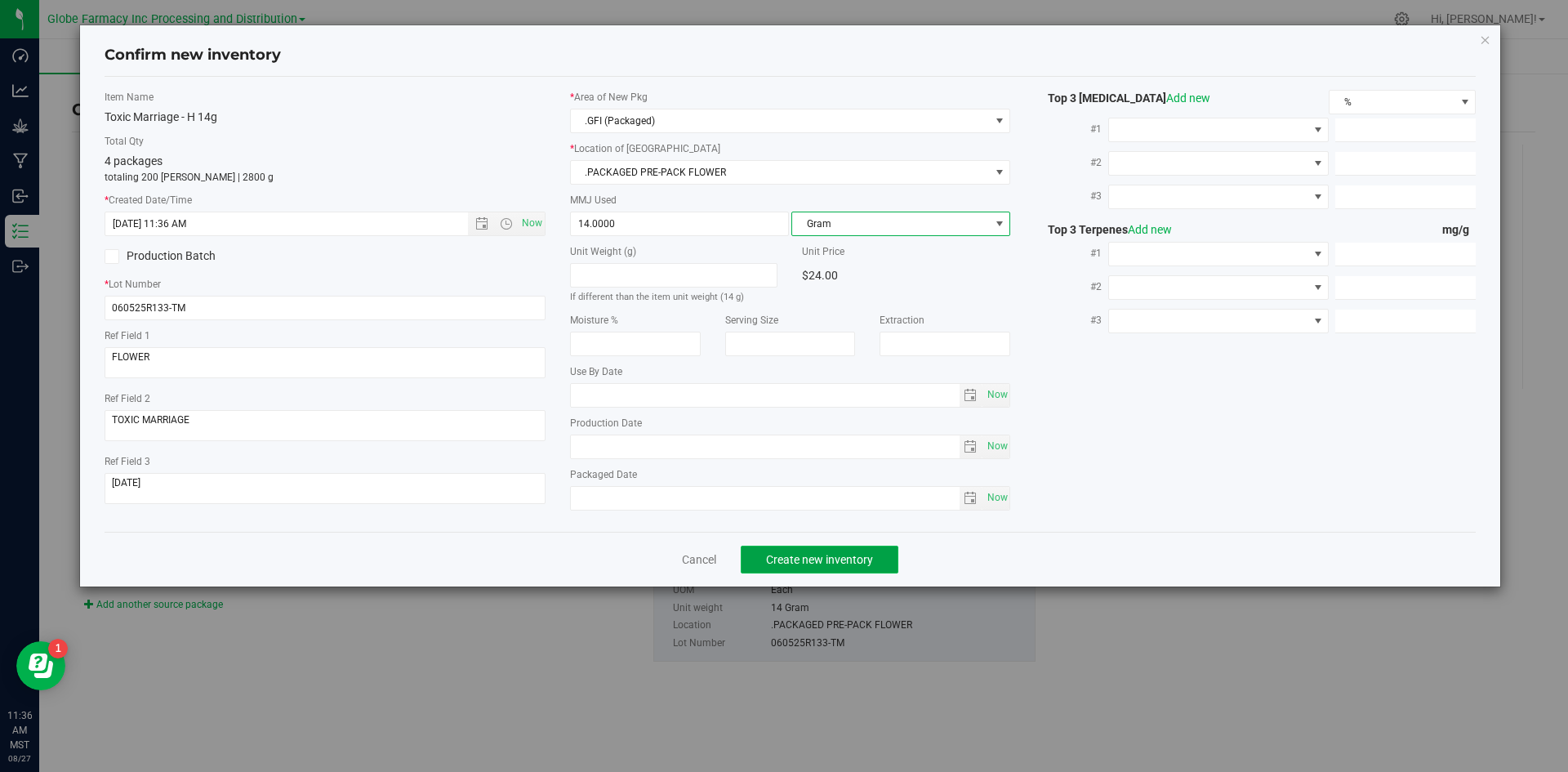
click at [798, 553] on span "Create new inventory" at bounding box center [819, 560] width 107 height 13
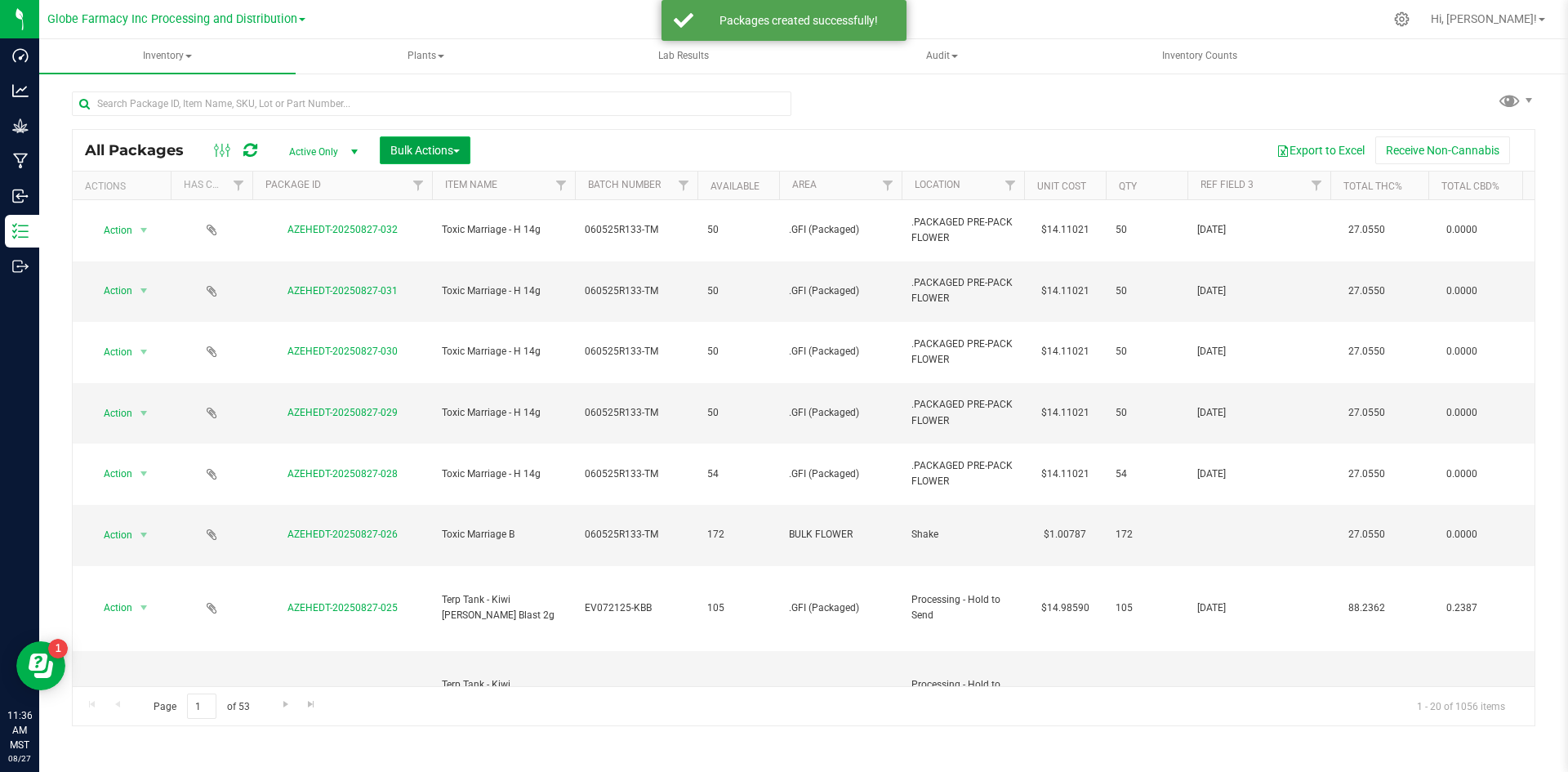
click at [435, 139] on button "Bulk Actions" at bounding box center [425, 150] width 91 height 27
click at [463, 335] on span "Print package labels" at bounding box center [437, 337] width 98 height 13
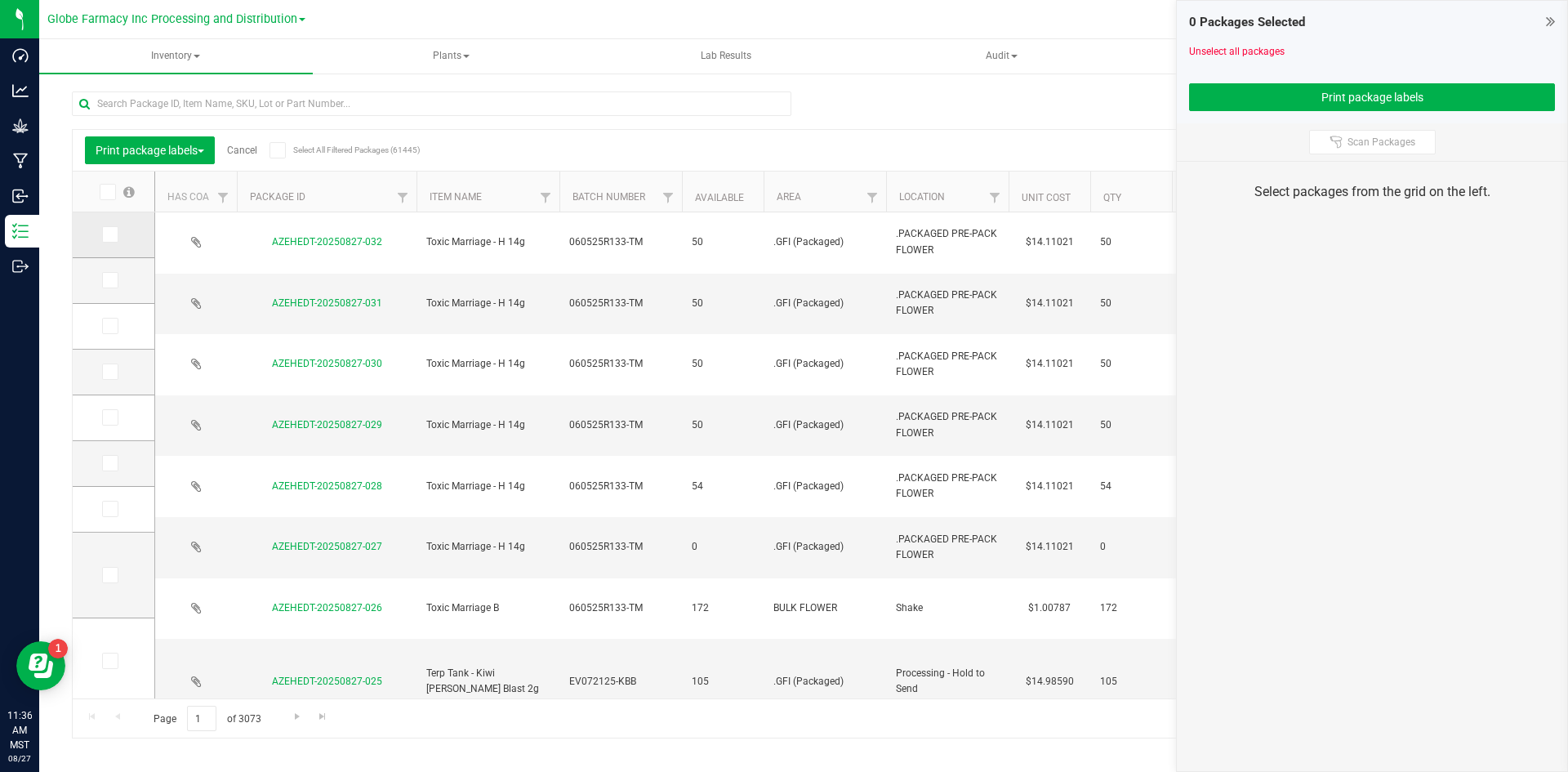
click at [114, 234] on icon at bounding box center [109, 234] width 10 height 0
click at [0, 0] on input "checkbox" at bounding box center [0, 0] width 0 height 0
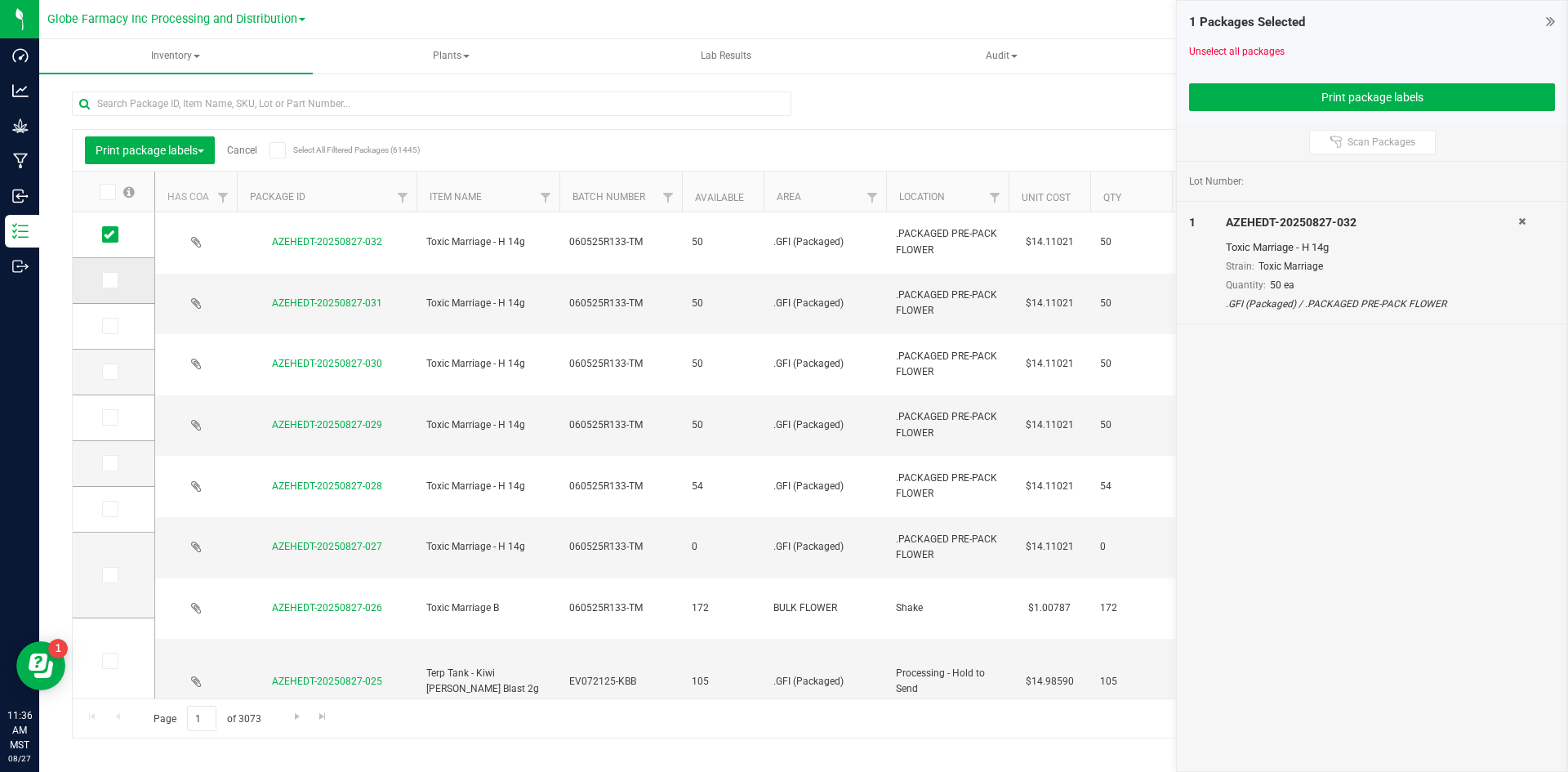
click at [110, 280] on icon at bounding box center [109, 280] width 10 height 0
click at [0, 0] on input "checkbox" at bounding box center [0, 0] width 0 height 0
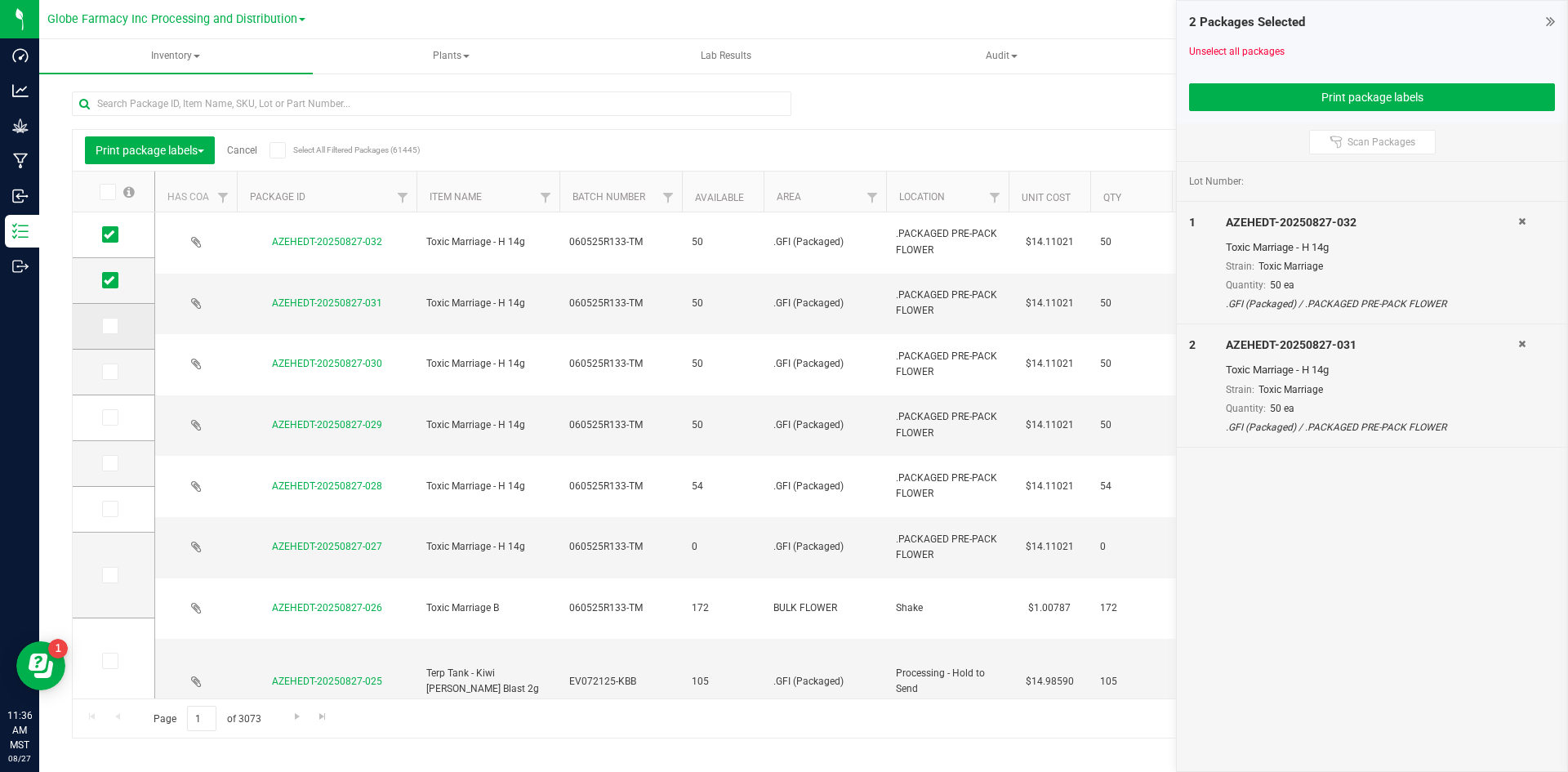
click at [109, 326] on icon at bounding box center [109, 326] width 10 height 0
click at [0, 0] on input "checkbox" at bounding box center [0, 0] width 0 height 0
click at [111, 371] on icon at bounding box center [109, 371] width 10 height 0
click at [0, 0] on input "checkbox" at bounding box center [0, 0] width 0 height 0
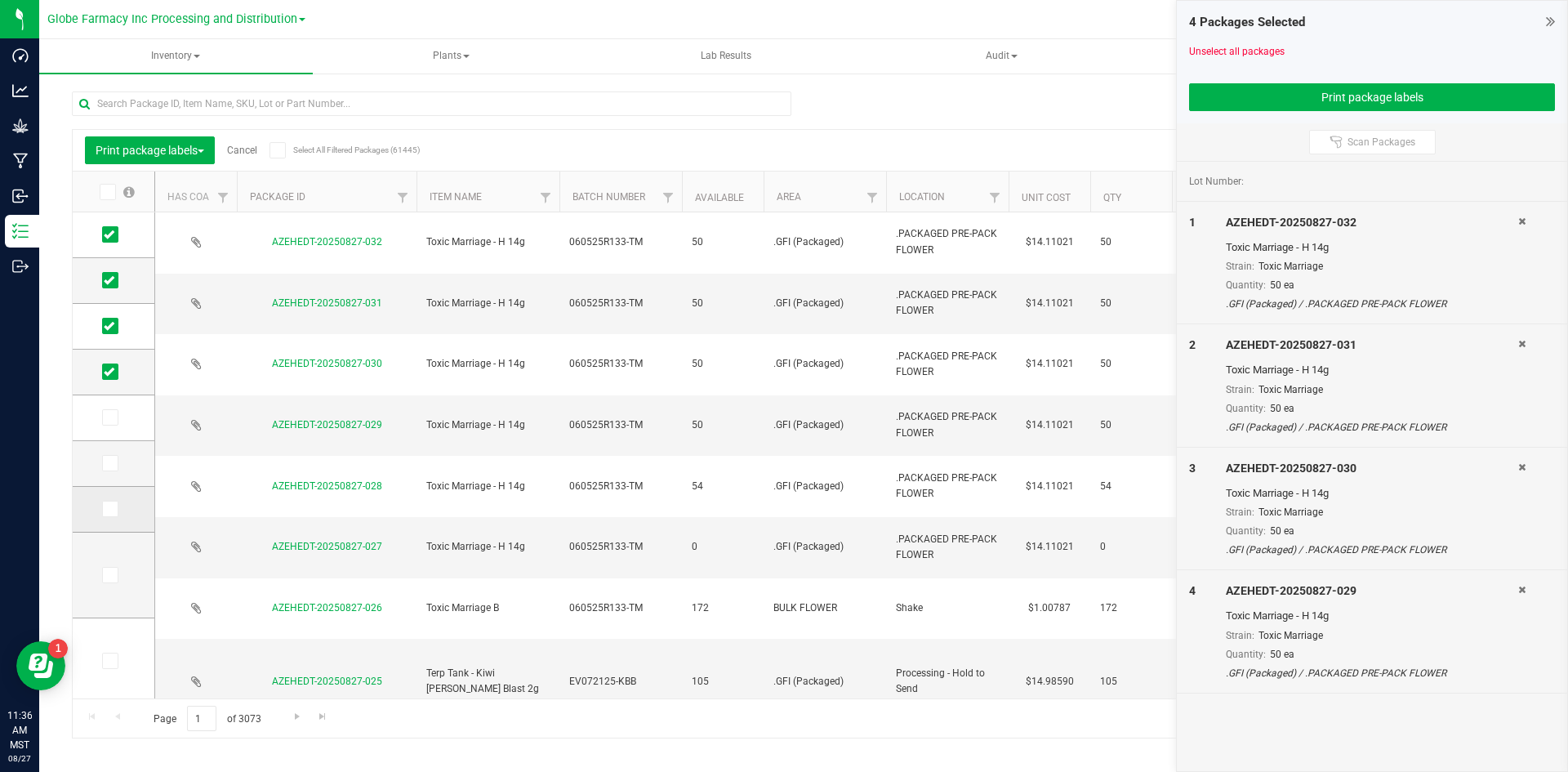
click at [110, 509] on icon at bounding box center [109, 509] width 10 height 0
click at [0, 0] on input "checkbox" at bounding box center [0, 0] width 0 height 0
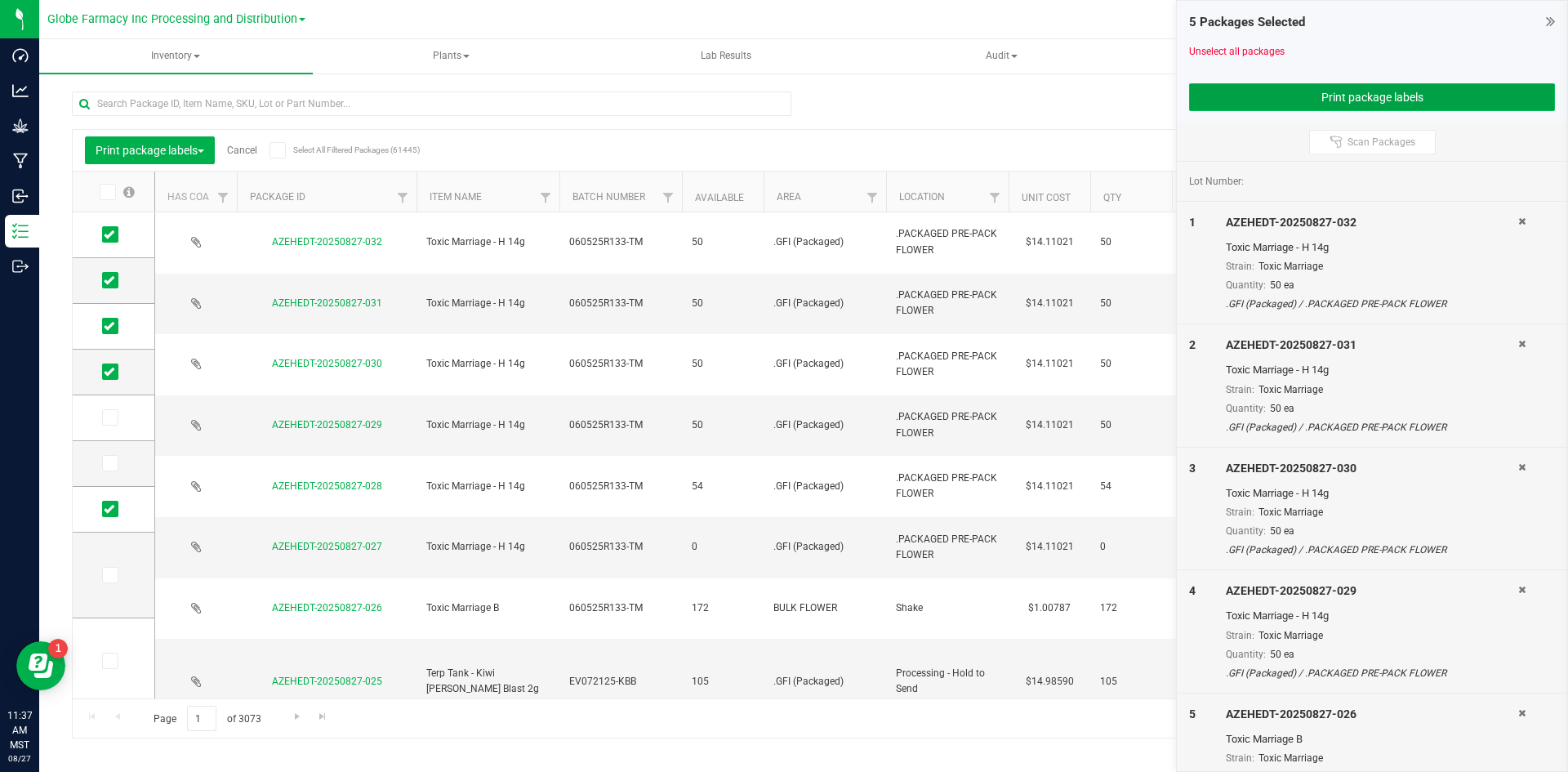
click at [1260, 106] on button "Print package labels" at bounding box center [1372, 97] width 365 height 27
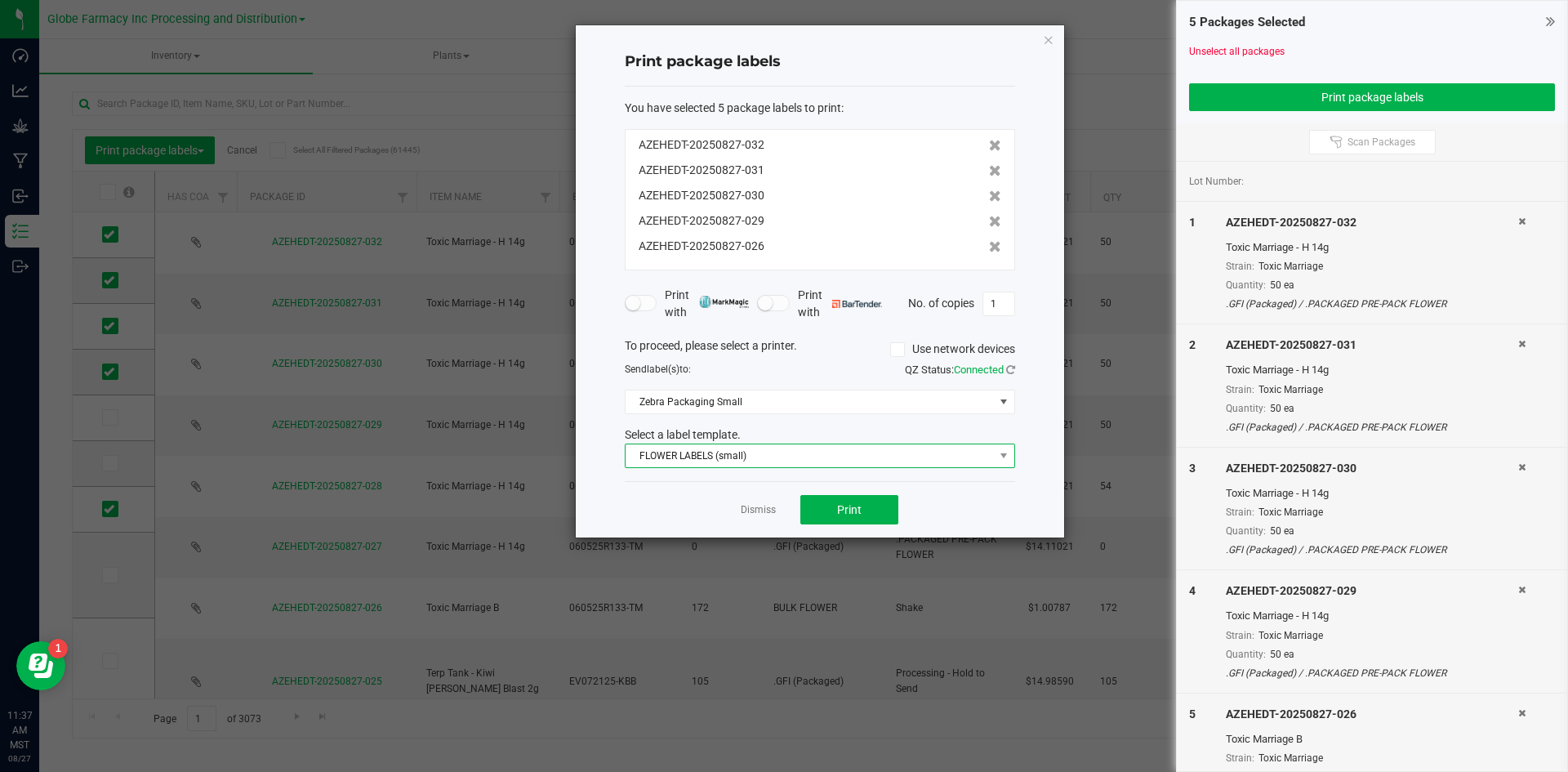
click at [702, 455] on span "FLOWER LABELS (small)" at bounding box center [810, 456] width 368 height 23
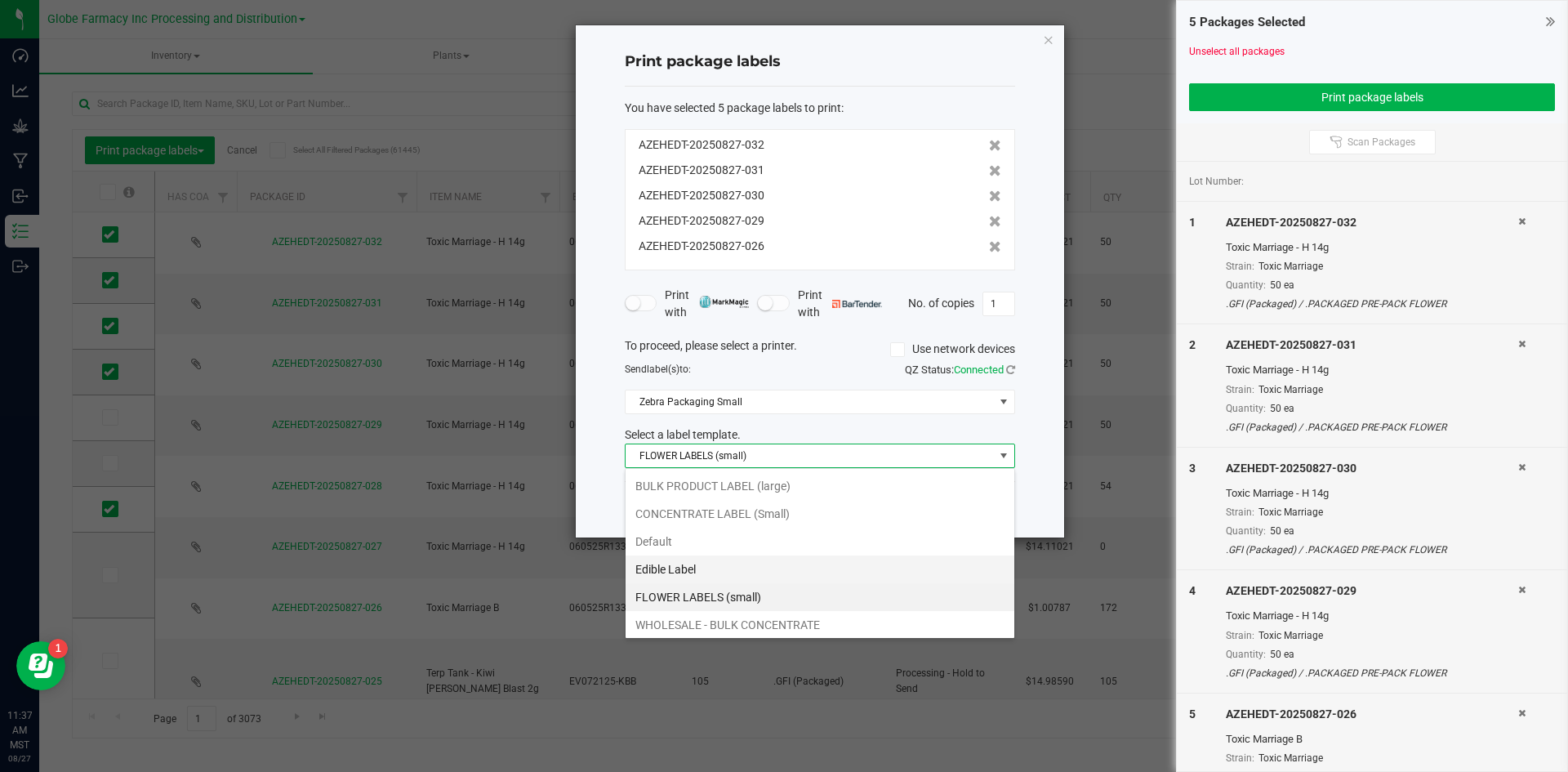
scroll to position [25, 390]
click at [683, 494] on li "BULK PRODUCT LABEL (large)" at bounding box center [820, 485] width 388 height 27
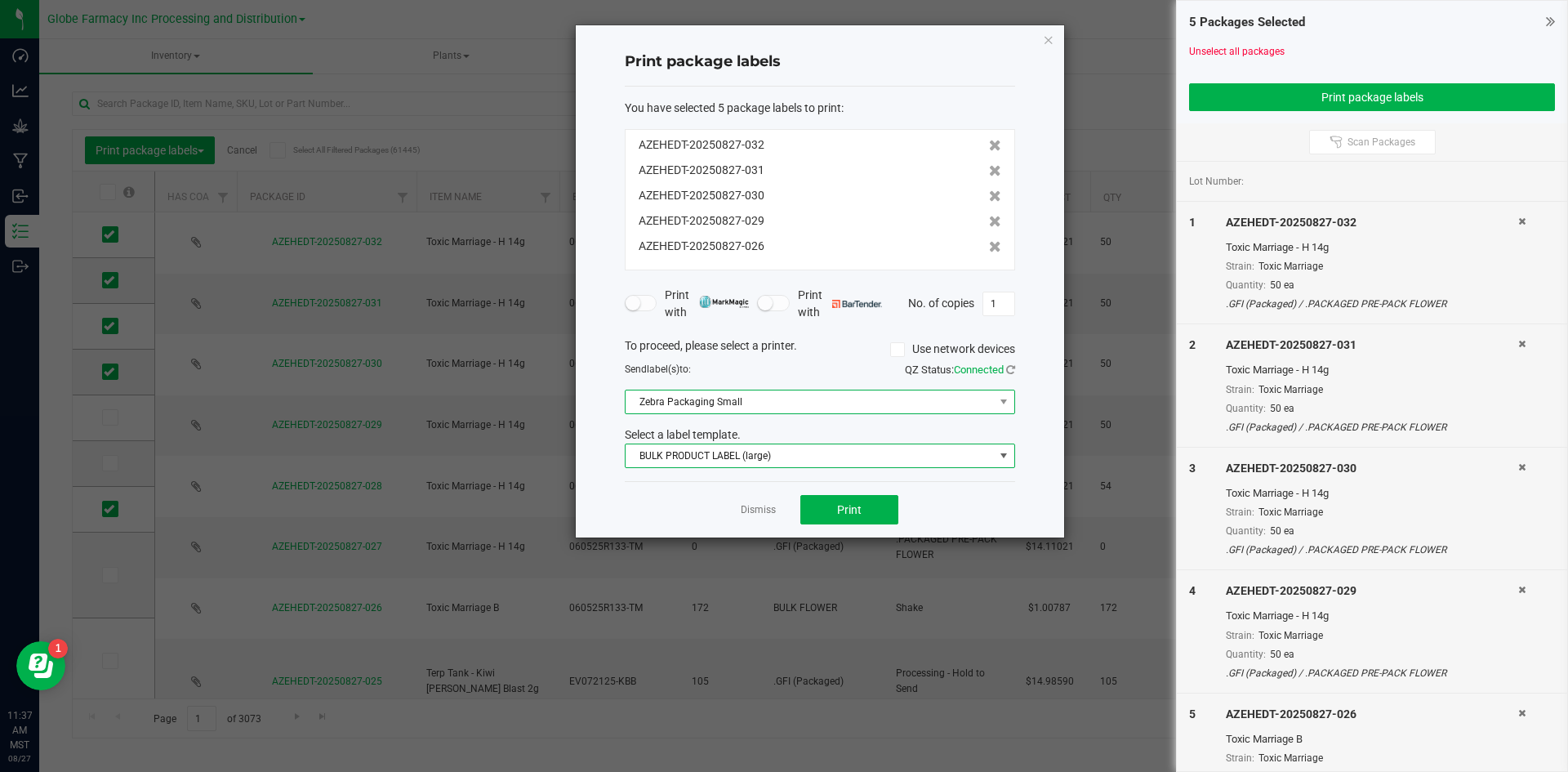
click at [695, 391] on span "Zebra Packaging Small" at bounding box center [810, 402] width 368 height 23
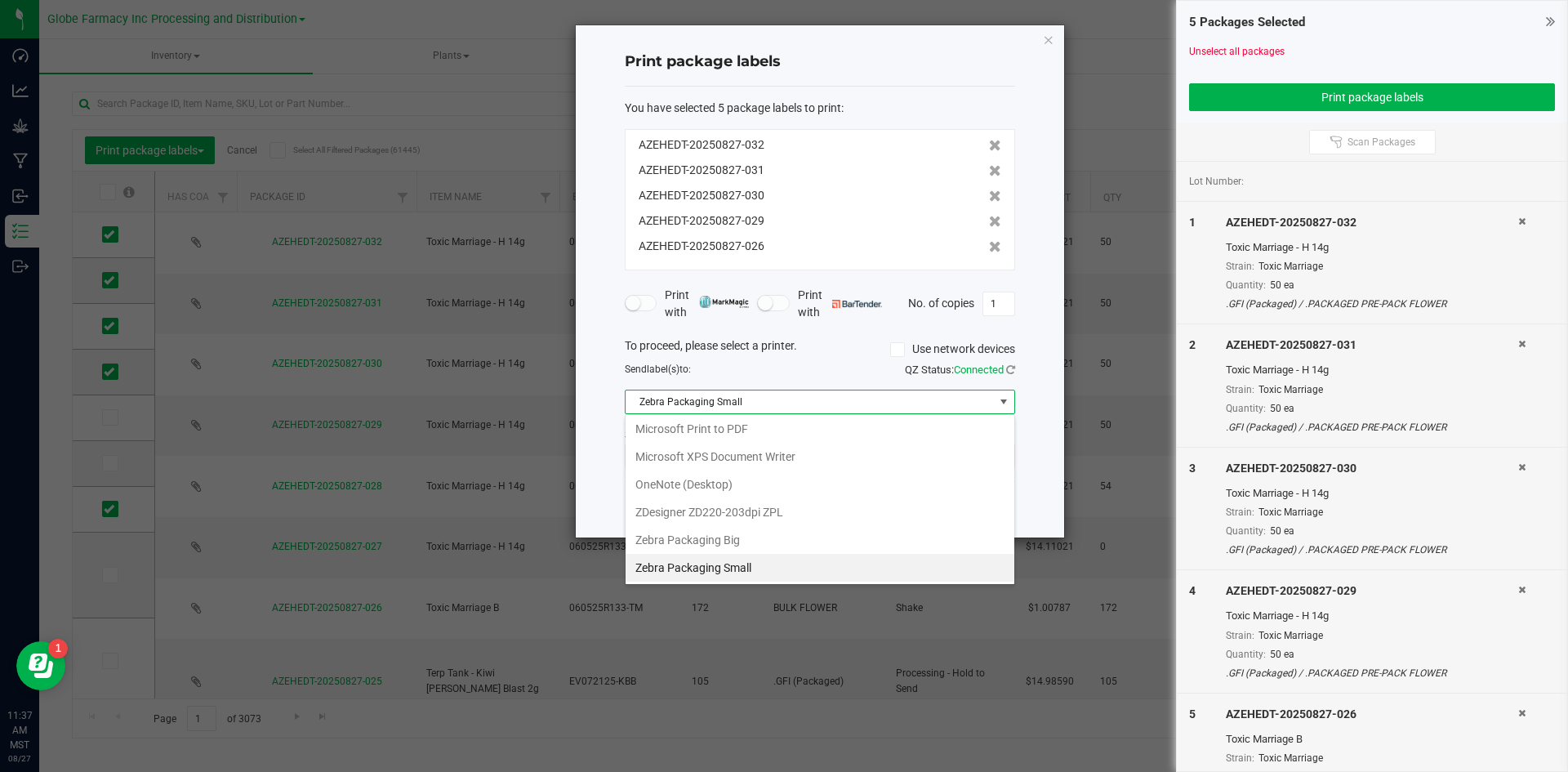
click at [691, 538] on Big "Zebra Packaging Big" at bounding box center [820, 539] width 388 height 27
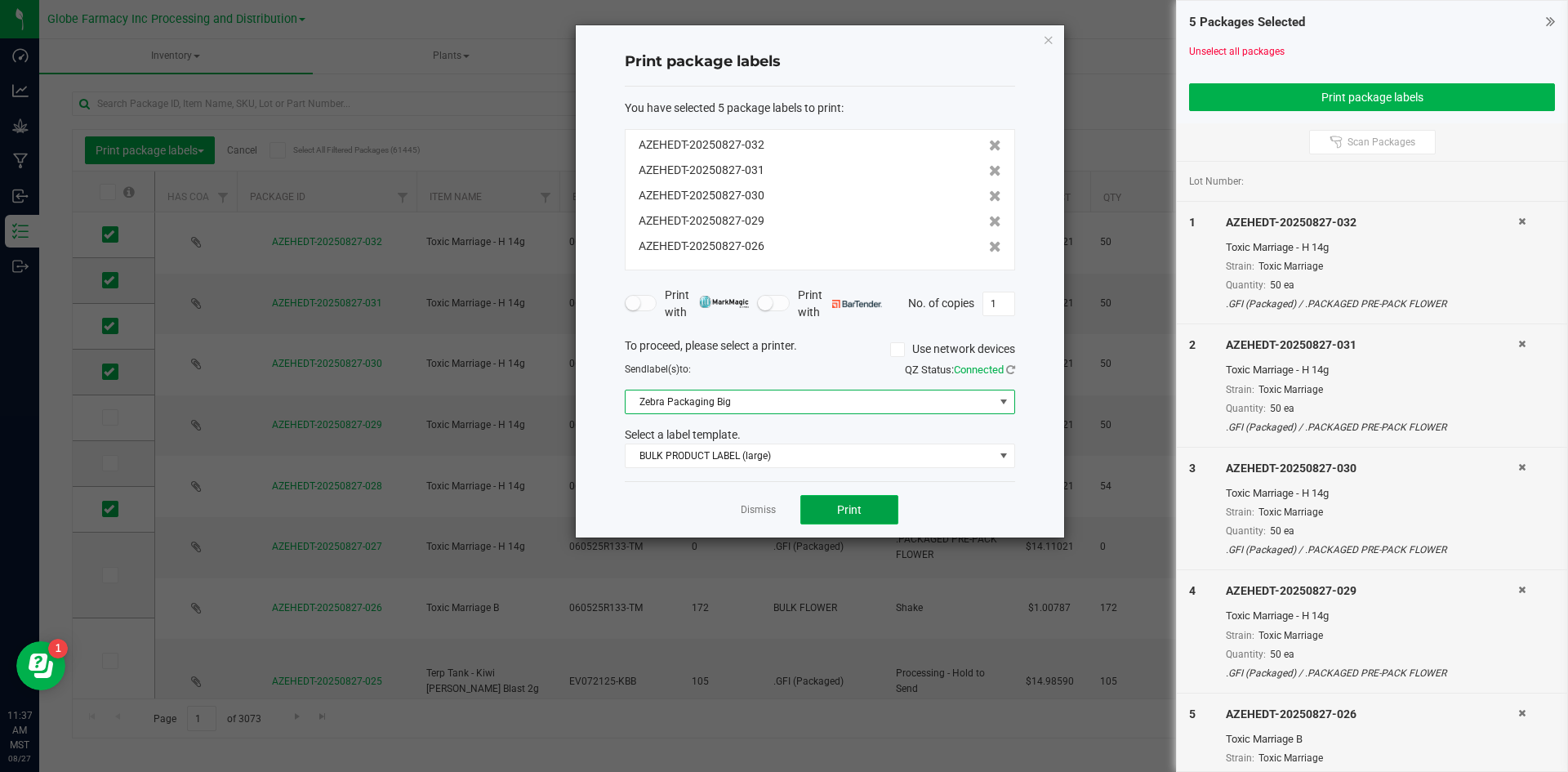
click at [830, 500] on button "Print" at bounding box center [848, 510] width 98 height 29
click at [739, 465] on span "BULK PRODUCT LABEL (large)" at bounding box center [810, 456] width 368 height 23
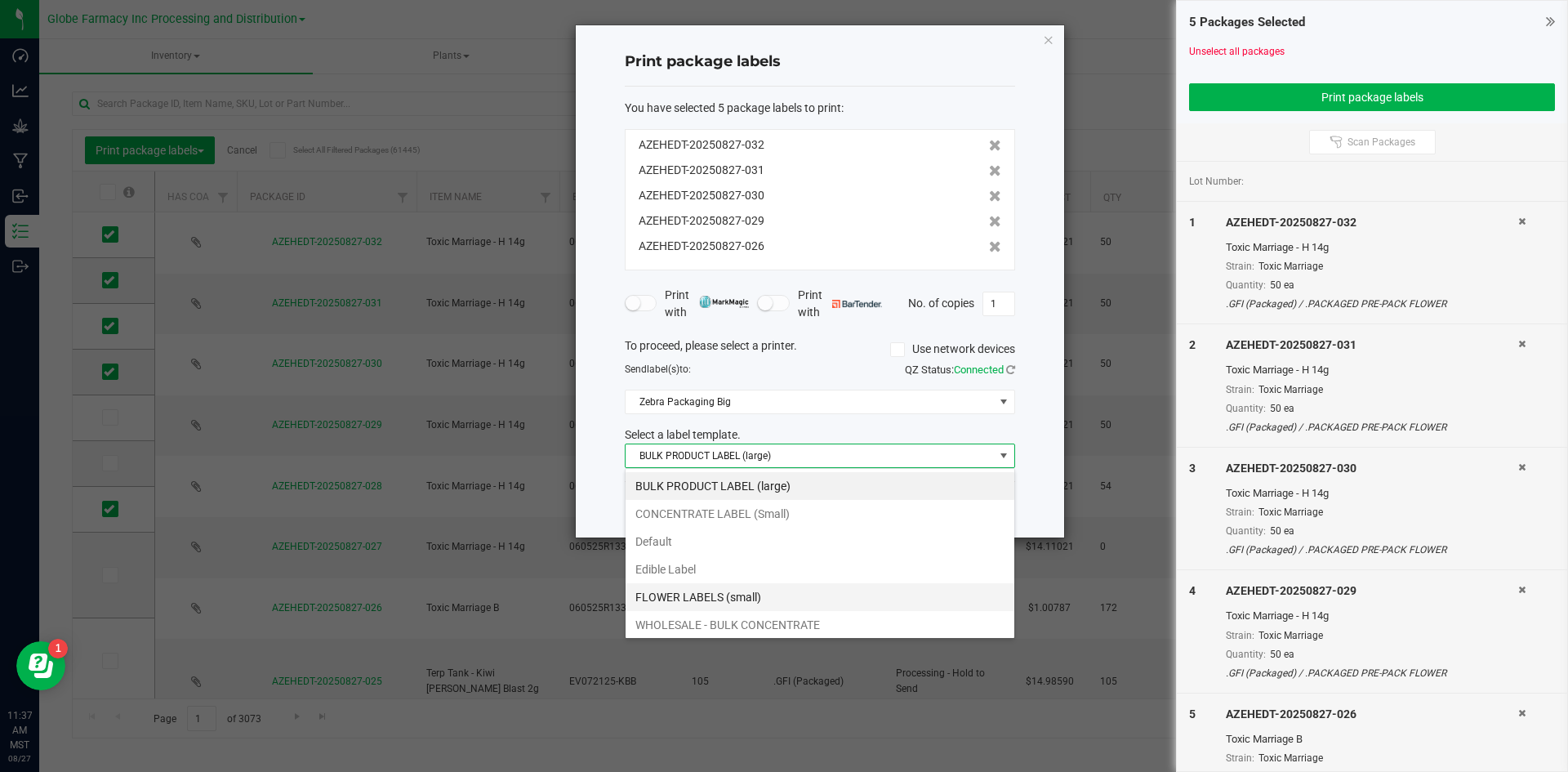
click at [722, 590] on li "FLOWER LABELS (small)" at bounding box center [820, 597] width 388 height 27
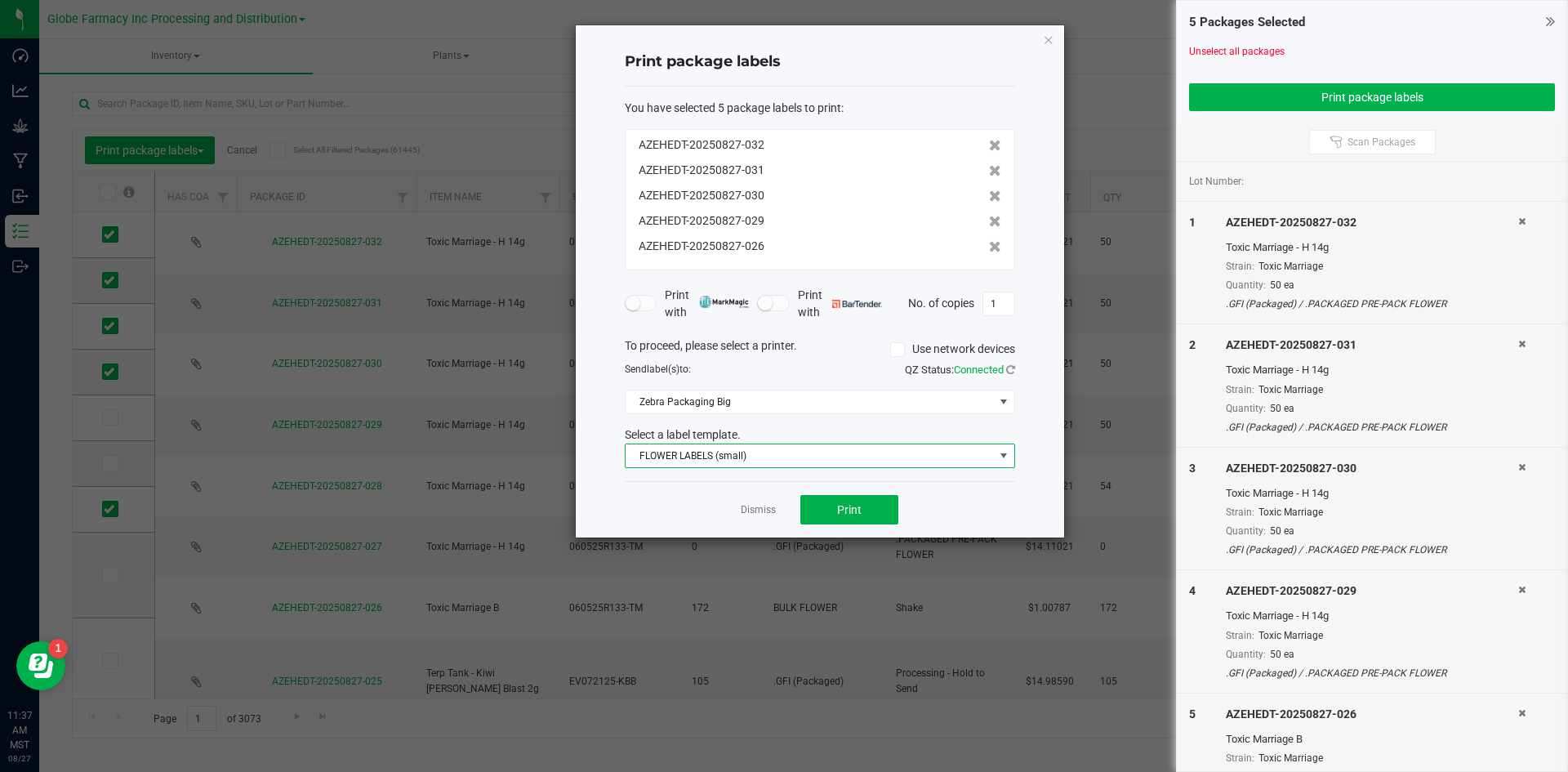
click at [733, 419] on div "To proceed, please select a printer. Use network devices Send label(s) to: QZ S…" at bounding box center [820, 403] width 390 height 132
click at [730, 406] on span "Zebra Packaging Big" at bounding box center [810, 402] width 368 height 23
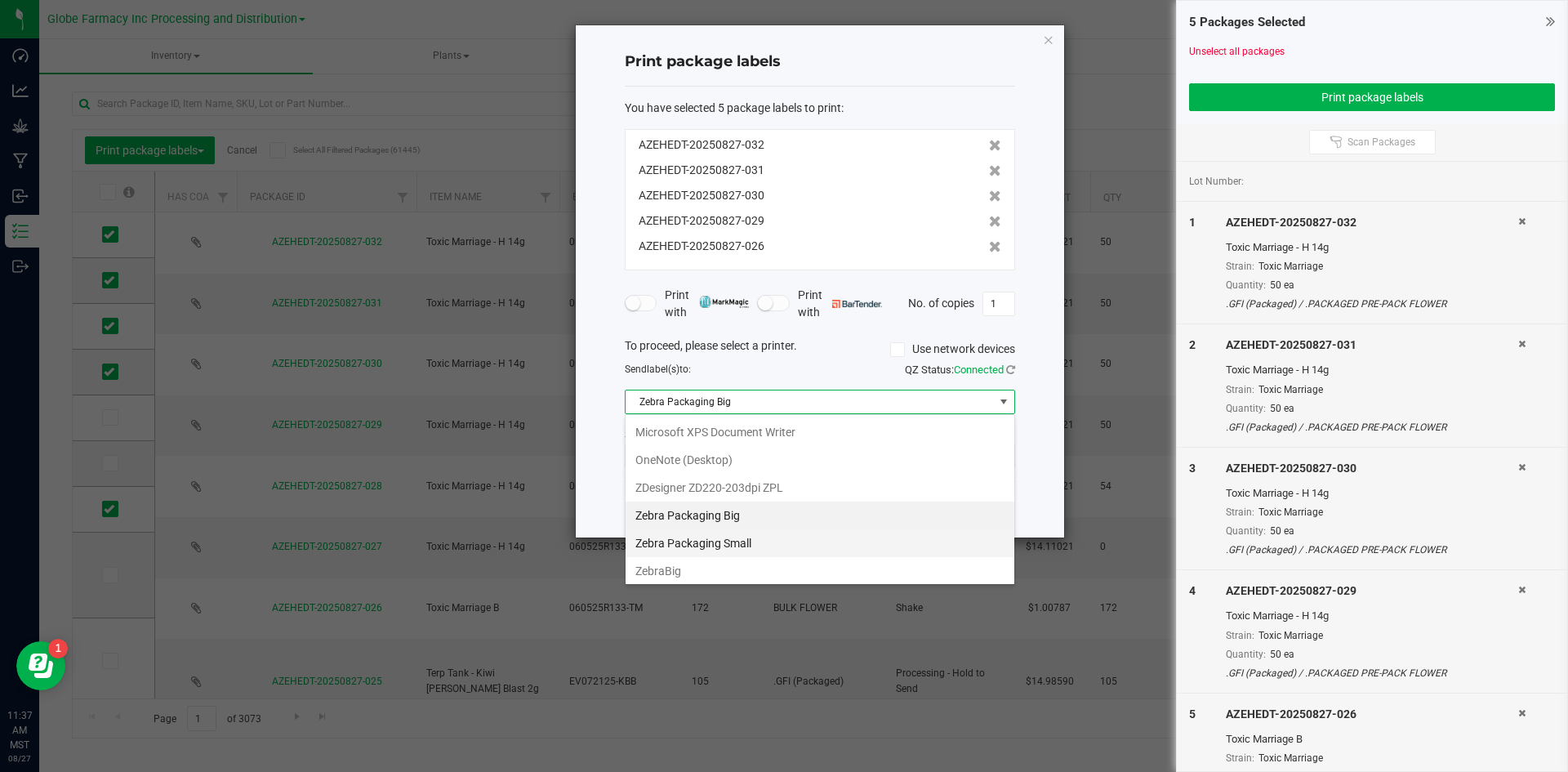
scroll to position [169, 0]
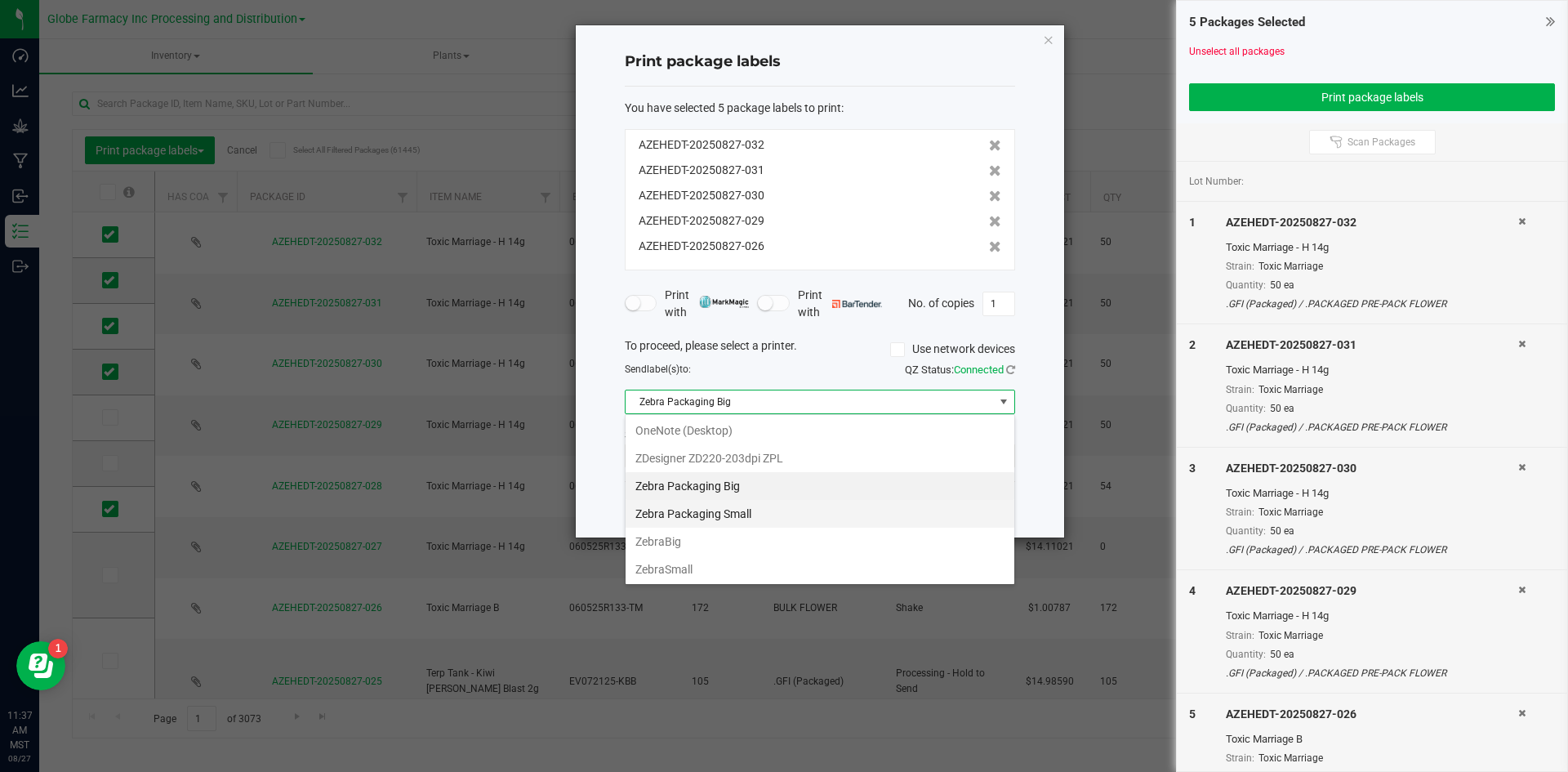
click at [736, 518] on Small "Zebra Packaging Small" at bounding box center [820, 513] width 388 height 27
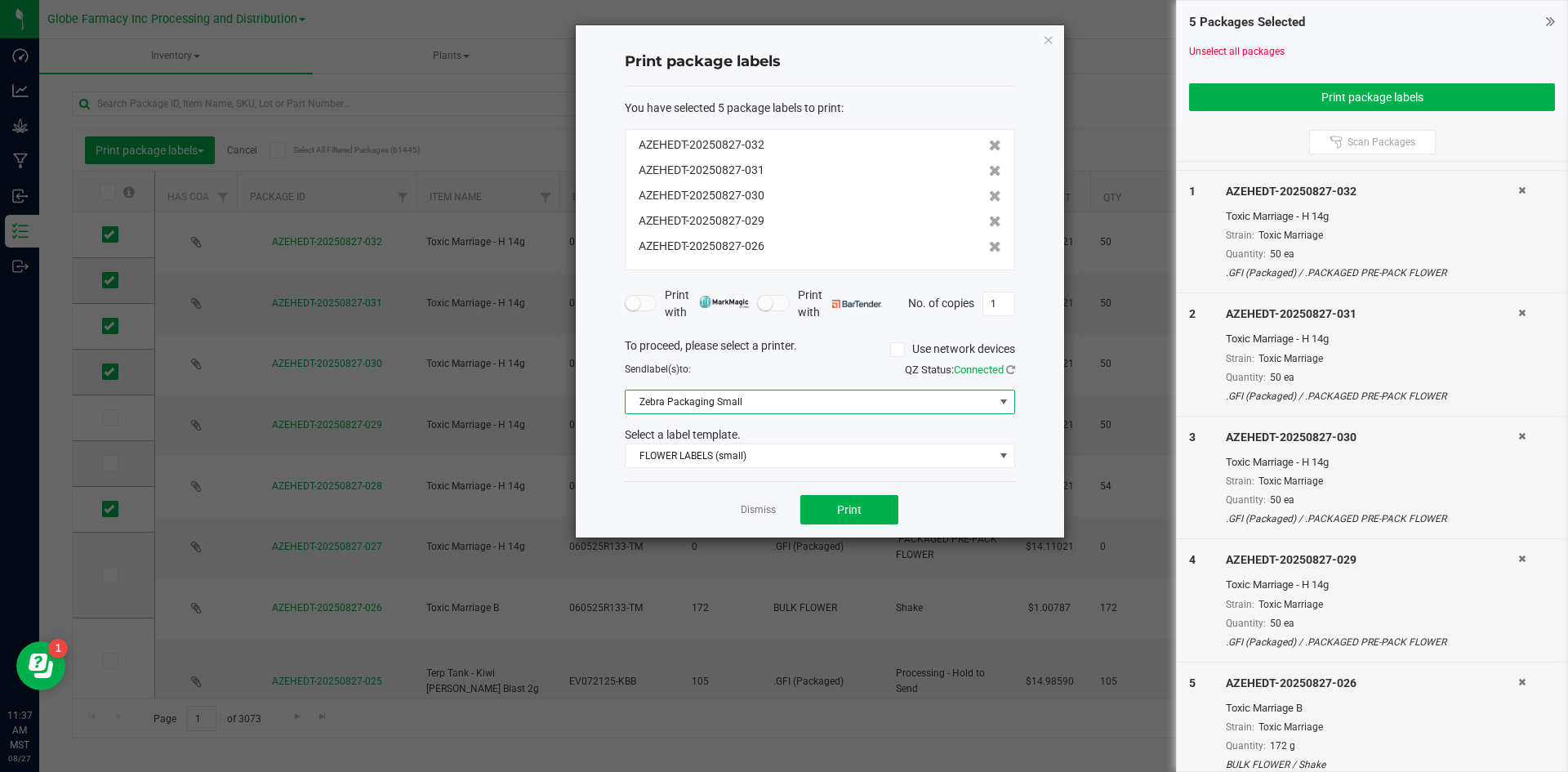
scroll to position [45, 0]
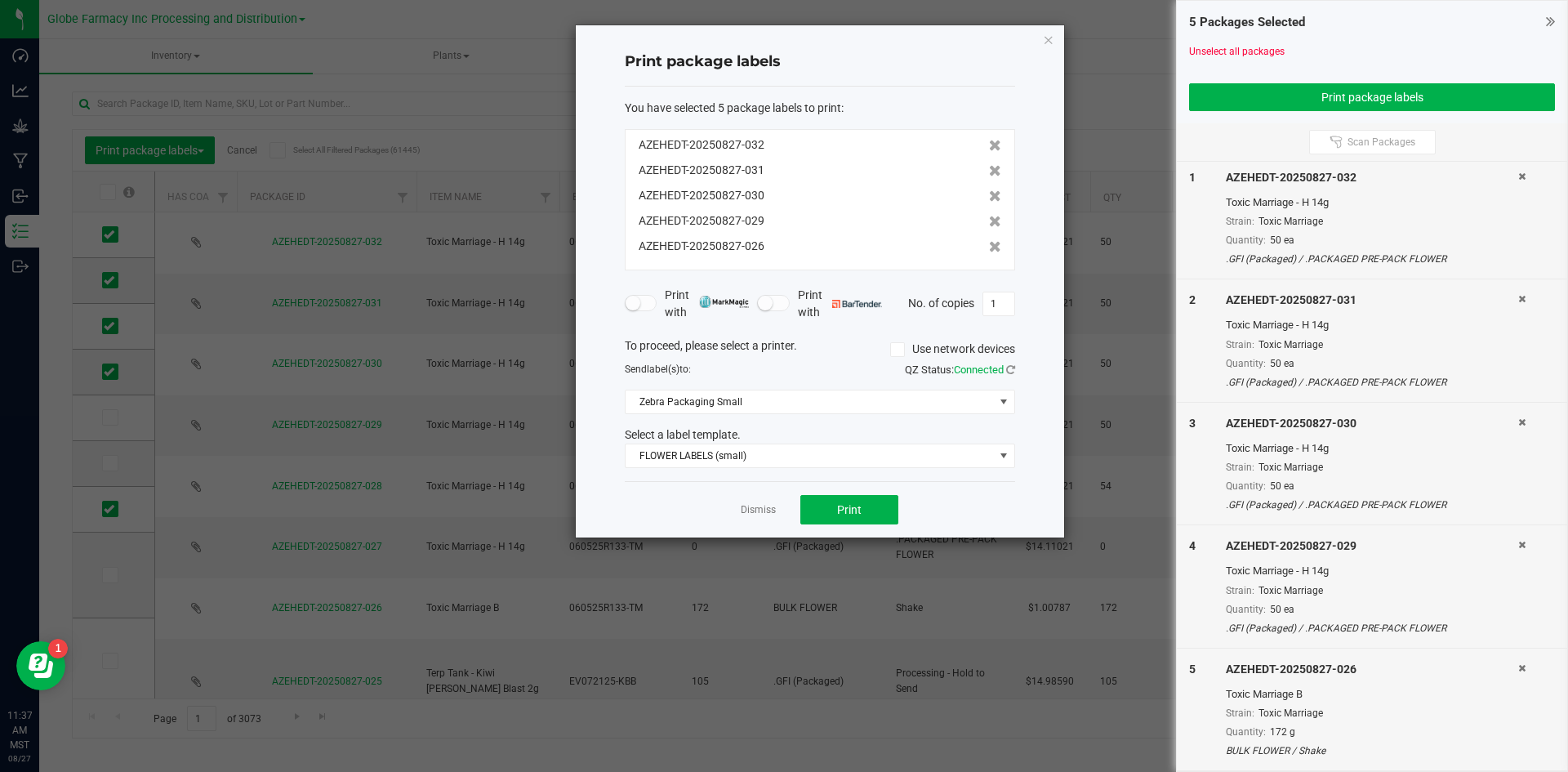
click at [1518, 673] on icon at bounding box center [1522, 668] width 8 height 9
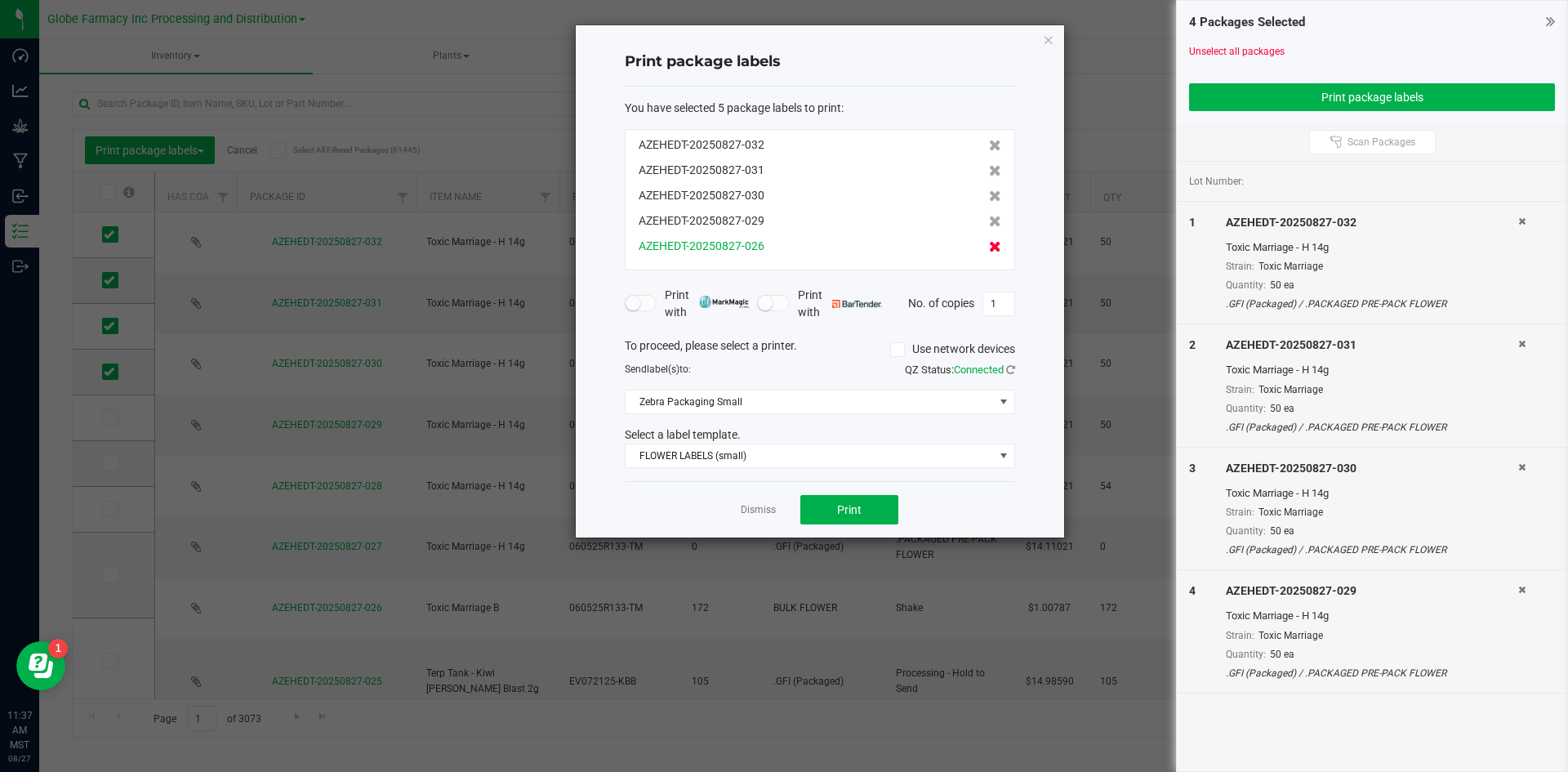
click at [989, 252] on icon at bounding box center [994, 246] width 12 height 11
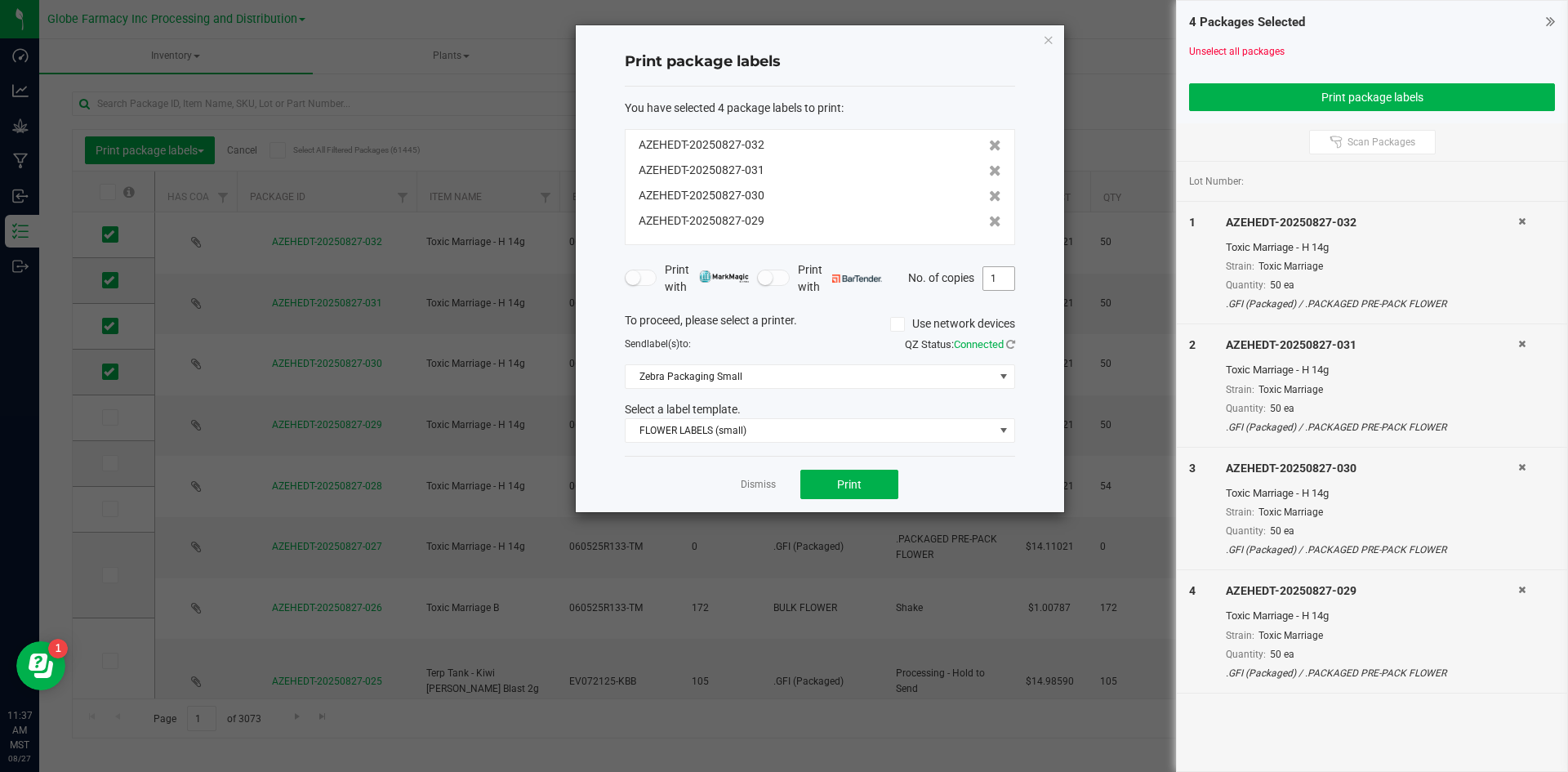
click at [997, 277] on input "1" at bounding box center [998, 278] width 31 height 23
type input "50"
click at [851, 488] on span "Print" at bounding box center [849, 484] width 25 height 13
click at [747, 490] on link "Dismiss" at bounding box center [757, 484] width 35 height 14
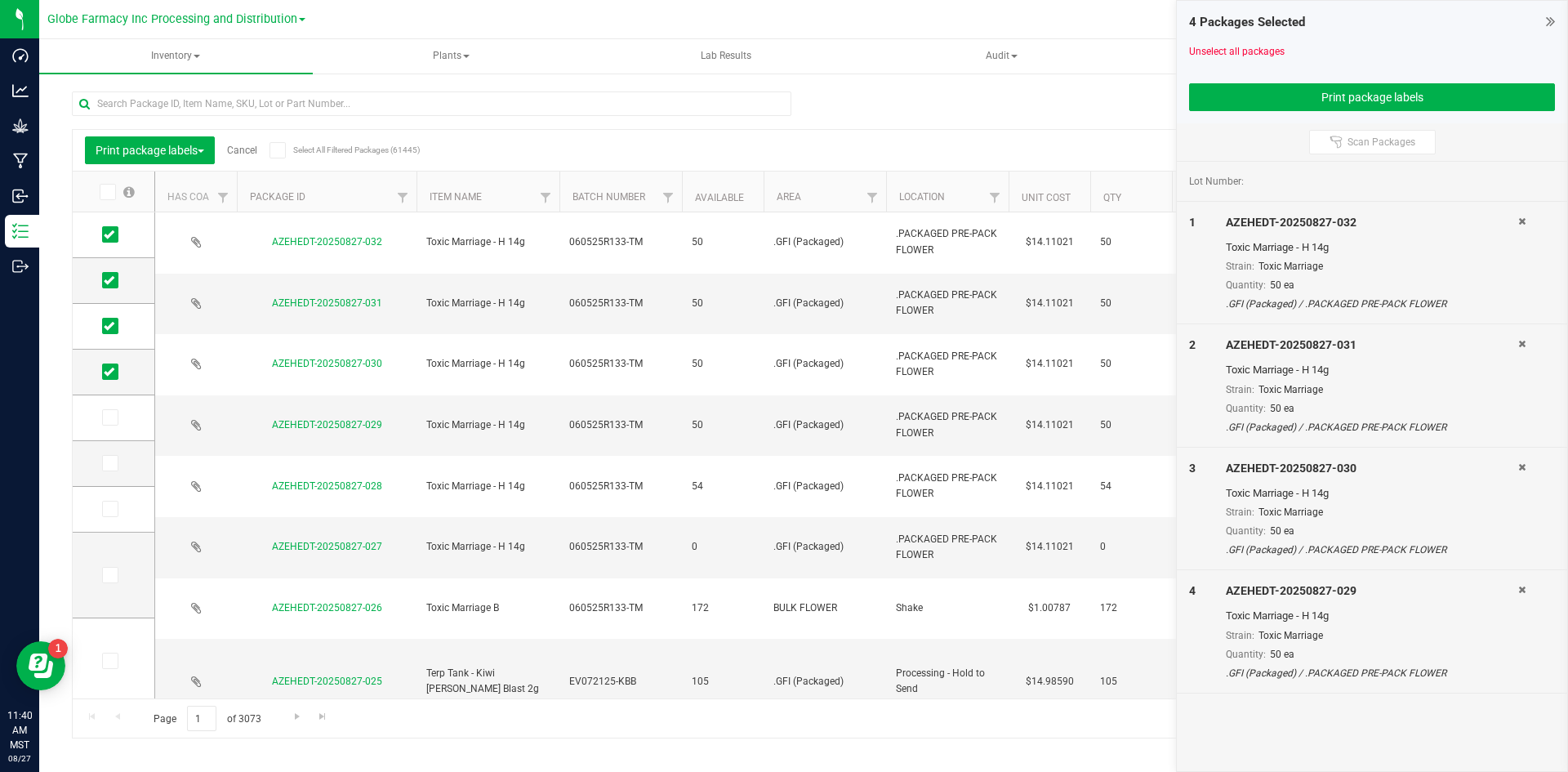
click at [238, 146] on link "Cancel" at bounding box center [242, 151] width 30 height 11
